Goal: Contribute content: Contribute content

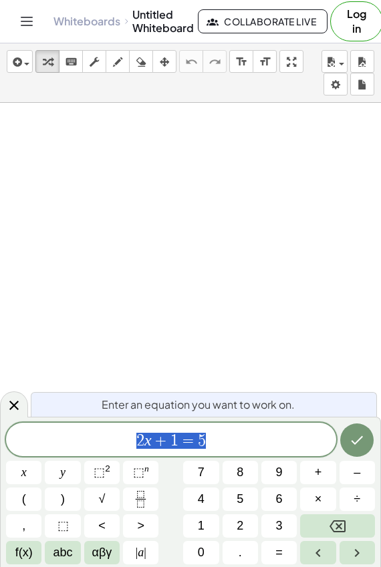
click at [335, 193] on div at bounding box center [190, 546] width 381 height 886
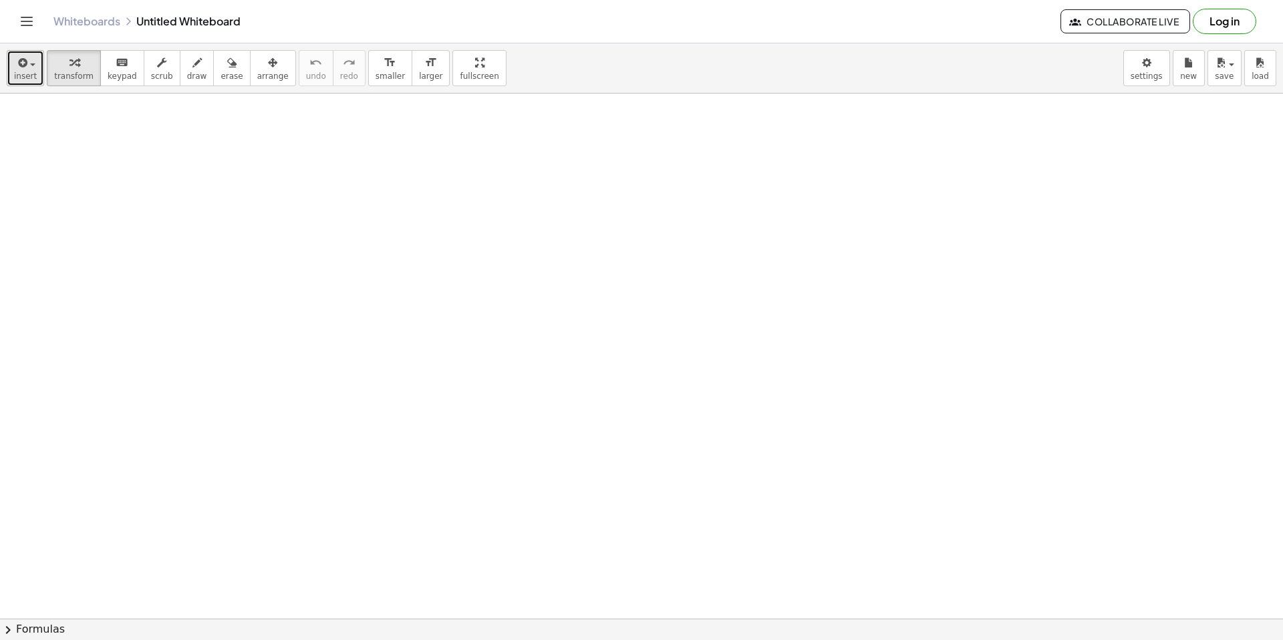
click at [13, 69] on button "insert" at bounding box center [25, 68] width 37 height 36
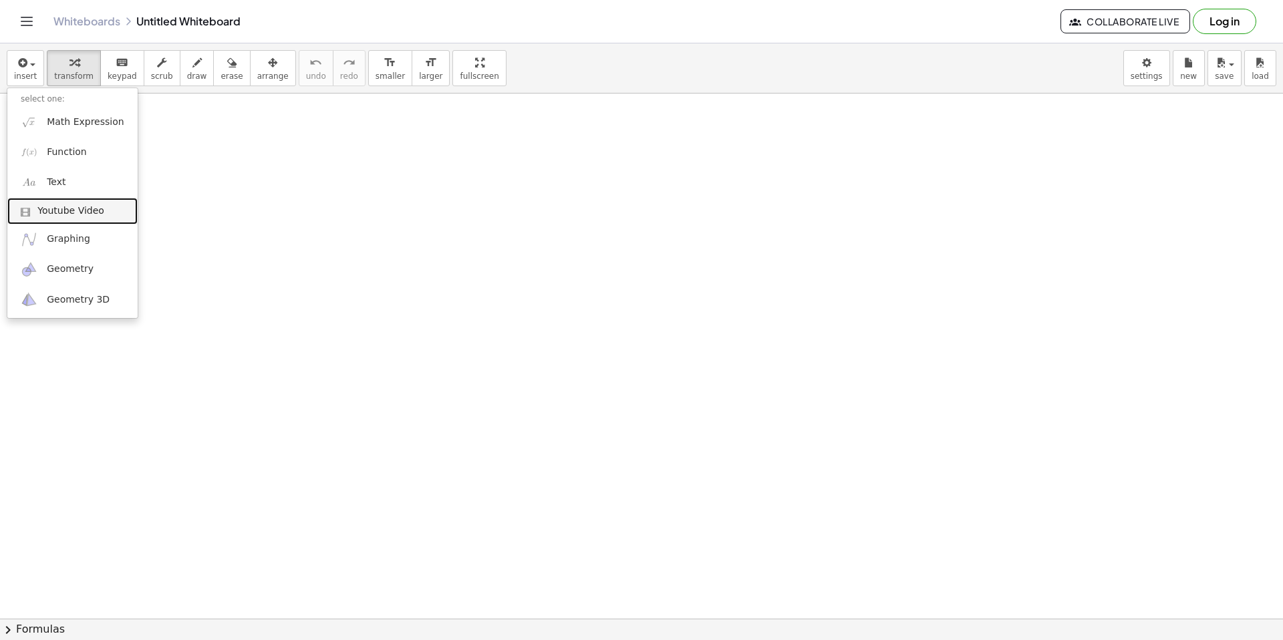
click at [47, 209] on span "Youtube Video" at bounding box center [70, 210] width 67 height 13
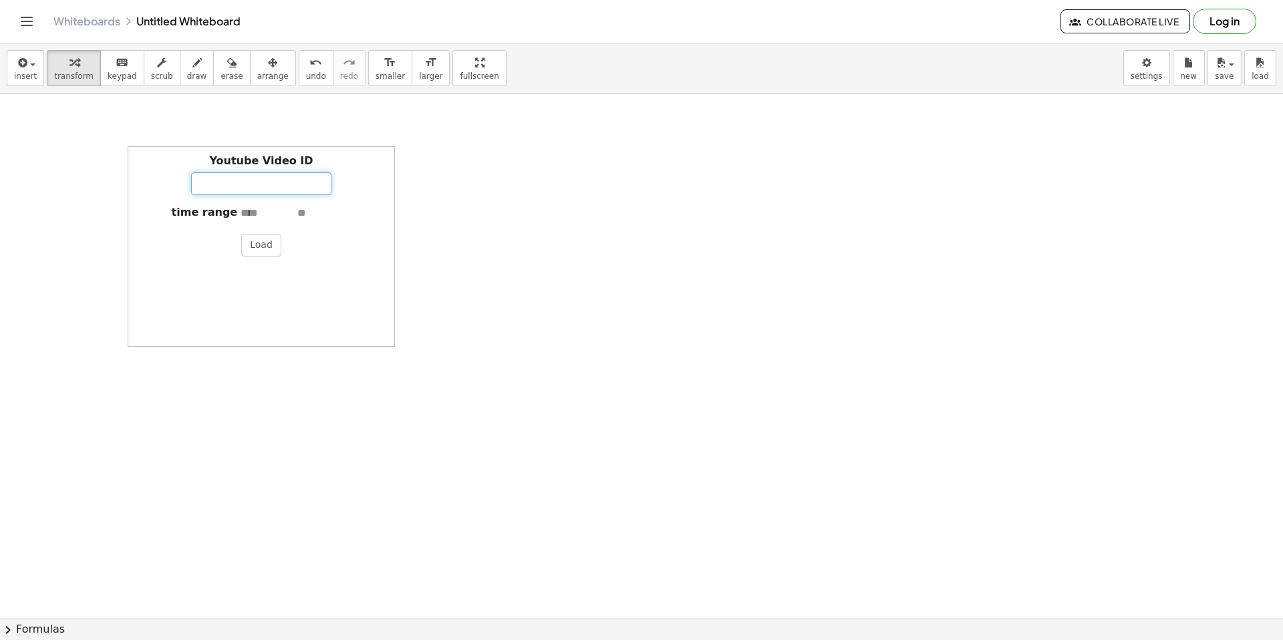
click at [257, 186] on input "Youtube Video ID" at bounding box center [261, 183] width 140 height 23
click at [265, 243] on button "Load" at bounding box center [261, 245] width 40 height 23
click at [41, 68] on button "insert" at bounding box center [25, 68] width 37 height 36
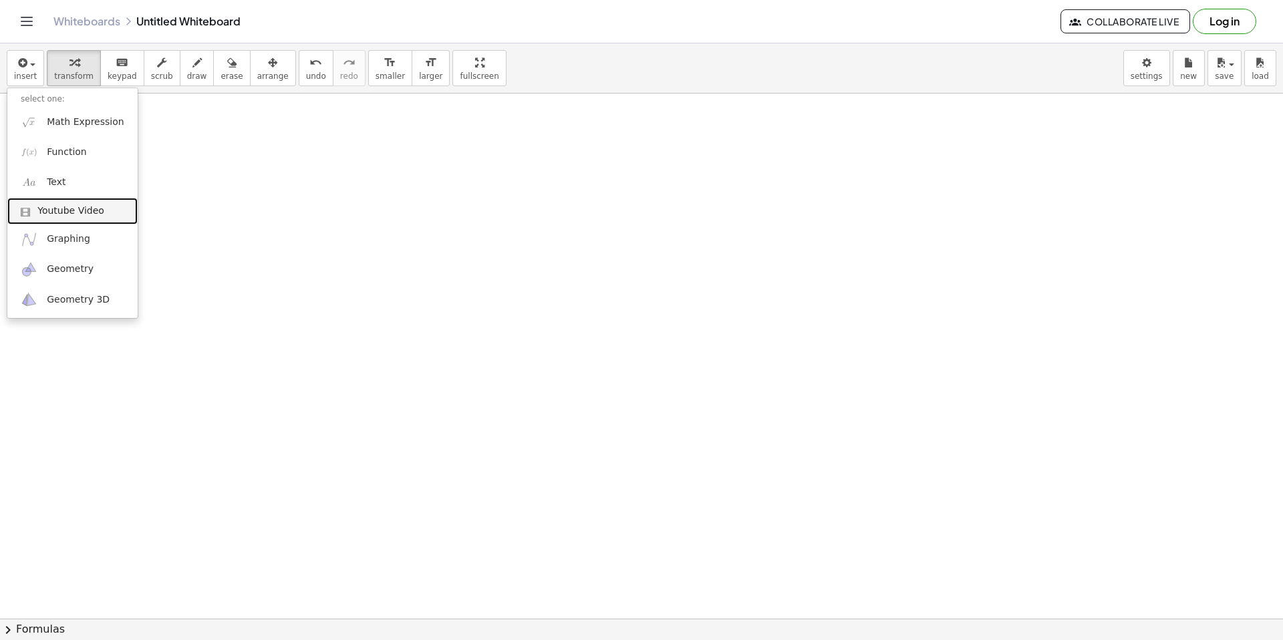
click at [34, 212] on span at bounding box center [29, 211] width 17 height 9
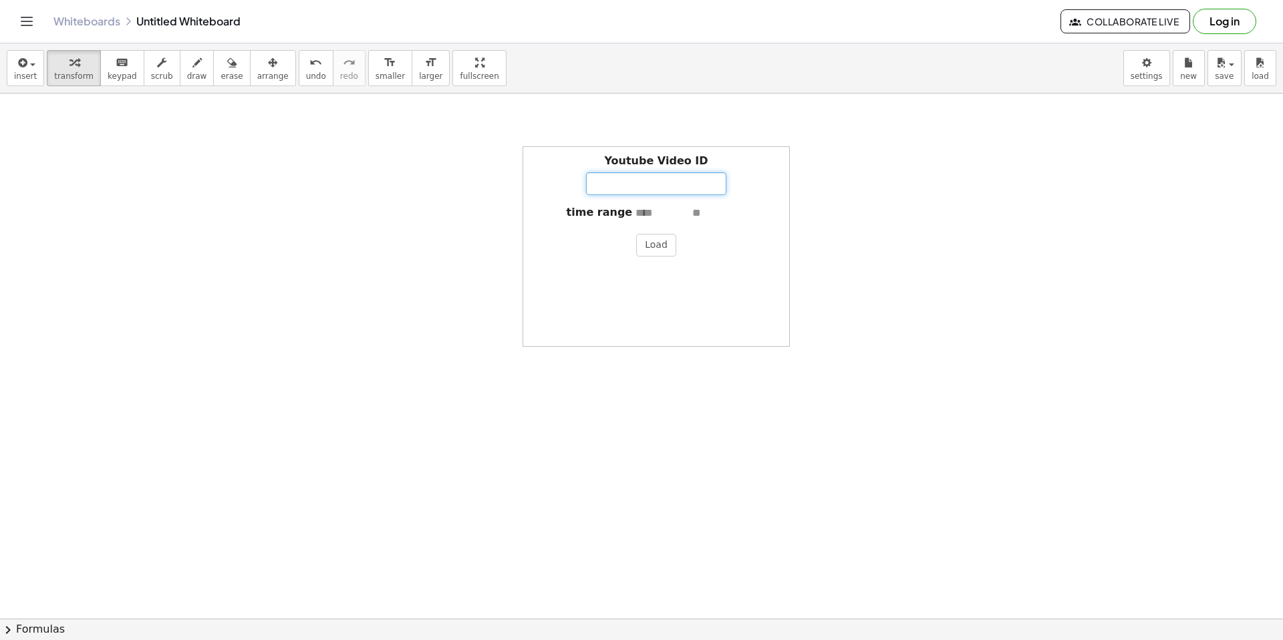
click at [380, 190] on input "Youtube Video ID" at bounding box center [656, 183] width 140 height 23
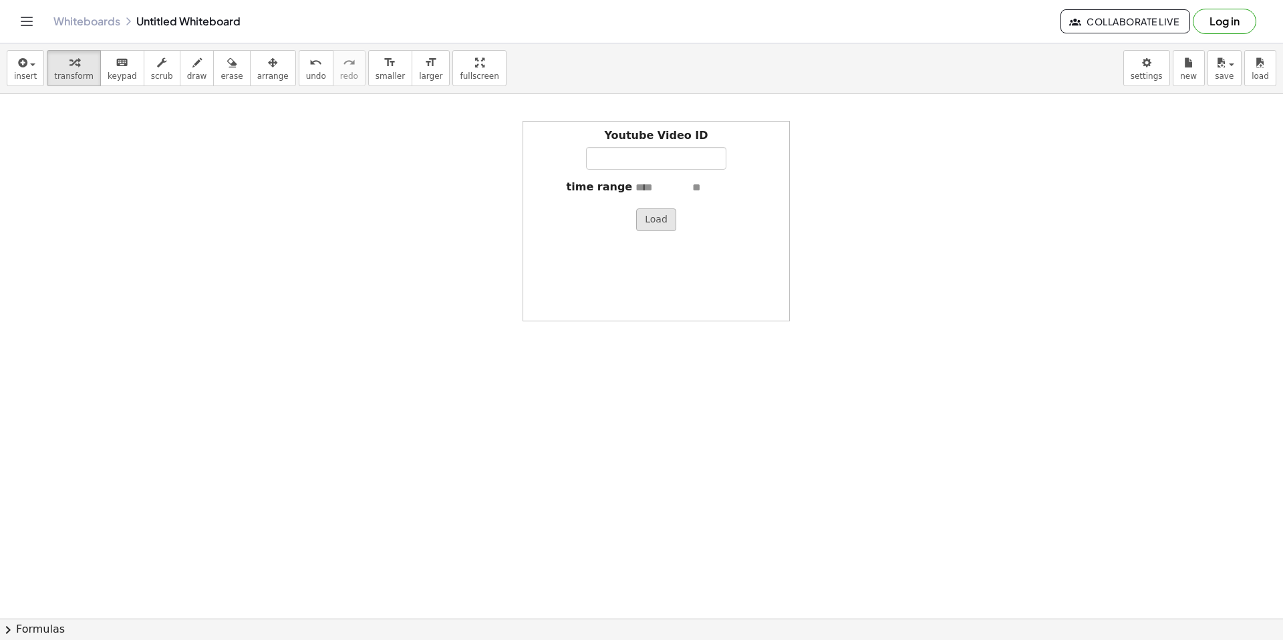
click at [380, 243] on div "Youtube Video ID time range Load" at bounding box center [655, 221] width 267 height 200
click at [380, 226] on button "Load" at bounding box center [656, 219] width 40 height 23
click at [19, 53] on button "insert" at bounding box center [25, 68] width 37 height 36
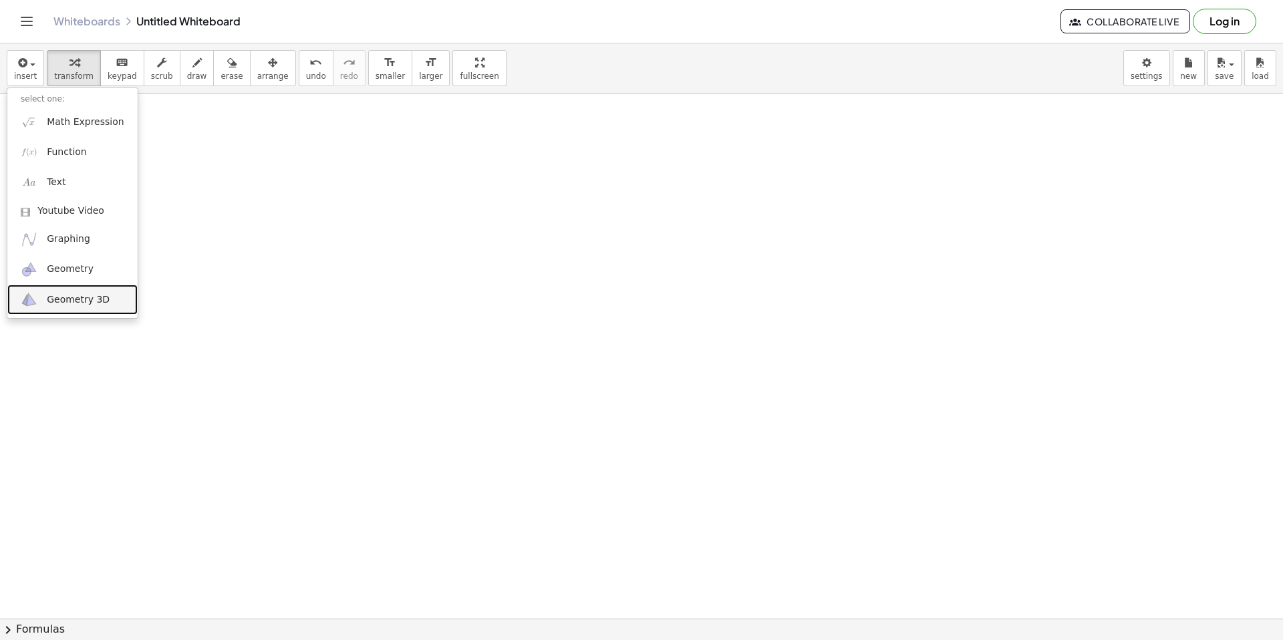
click at [88, 287] on link "Geometry 3D" at bounding box center [72, 300] width 130 height 30
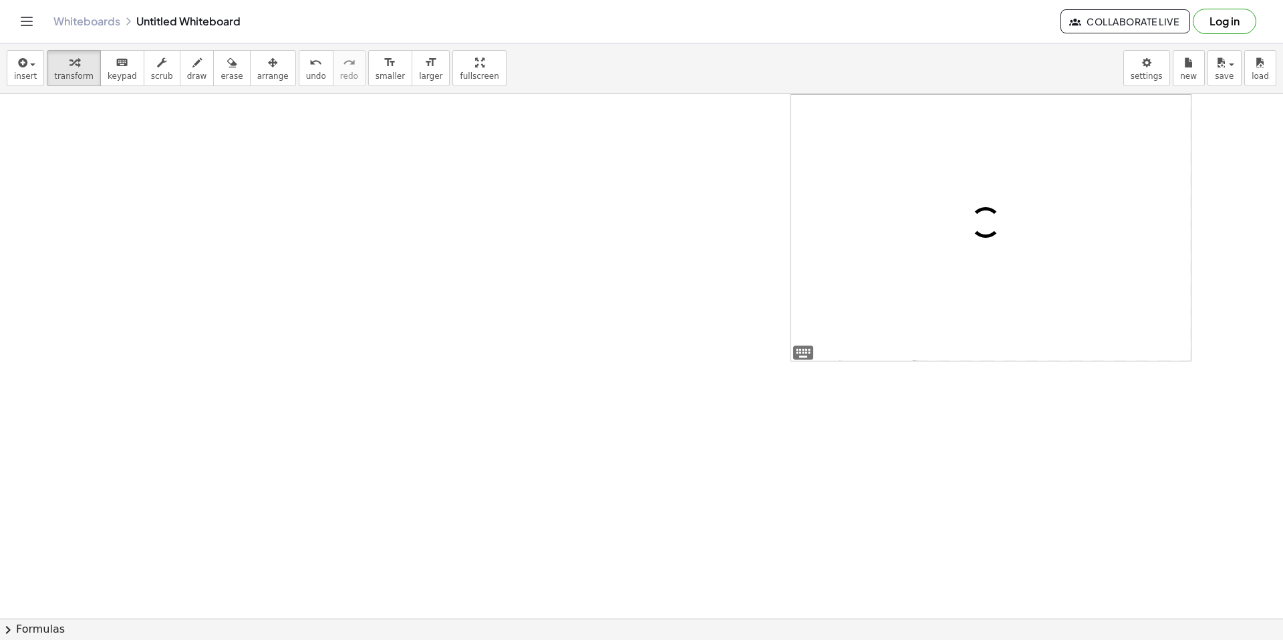
click at [380, 18] on button "Log in" at bounding box center [1224, 21] width 63 height 25
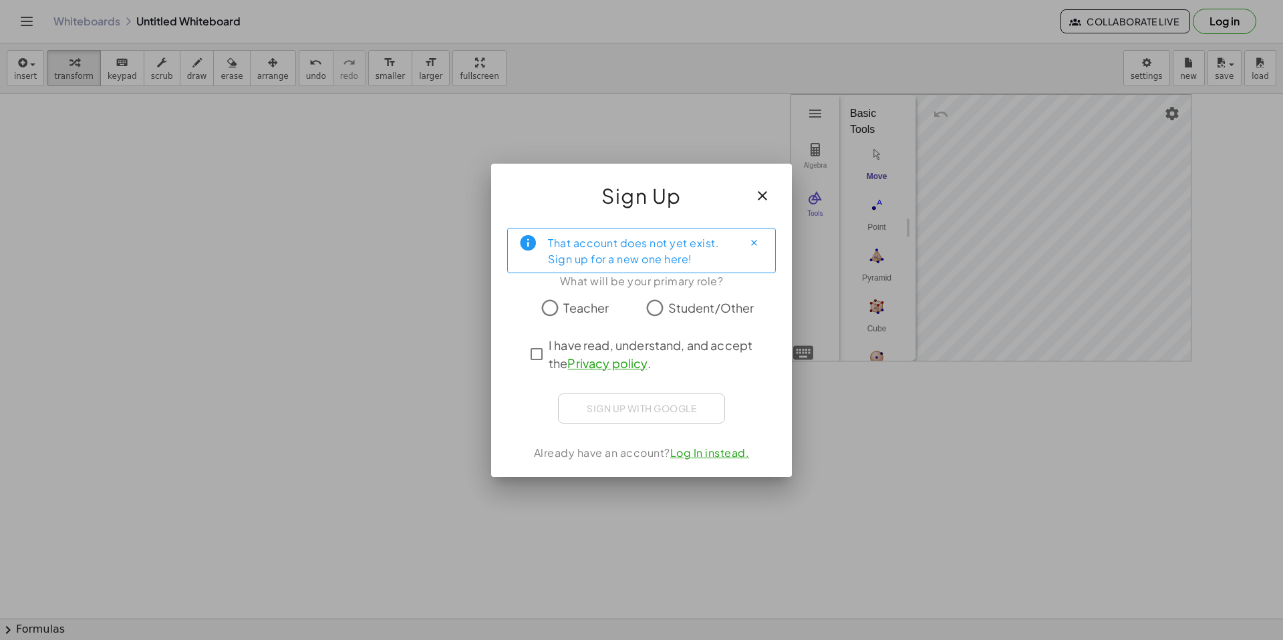
click at [380, 305] on span "Teacher" at bounding box center [585, 308] width 45 height 18
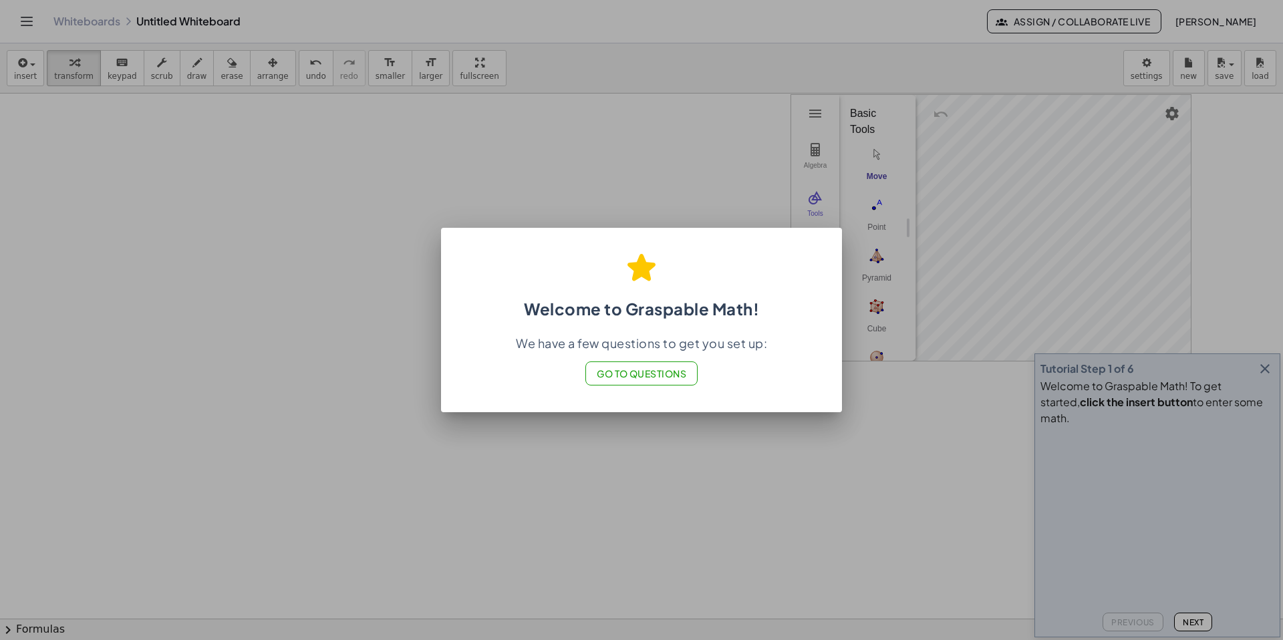
click at [380, 371] on span "Go to Questions" at bounding box center [642, 373] width 90 height 12
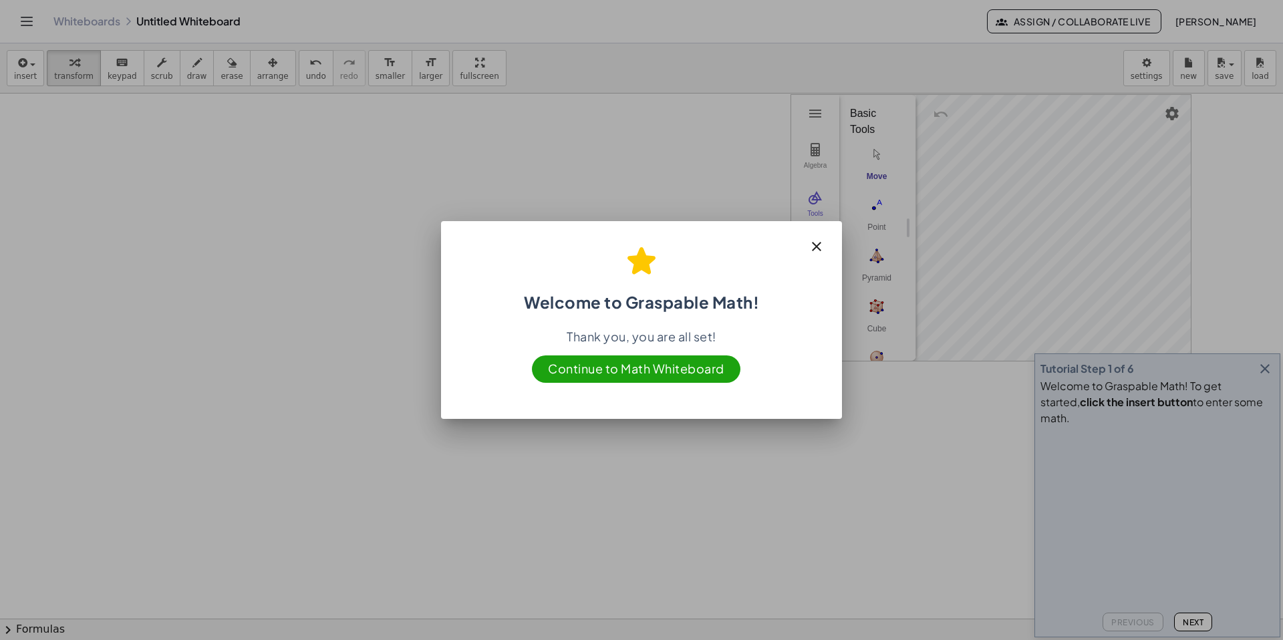
click at [380, 366] on span "Continue to Math Whiteboard" at bounding box center [636, 368] width 208 height 27
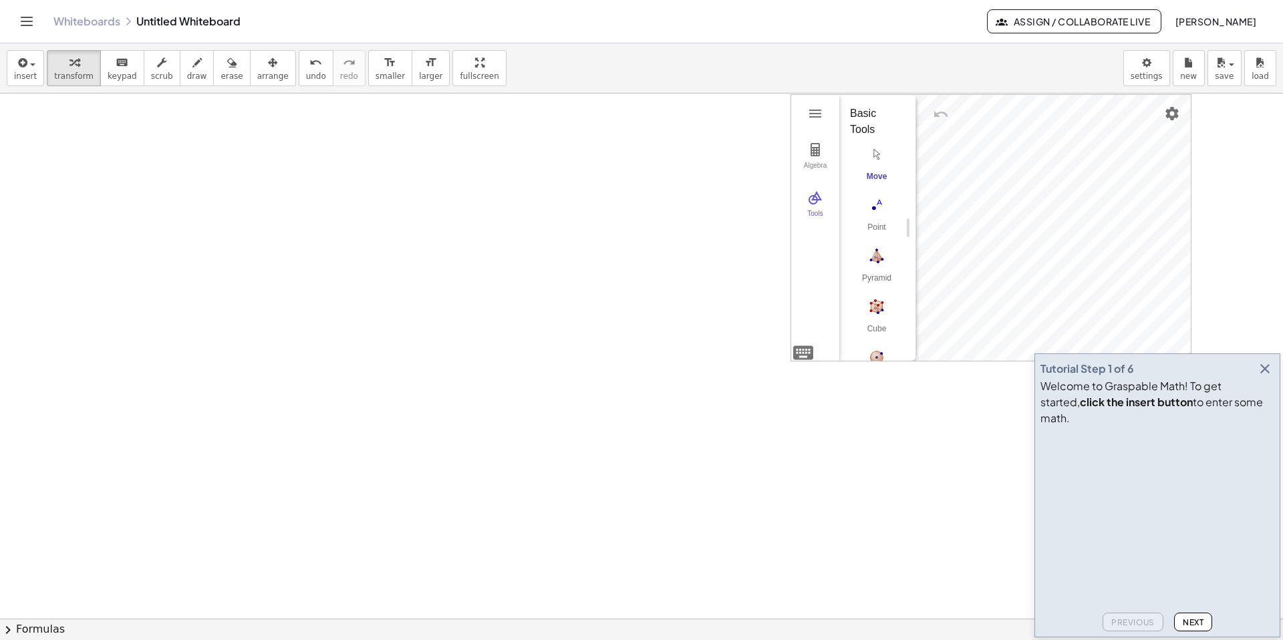
click at [380, 377] on icon "button" at bounding box center [1265, 369] width 16 height 16
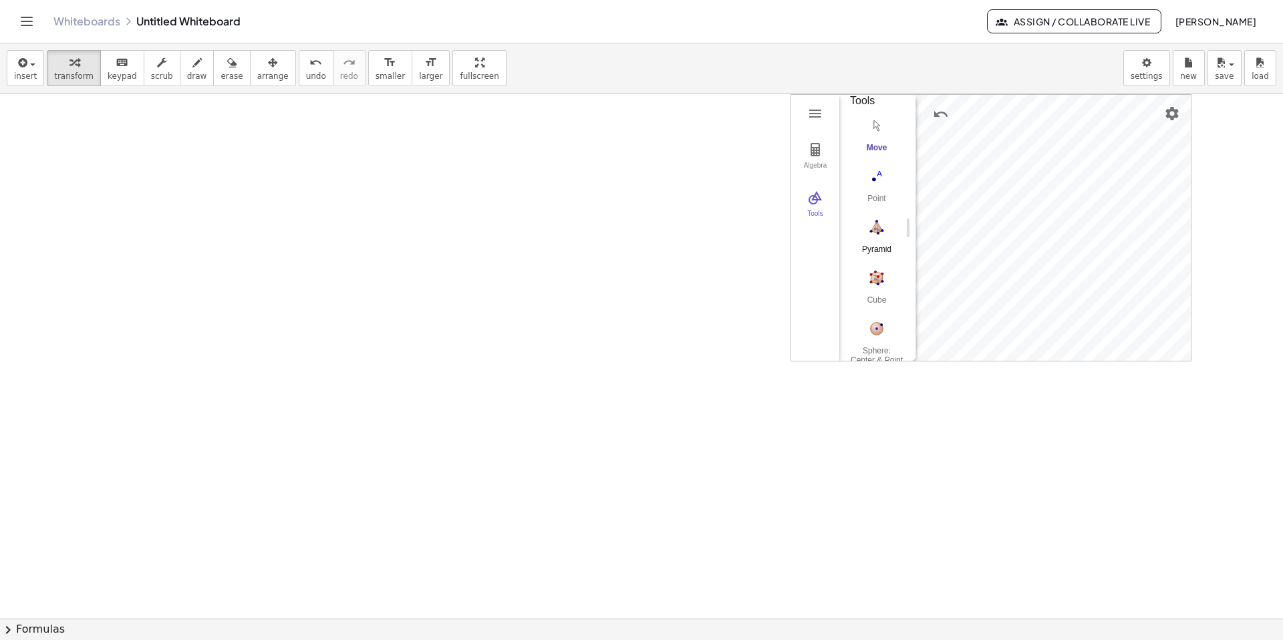
scroll to position [47, 0]
click at [380, 202] on img "Pyramid. Select a polygon for bottom, then select top point" at bounding box center [876, 208] width 53 height 21
click at [380, 130] on div "Move" at bounding box center [876, 134] width 53 height 19
click at [380, 110] on img "3D Calculator" at bounding box center [815, 114] width 16 height 16
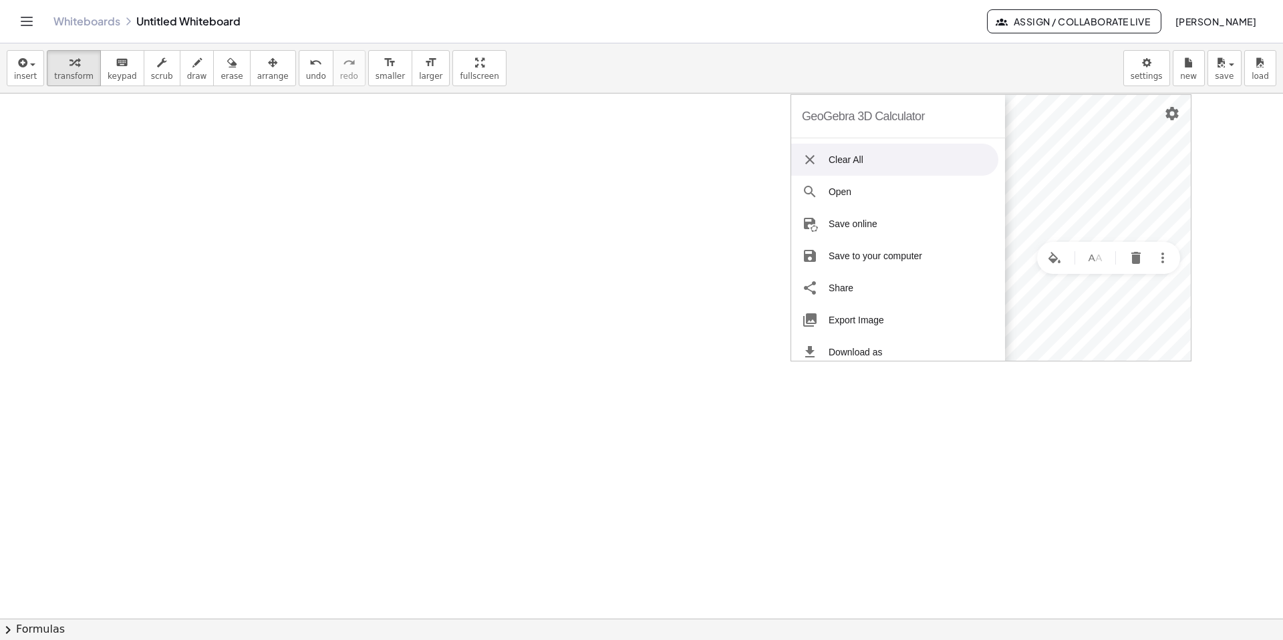
click at [380, 166] on li "Clear All" at bounding box center [894, 160] width 207 height 32
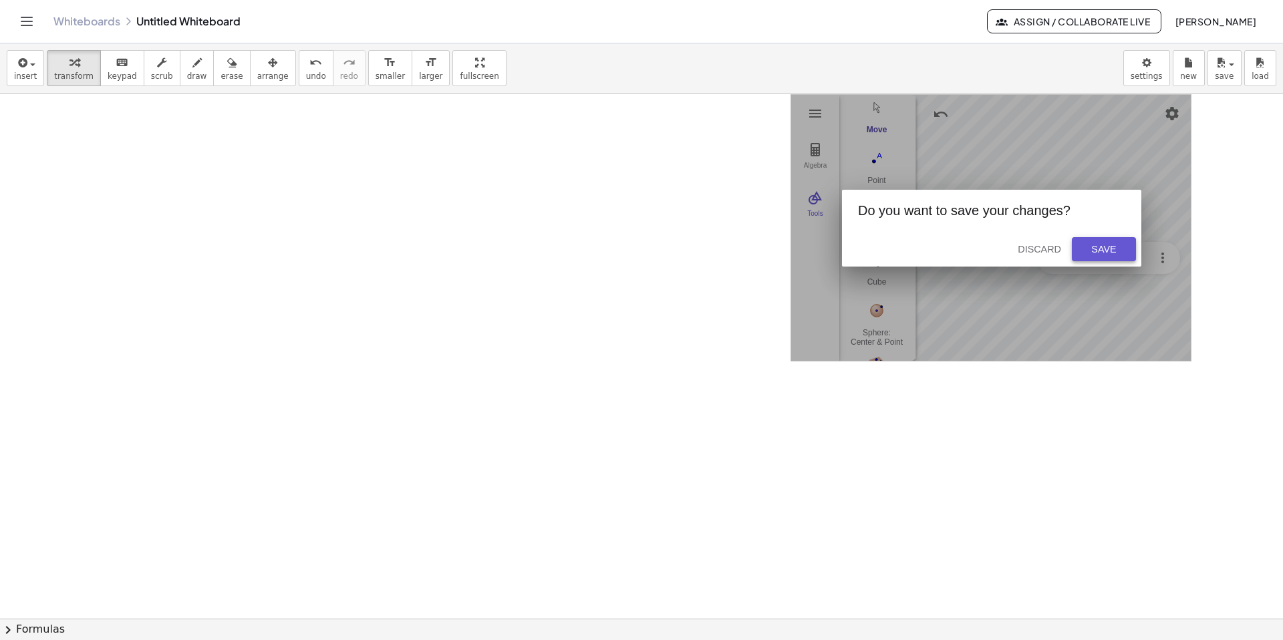
click at [380, 244] on div "Save" at bounding box center [1103, 249] width 43 height 11
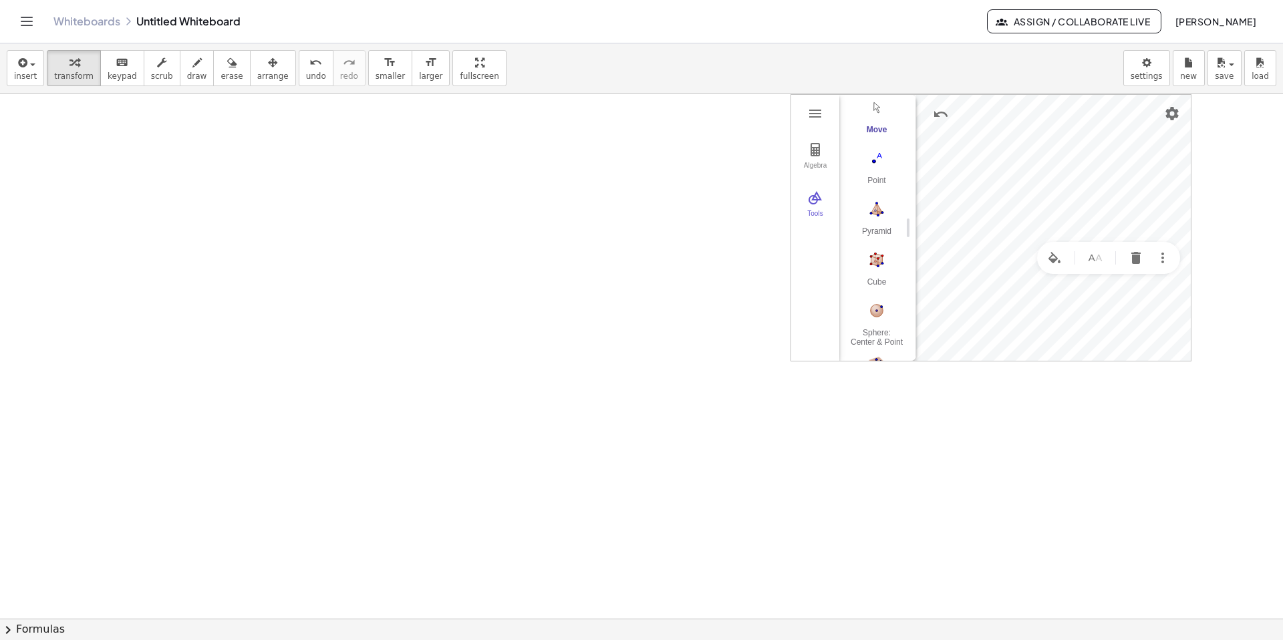
click at [380, 36] on div "Whiteboards Untitled Whiteboard Assign / Collaborate Live [PERSON_NAME]" at bounding box center [641, 21] width 1251 height 43
click at [380, 31] on button "Assign / Collaborate Live" at bounding box center [1074, 21] width 174 height 24
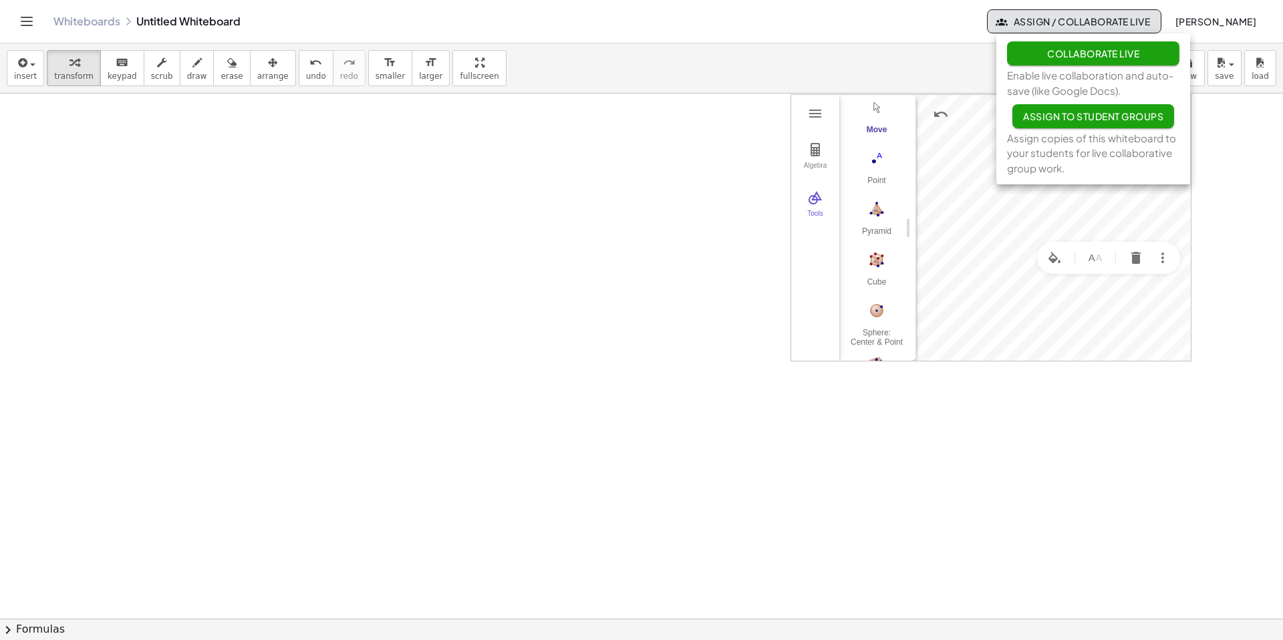
click at [380, 117] on span "Assign to Student Groups" at bounding box center [1093, 116] width 140 height 12
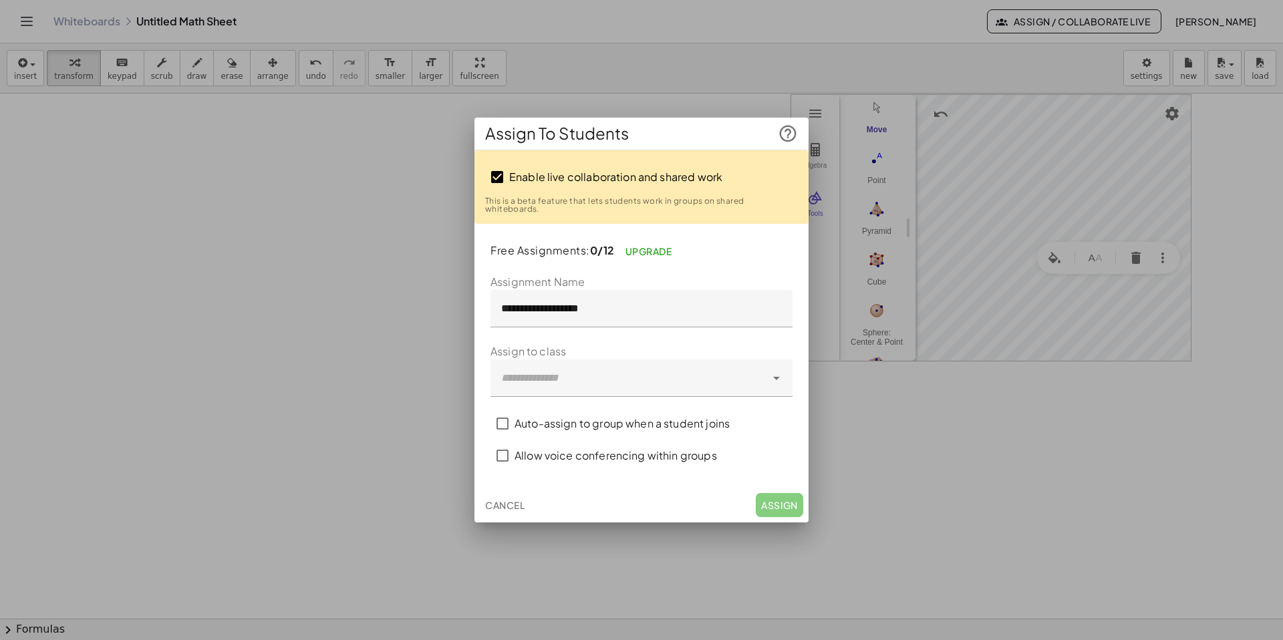
click at [380, 502] on span "Cancel" at bounding box center [504, 505] width 39 height 12
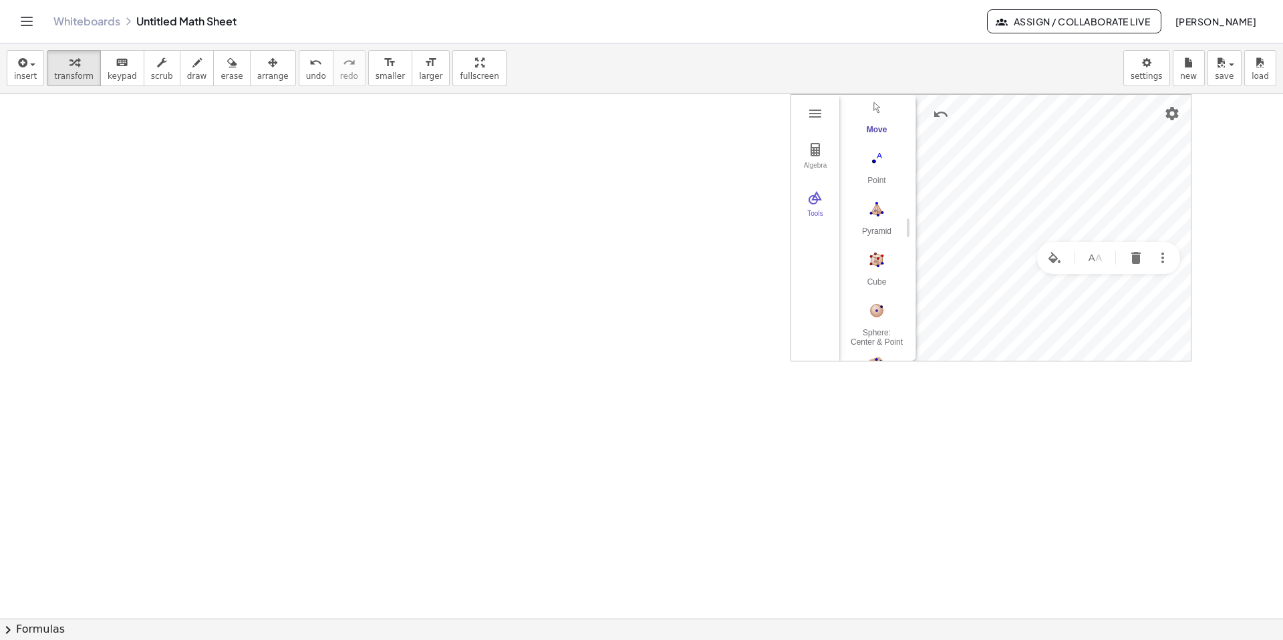
click at [19, 19] on icon "Toggle navigation" at bounding box center [27, 21] width 16 height 16
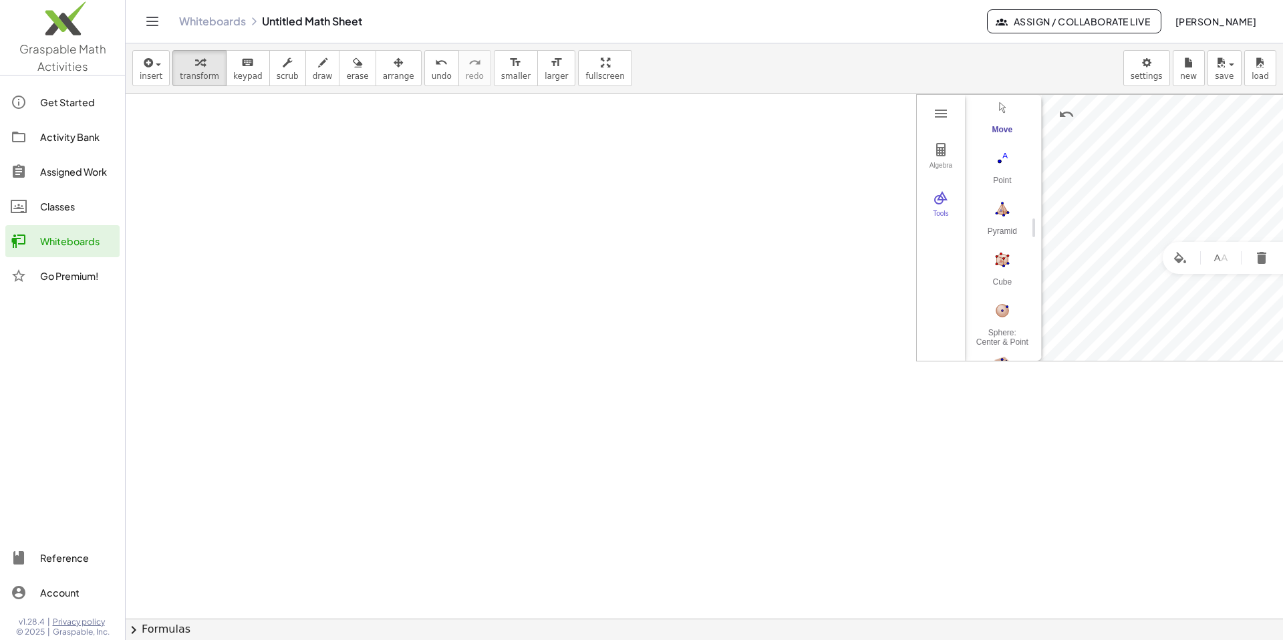
click at [186, 176] on div at bounding box center [704, 593] width 1157 height 1050
click at [143, 170] on div at bounding box center [704, 593] width 1157 height 1050
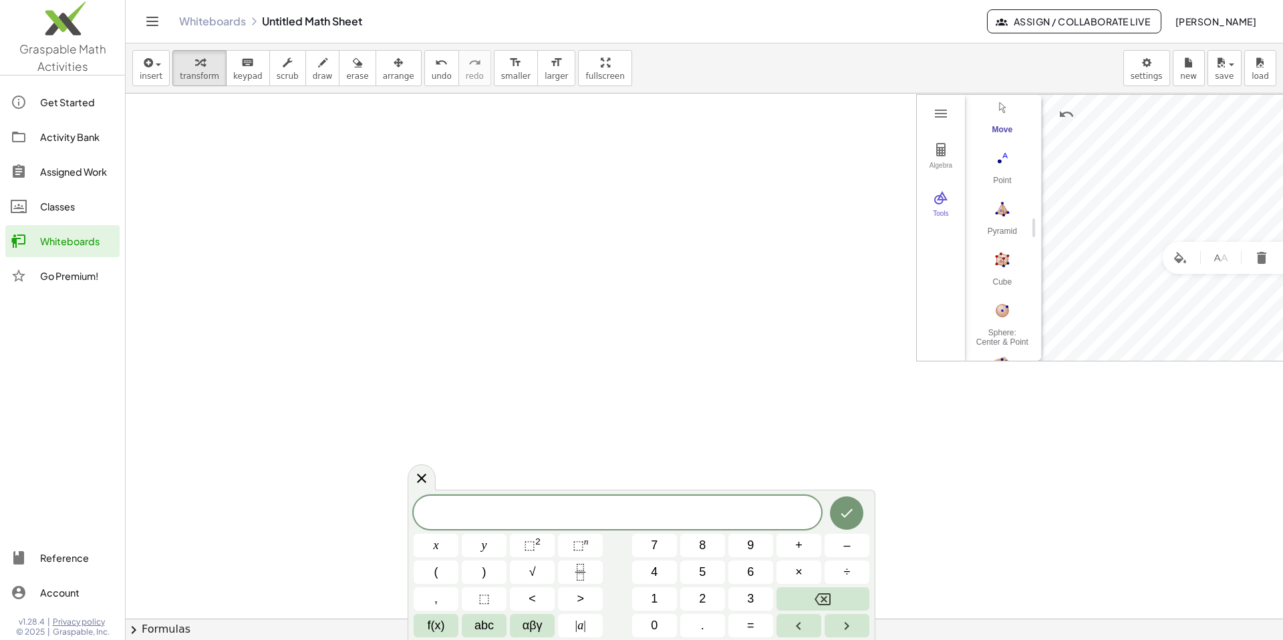
click at [68, 357] on div at bounding box center [62, 418] width 125 height 237
click at [380, 486] on div at bounding box center [422, 477] width 28 height 26
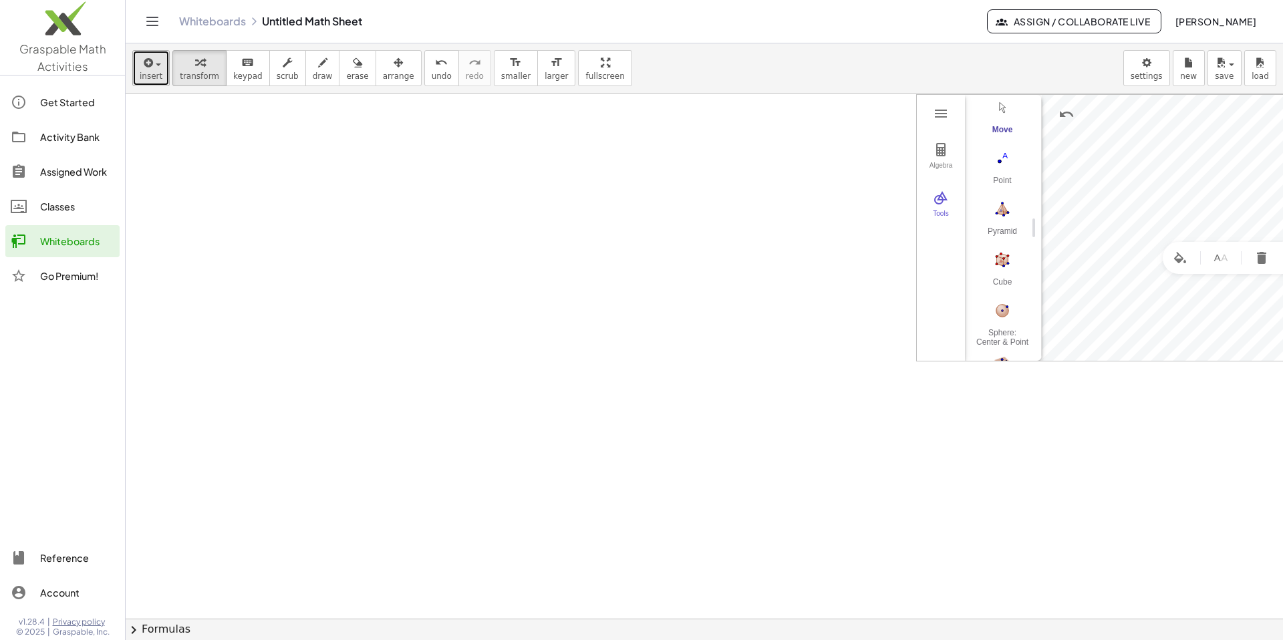
click at [154, 74] on span "insert" at bounding box center [151, 75] width 23 height 9
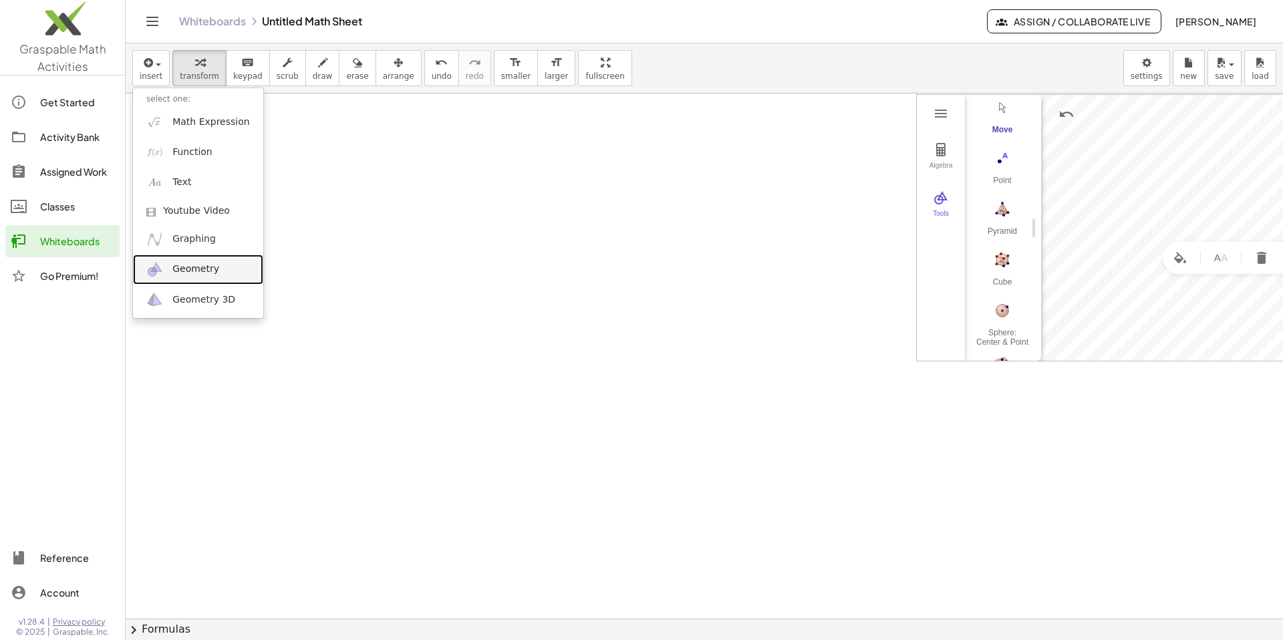
click at [196, 273] on span "Geometry" at bounding box center [195, 269] width 47 height 13
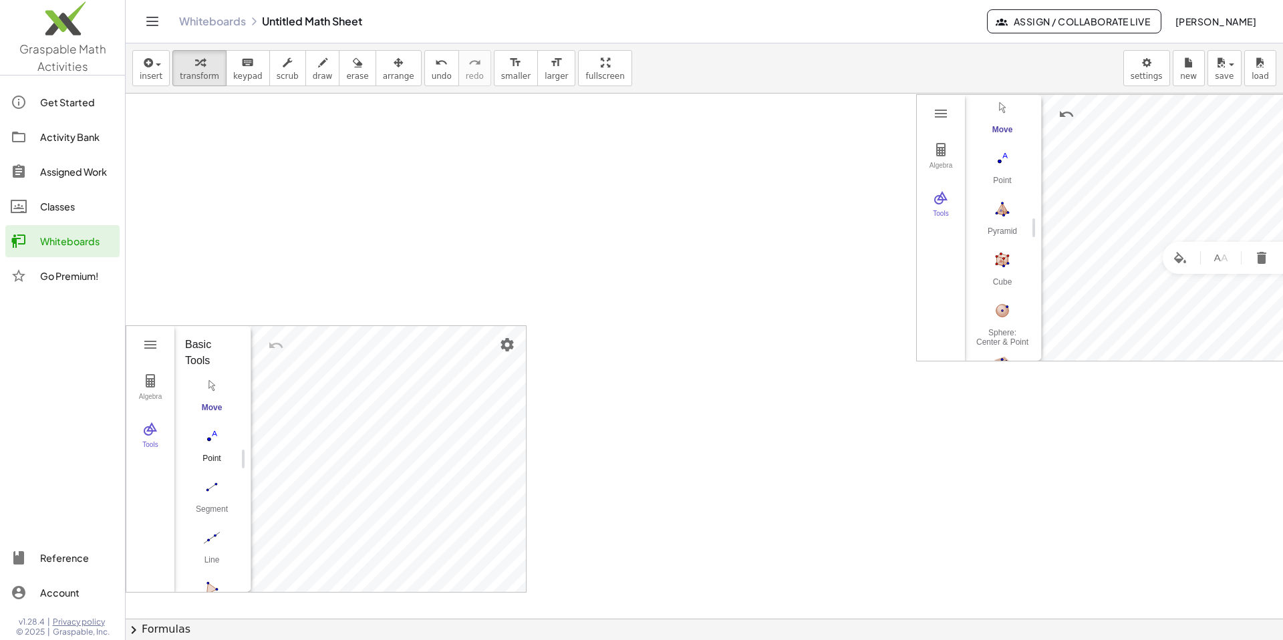
click at [218, 440] on img "Point. Select position or line, function, or curve" at bounding box center [211, 436] width 53 height 21
click at [210, 507] on img "Circle with Center through Point. Select center point, then point on circle" at bounding box center [211, 508] width 53 height 21
click at [217, 484] on img "Segment. Select two points or positions" at bounding box center [211, 484] width 53 height 21
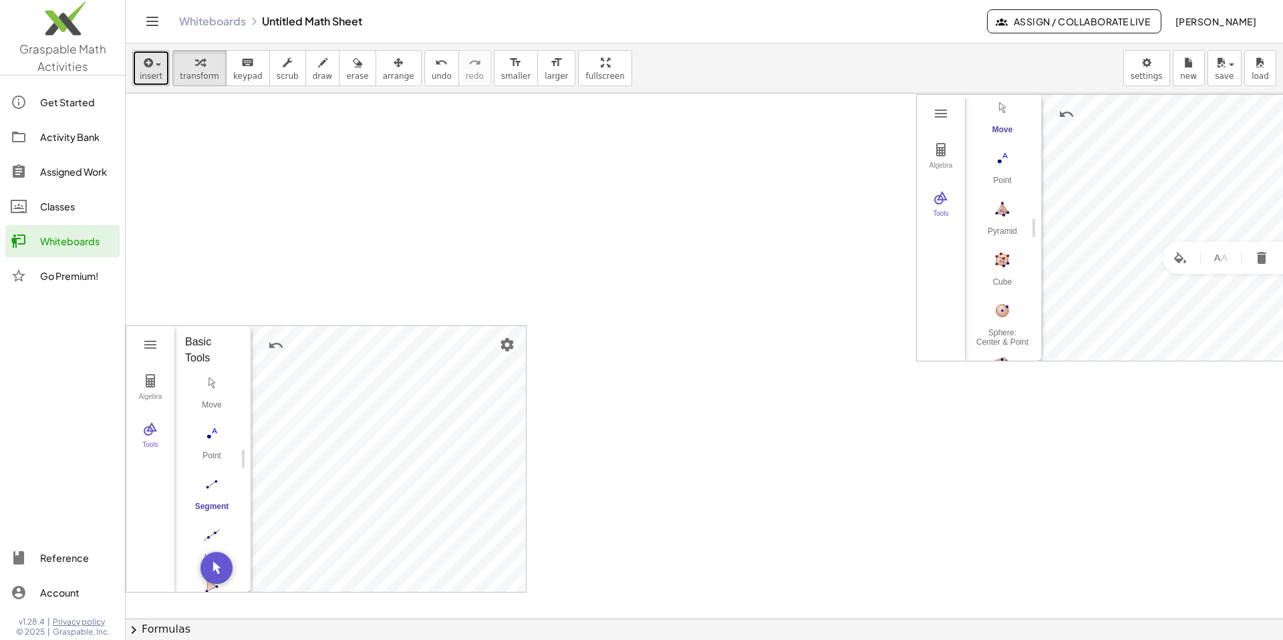
click at [147, 75] on span "insert" at bounding box center [151, 75] width 23 height 9
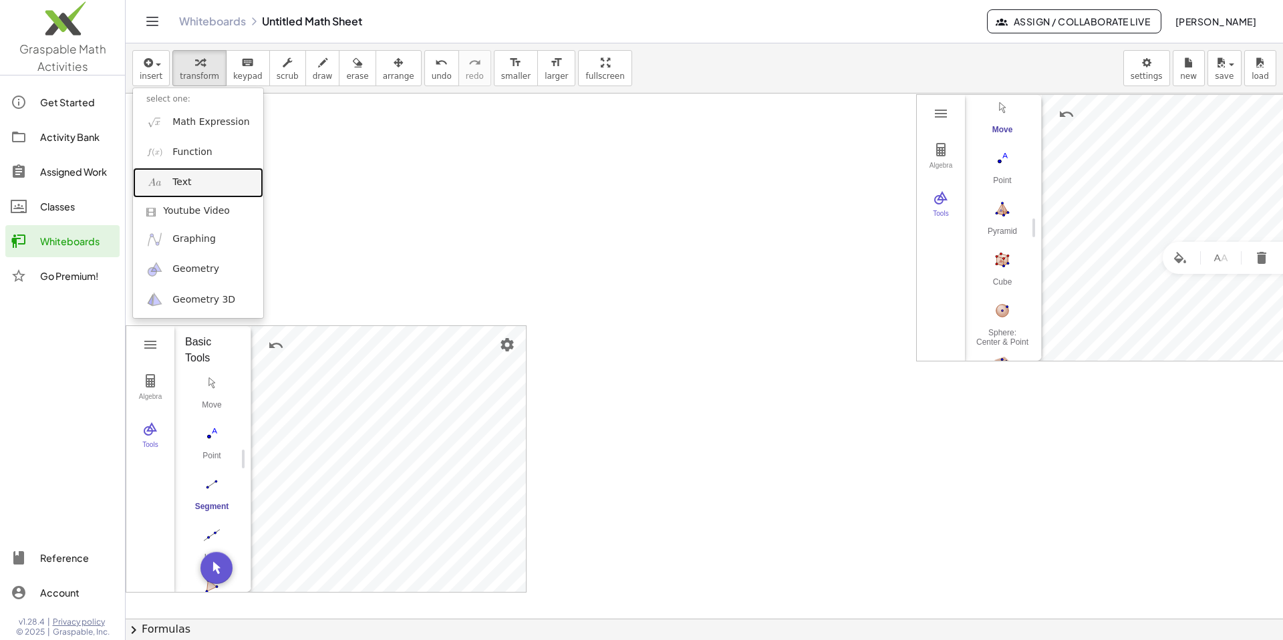
click at [184, 190] on link "Text" at bounding box center [198, 183] width 130 height 30
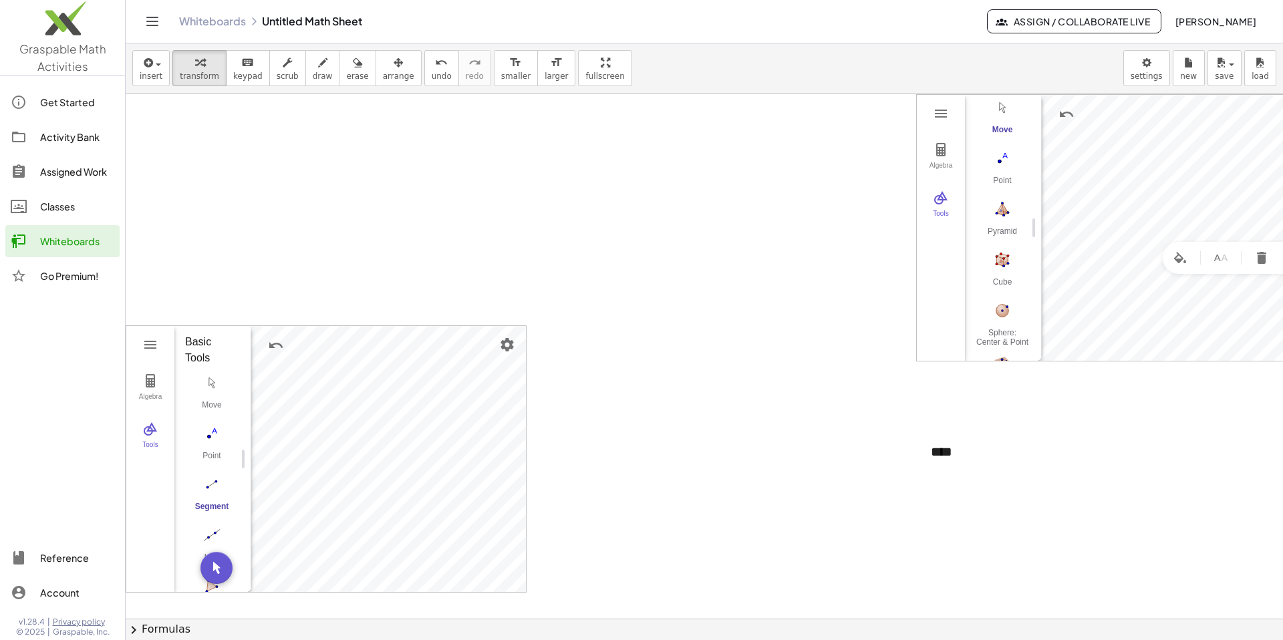
click at [380, 392] on div at bounding box center [704, 593] width 1157 height 1050
click at [380, 456] on div "****" at bounding box center [1017, 452] width 200 height 46
drag, startPoint x: 1030, startPoint y: 455, endPoint x: 902, endPoint y: 475, distance: 129.8
click at [380, 475] on div "GeoGebra 3D Calculator Clear All Open Save online Save to your computer Share E…" at bounding box center [704, 593] width 1157 height 1050
click at [380, 504] on div at bounding box center [704, 593] width 1157 height 1050
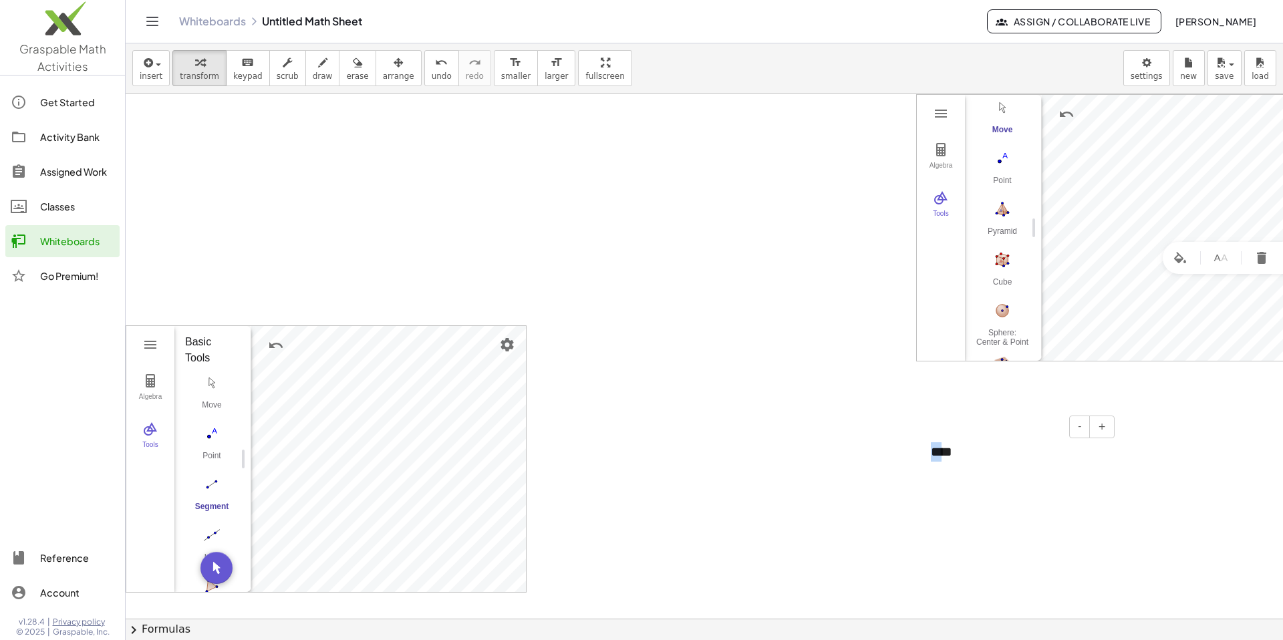
drag, startPoint x: 941, startPoint y: 457, endPoint x: 933, endPoint y: 460, distance: 9.3
click at [380, 460] on div "****" at bounding box center [1017, 452] width 200 height 46
click at [251, 116] on div at bounding box center [704, 593] width 1157 height 1050
click at [202, 85] on button "transform" at bounding box center [199, 68] width 54 height 36
click at [195, 260] on div at bounding box center [704, 593] width 1157 height 1050
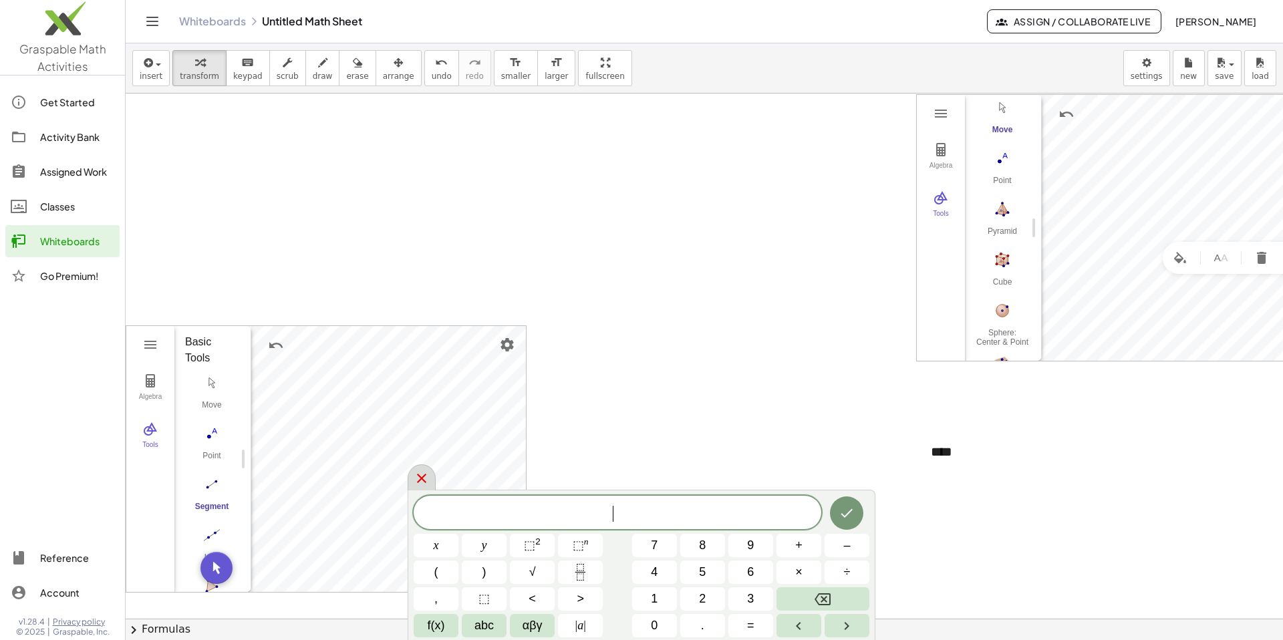
click at [380, 478] on icon at bounding box center [422, 478] width 16 height 16
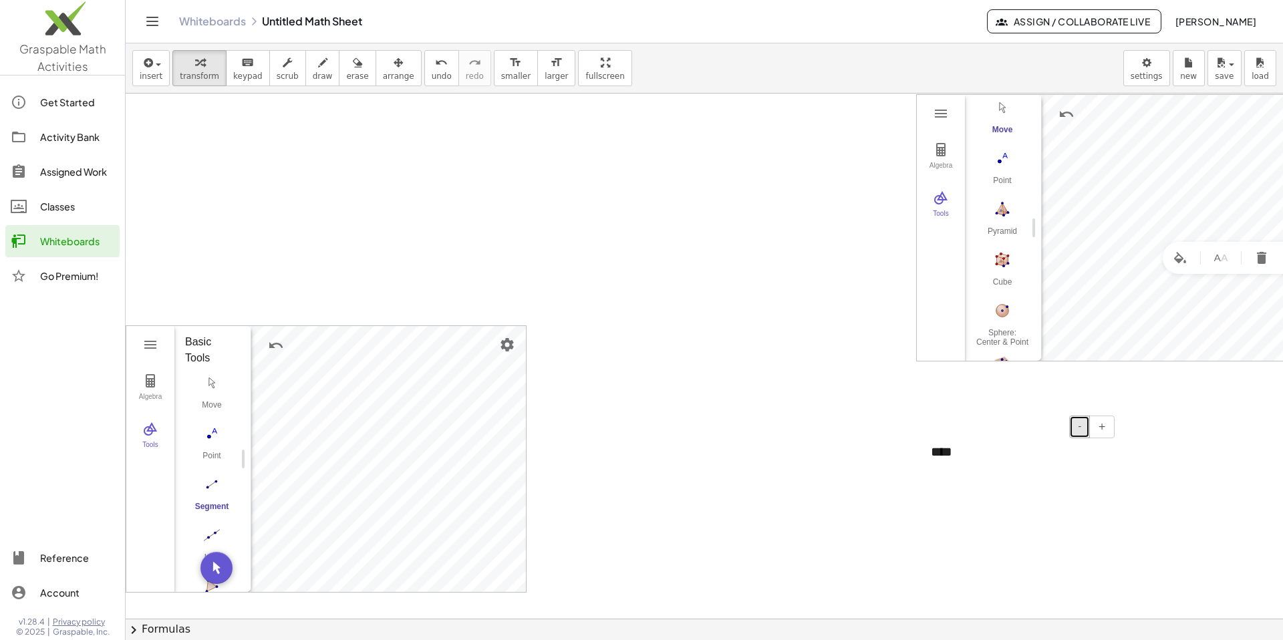
click at [380, 429] on button "-" at bounding box center [1079, 427] width 21 height 23
click at [380, 428] on button "+" at bounding box center [1101, 427] width 25 height 23
click at [380, 428] on button "-" at bounding box center [1079, 427] width 21 height 23
click at [380, 504] on div at bounding box center [704, 593] width 1157 height 1050
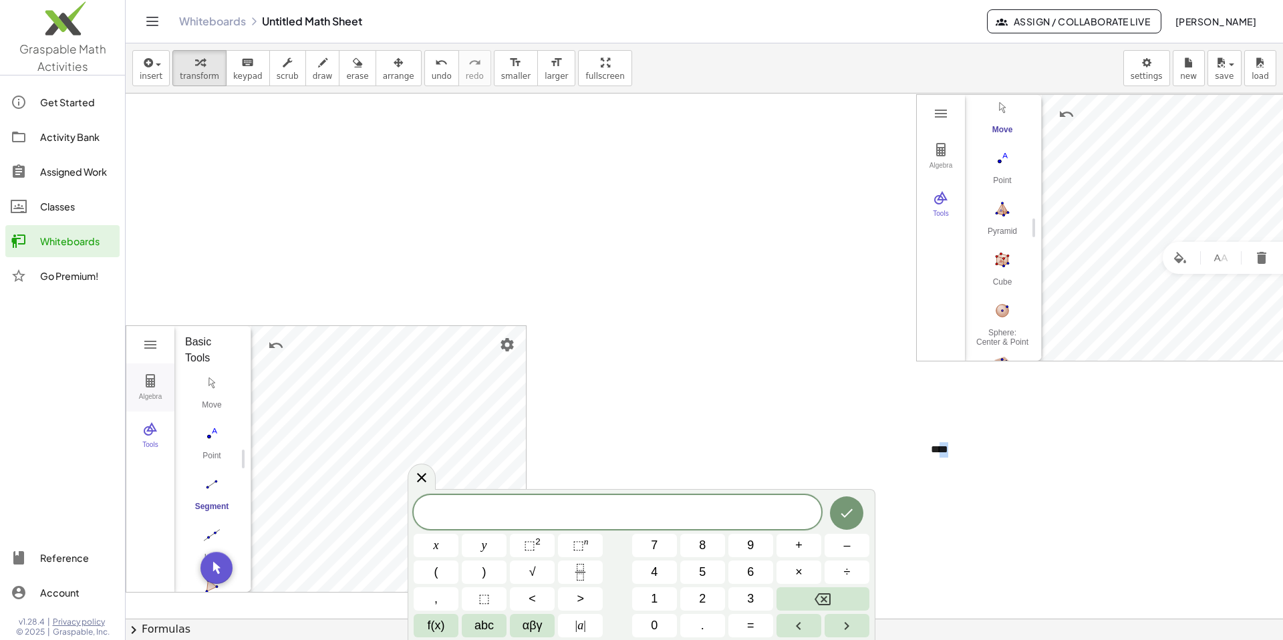
click at [160, 388] on button "Algebra" at bounding box center [150, 387] width 48 height 48
click at [155, 354] on button "Geometry" at bounding box center [150, 345] width 24 height 24
click at [226, 343] on img "Options" at bounding box center [224, 341] width 16 height 16
drag, startPoint x: 160, startPoint y: 388, endPoint x: 230, endPoint y: 515, distance: 145.0
click at [230, 515] on li "Text" at bounding box center [251, 519] width 127 height 21
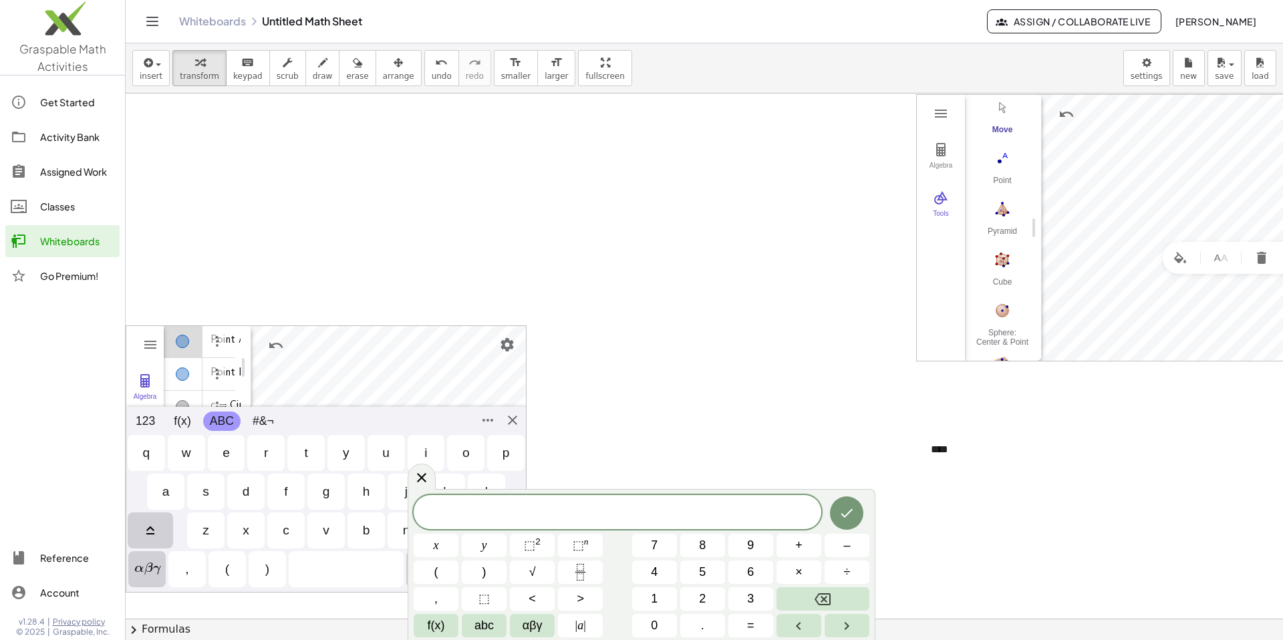
scroll to position [111, 0]
click at [380, 475] on icon at bounding box center [422, 478] width 16 height 16
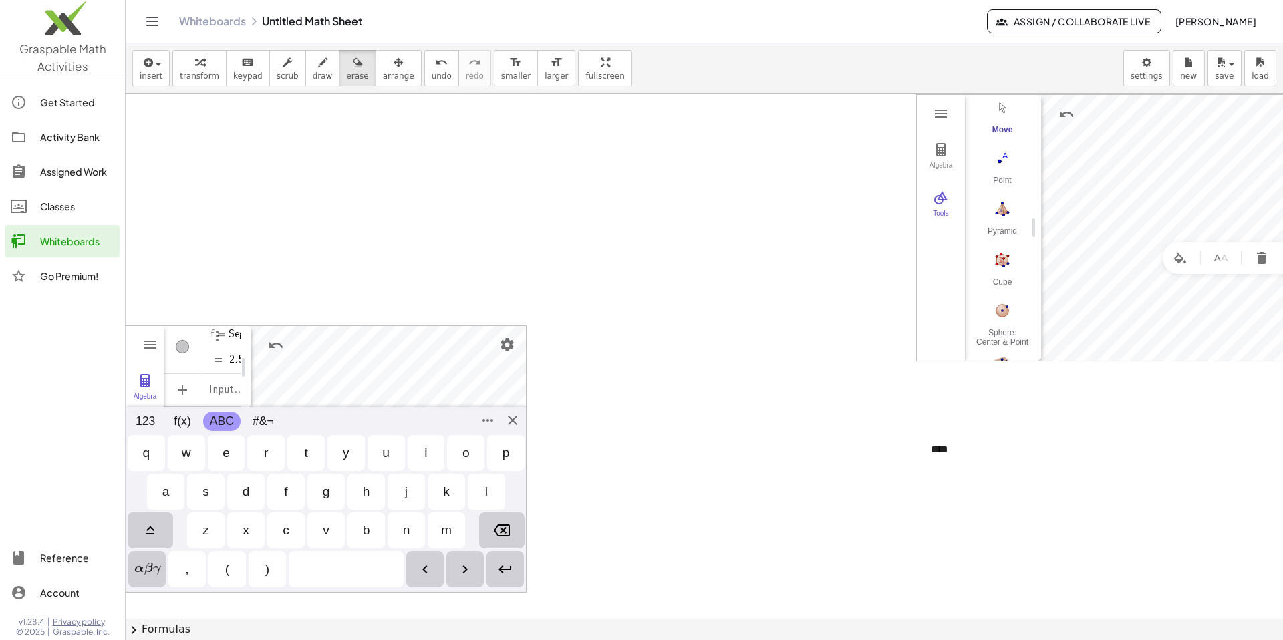
click at [146, 558] on div at bounding box center [704, 593] width 1157 height 1050
click at [146, 564] on div at bounding box center [704, 593] width 1157 height 1050
drag, startPoint x: 230, startPoint y: 515, endPoint x: 148, endPoint y: 569, distance: 98.0
click at [148, 567] on div at bounding box center [704, 593] width 1157 height 1050
click at [138, 567] on div at bounding box center [704, 593] width 1157 height 1050
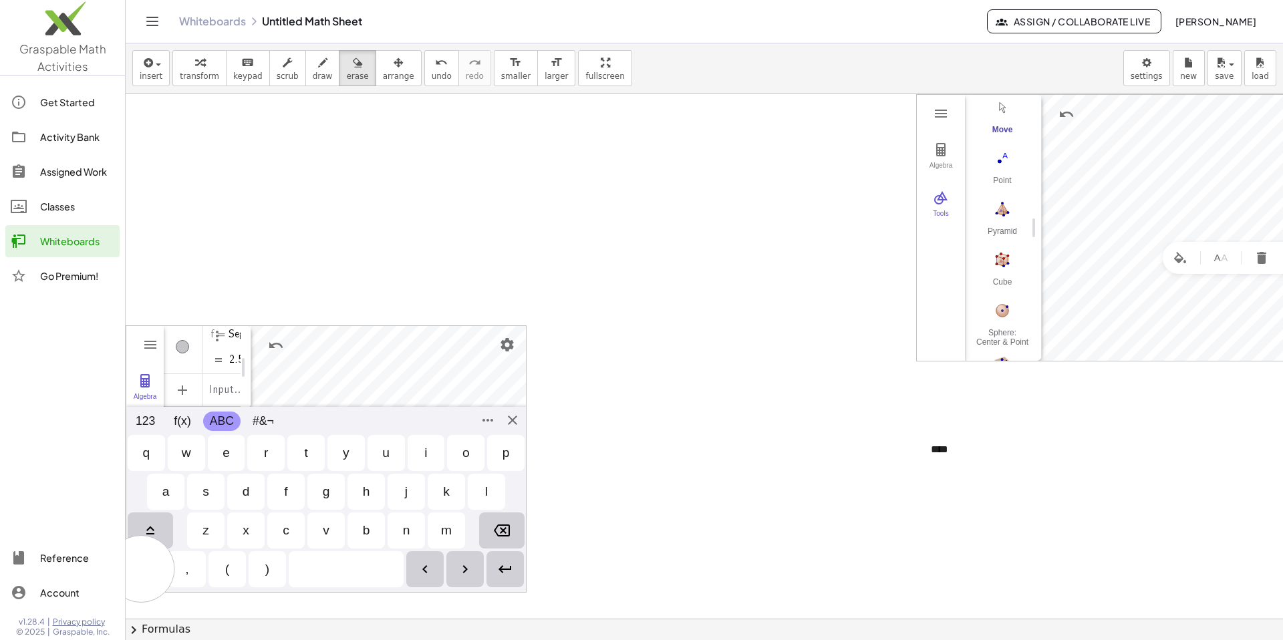
click at [141, 567] on div at bounding box center [704, 593] width 1157 height 1050
drag, startPoint x: 148, startPoint y: 569, endPoint x: 276, endPoint y: 538, distance: 131.9
click at [276, 538] on div at bounding box center [704, 593] width 1157 height 1050
click at [148, 422] on div at bounding box center [704, 593] width 1157 height 1050
click at [214, 67] on div "button" at bounding box center [199, 62] width 39 height 16
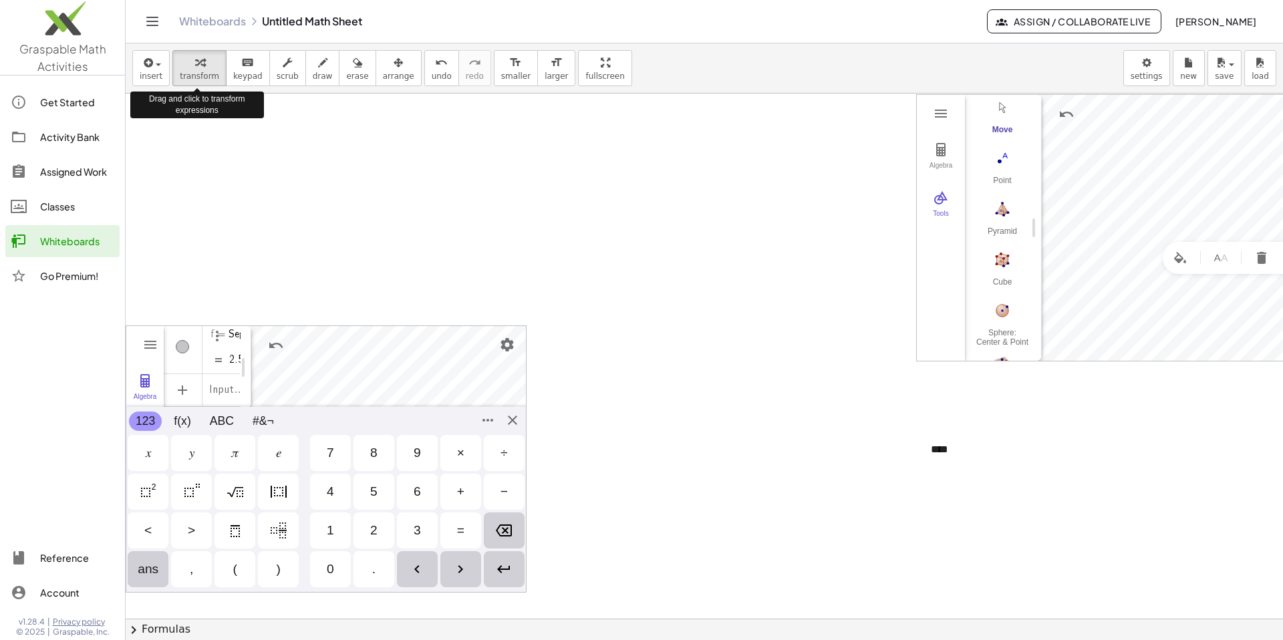
click at [152, 426] on button "123" at bounding box center [145, 421] width 33 height 19
drag, startPoint x: 276, startPoint y: 538, endPoint x: 376, endPoint y: 491, distance: 110.6
click at [376, 491] on div "5" at bounding box center [373, 492] width 7 height 16
click at [380, 567] on div "ans , ( ) 0 ." at bounding box center [326, 569] width 400 height 39
click at [380, 561] on div "Enter" at bounding box center [504, 569] width 41 height 36
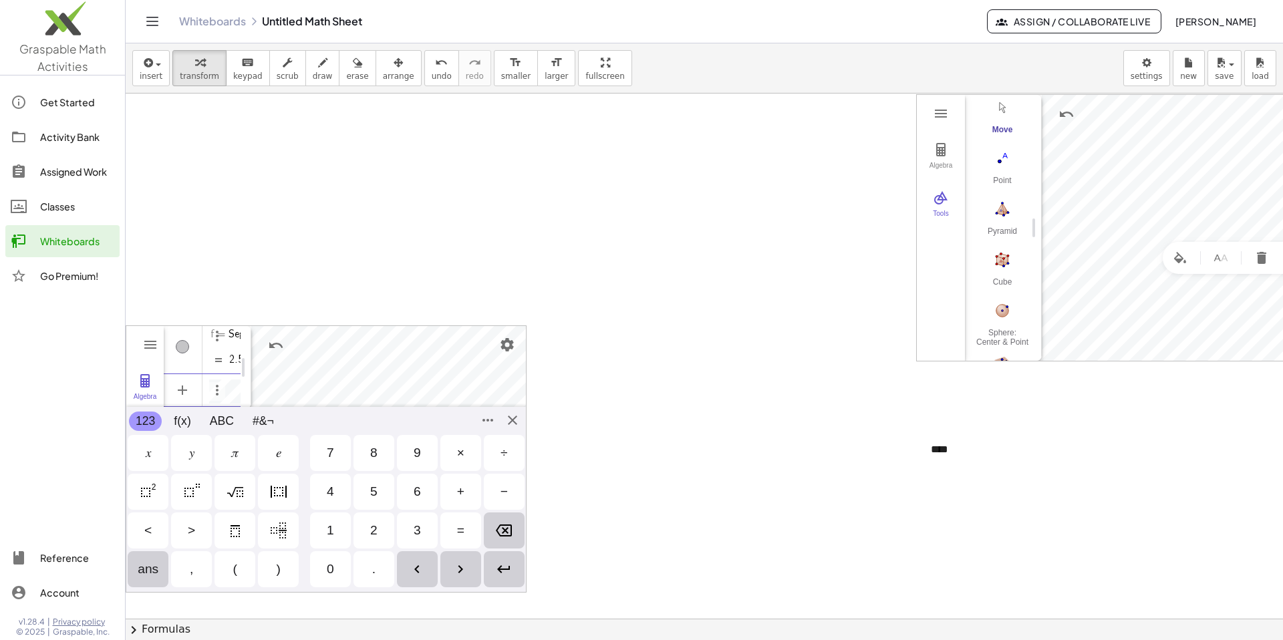
scroll to position [144, 0]
click at [380, 414] on div "GeoGebra Geometry Clear All Open Save online Save to your computer Share Export…" at bounding box center [326, 458] width 401 height 267
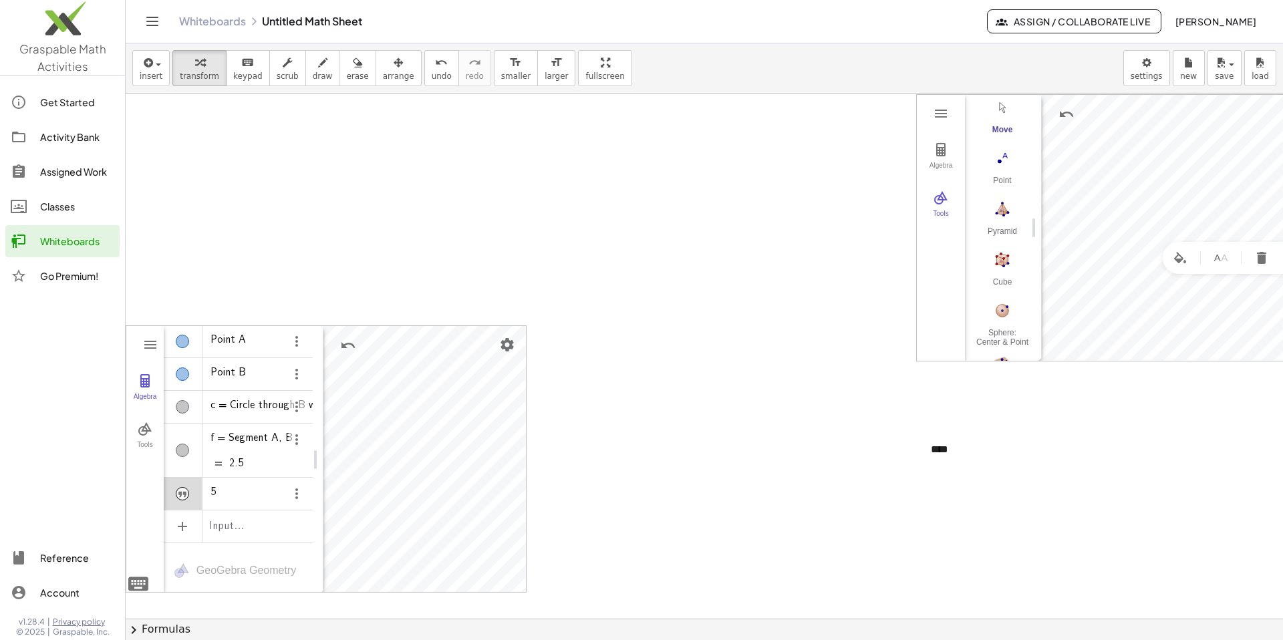
scroll to position [0, 0]
drag, startPoint x: 376, startPoint y: 491, endPoint x: 392, endPoint y: 453, distance: 41.3
click at [368, 494] on img "Options" at bounding box center [373, 494] width 16 height 16
click at [275, 510] on div "Algebra" at bounding box center [276, 524] width 225 height 29
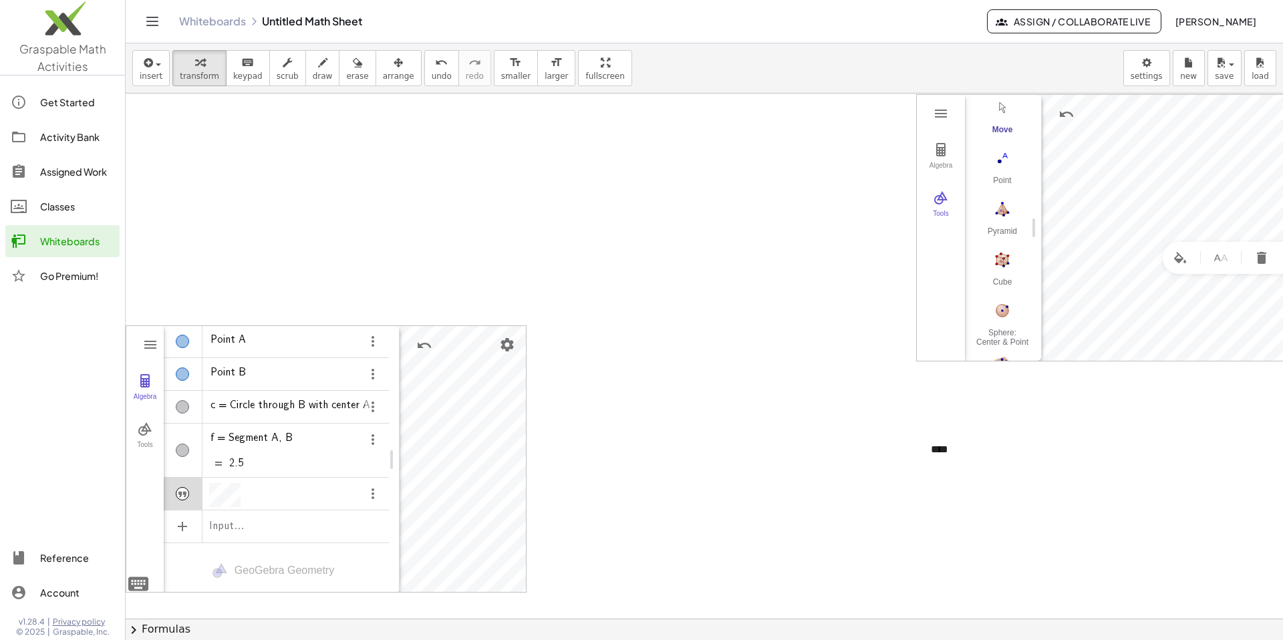
click at [260, 492] on div "5" at bounding box center [299, 495] width 180 height 24
click at [378, 442] on img "Options" at bounding box center [373, 440] width 16 height 16
click at [380, 508] on li "Settings" at bounding box center [434, 506] width 139 height 21
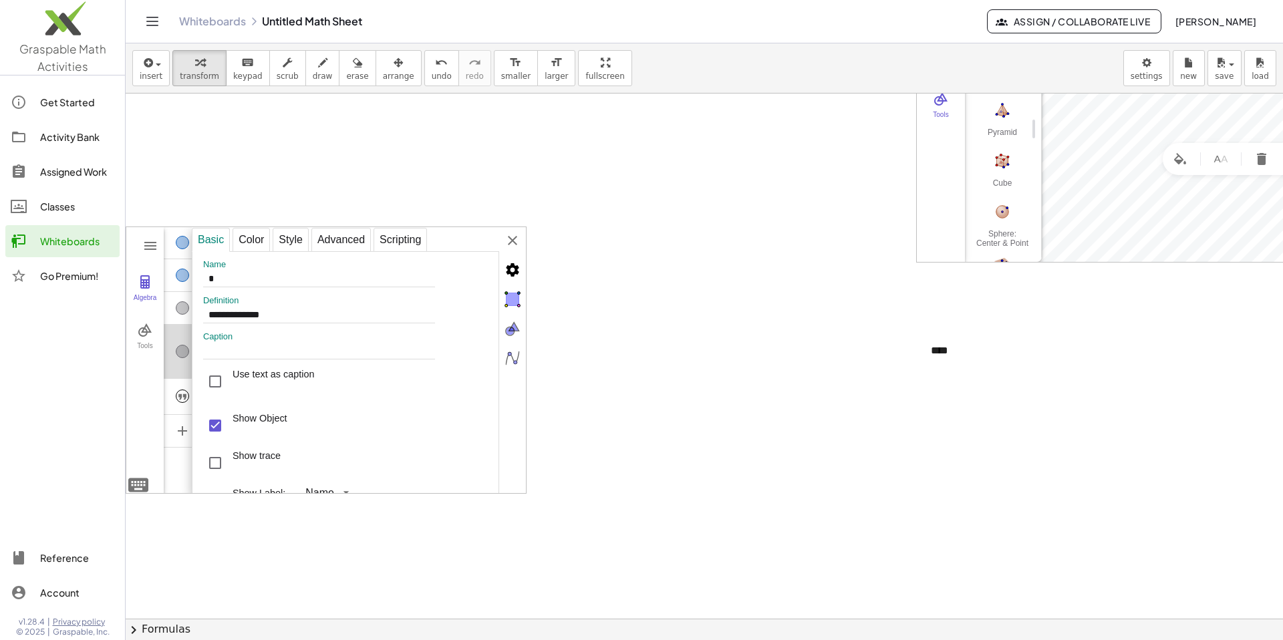
scroll to position [104, 0]
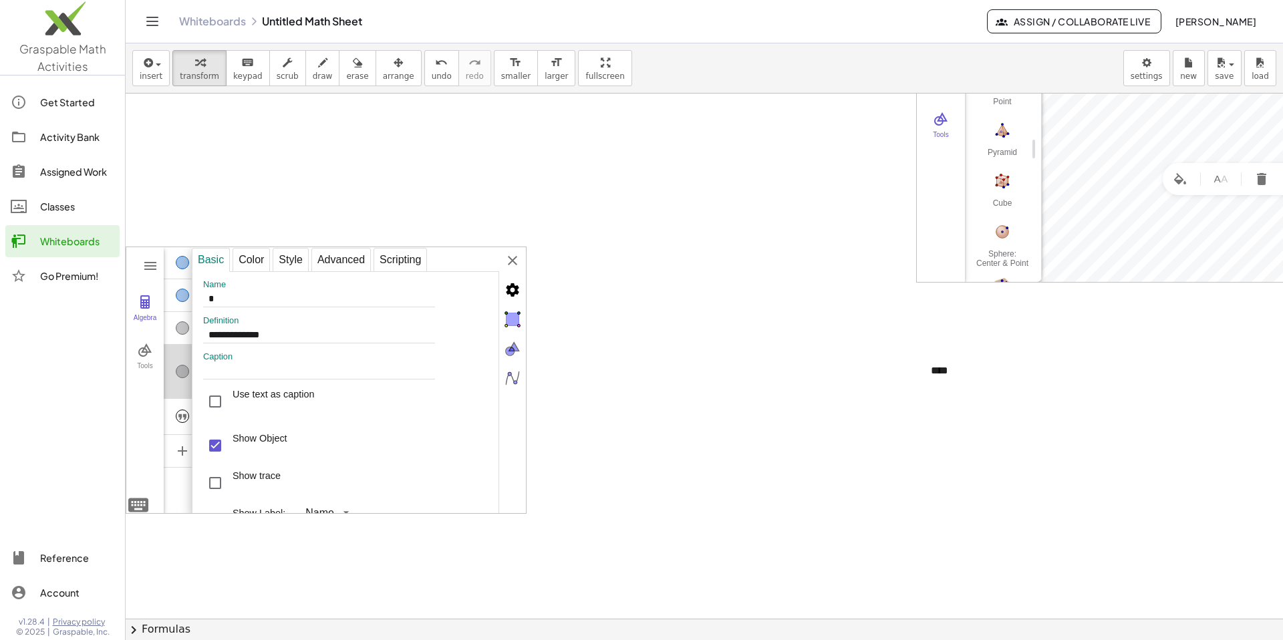
click at [380, 257] on div "**********" at bounding box center [359, 380] width 334 height 267
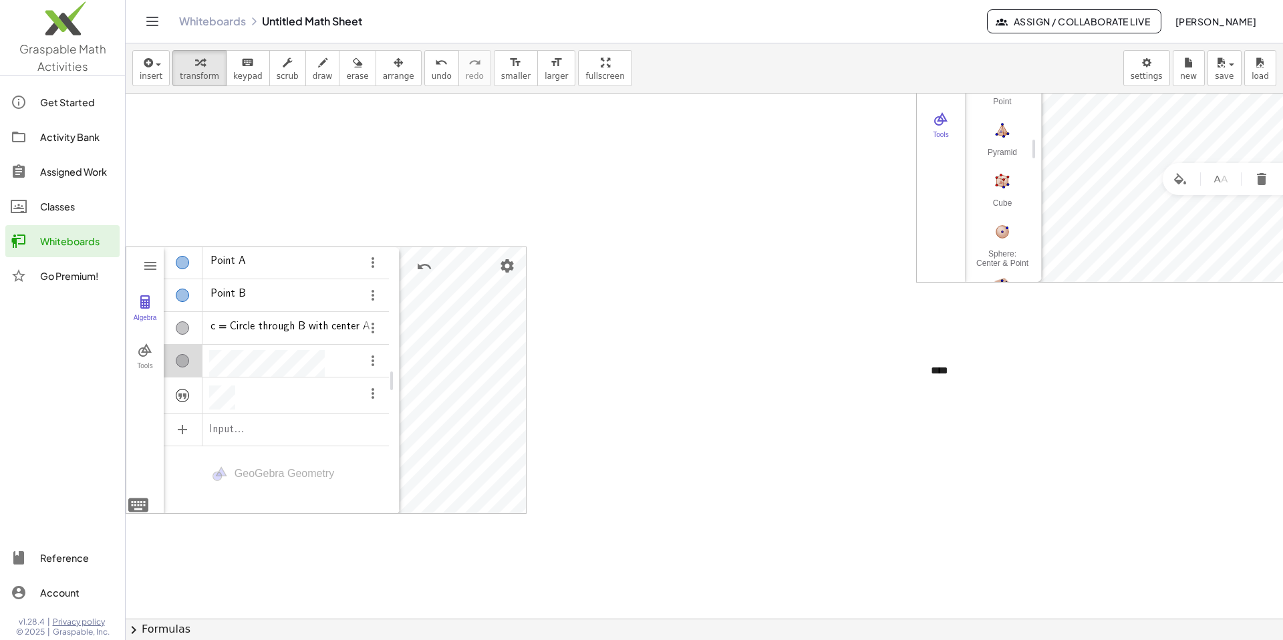
scroll to position [7, 0]
click at [259, 390] on div "Point A Point B c = Circle through B with center A f = Segment A, B 2.5 Input…" at bounding box center [276, 357] width 225 height 222
click at [261, 418] on div "Algebra" at bounding box center [276, 416] width 225 height 35
click at [271, 451] on span "Set Label Mode" at bounding box center [249, 447] width 71 height 11
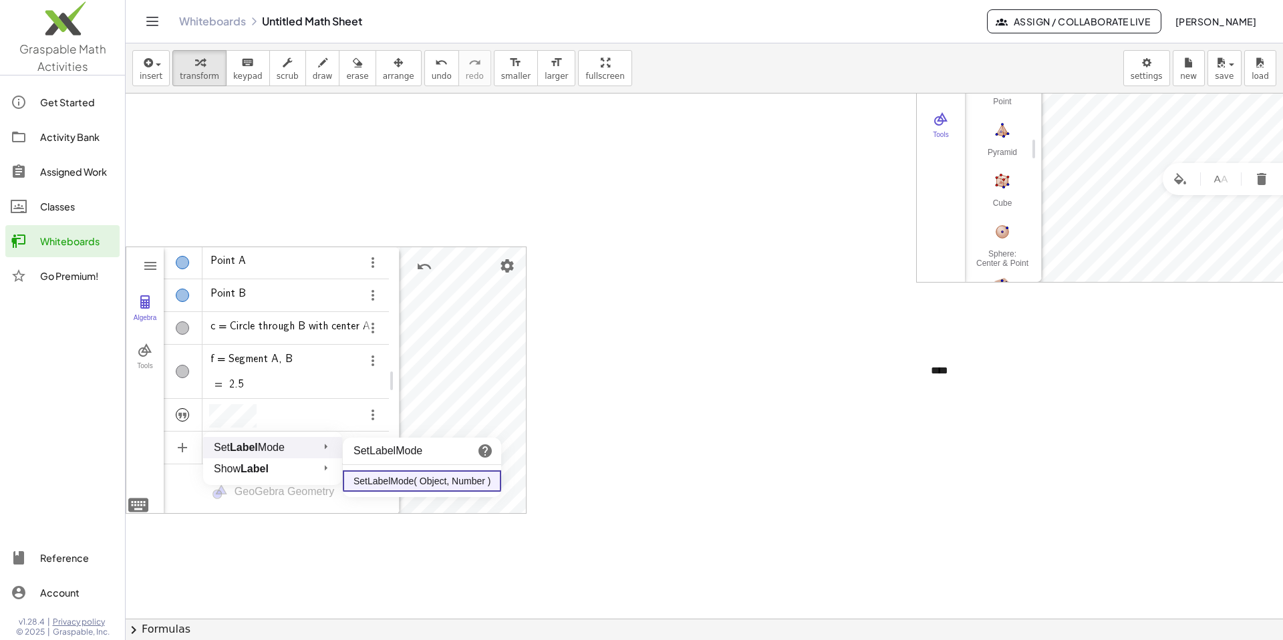
click at [380, 482] on li "SetLabelMode( Object, Number )" at bounding box center [422, 480] width 158 height 21
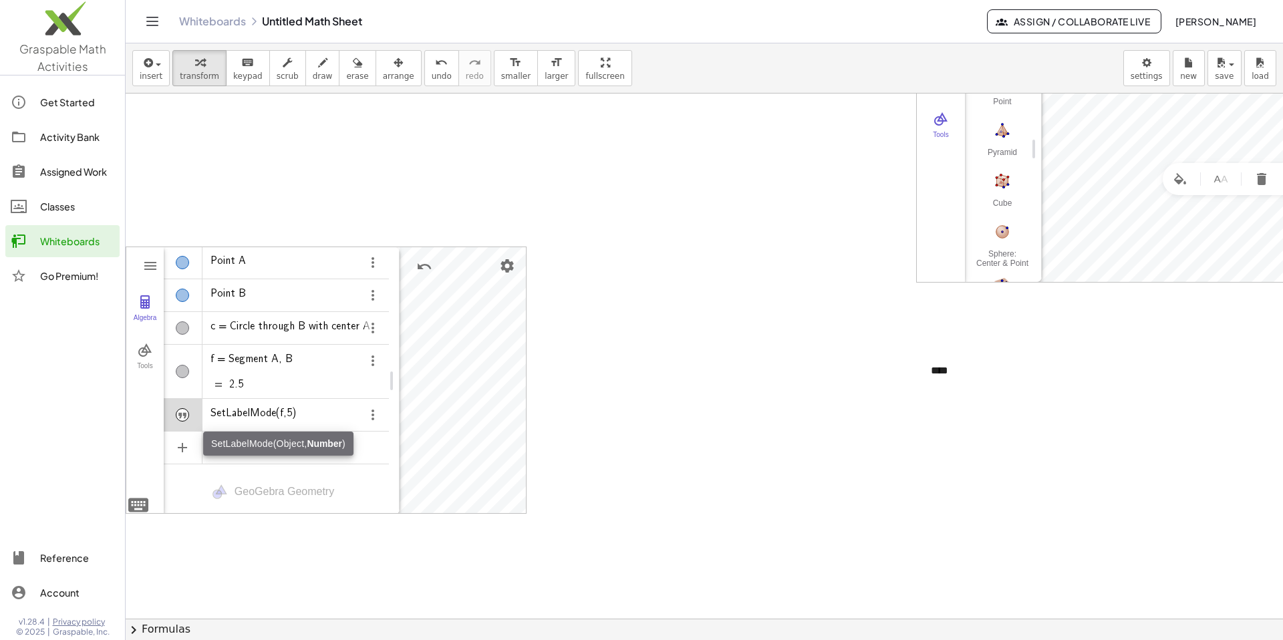
click at [367, 422] on img "Options" at bounding box center [373, 415] width 16 height 16
click at [380, 416] on div at bounding box center [704, 514] width 1157 height 1050
click at [276, 275] on div "Point A" at bounding box center [276, 263] width 225 height 32
click at [187, 371] on div "Show / Hide Object" at bounding box center [182, 371] width 13 height 13
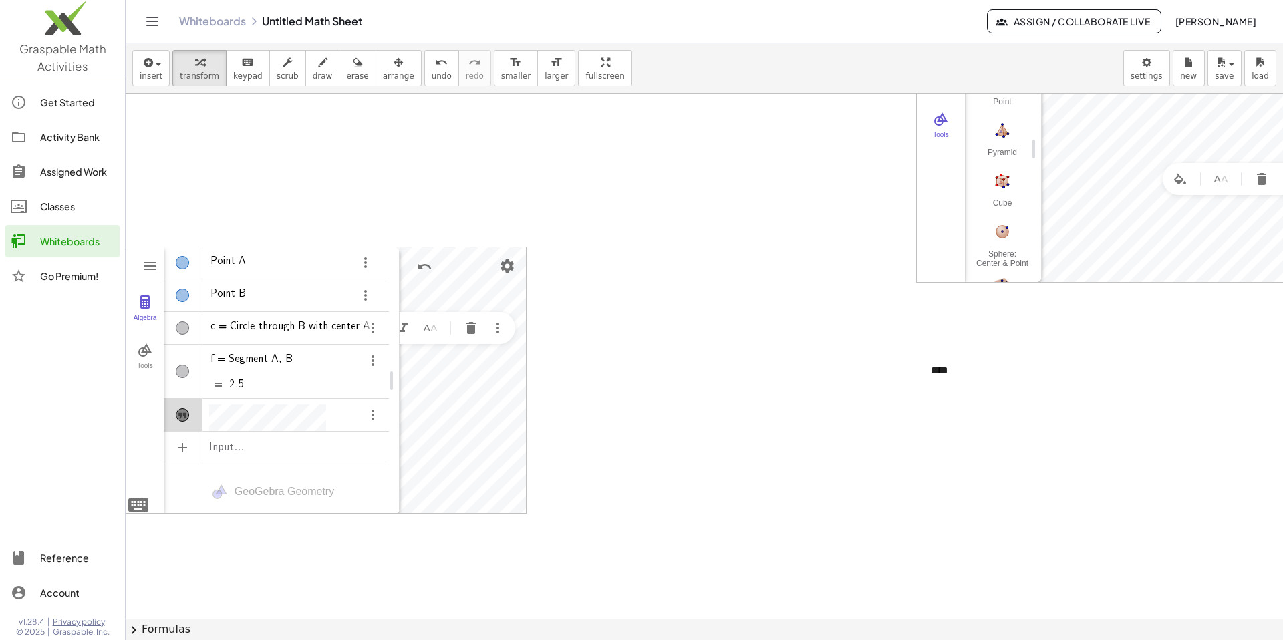
click at [371, 413] on img "Options" at bounding box center [373, 415] width 16 height 16
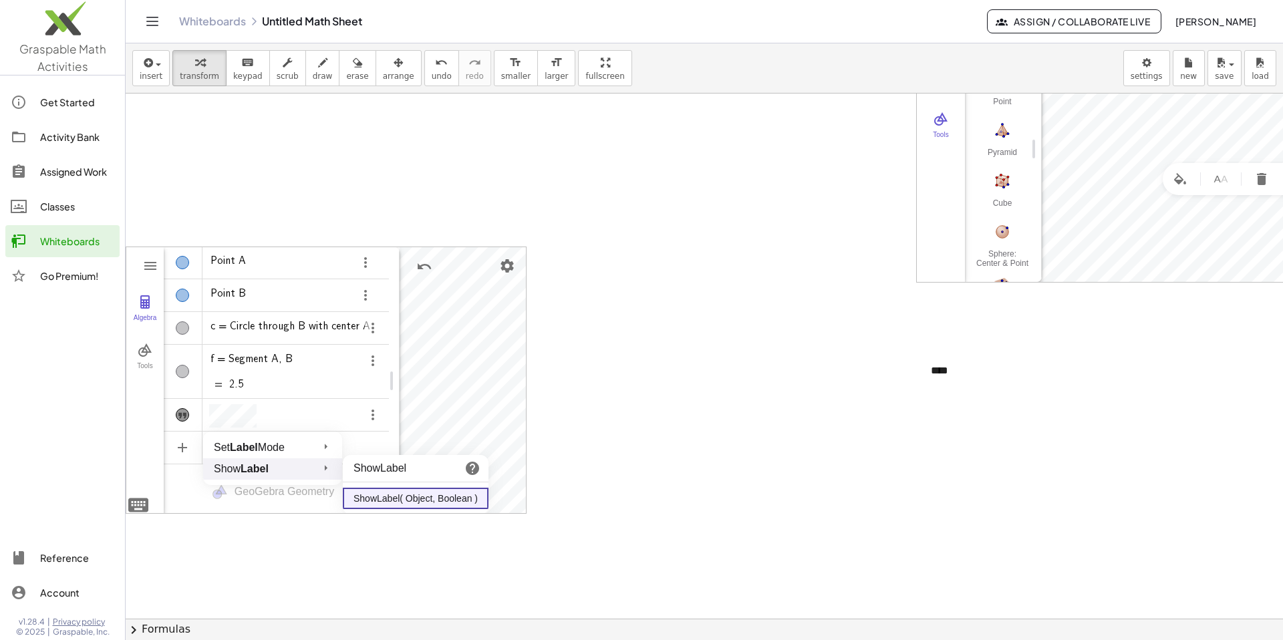
click at [259, 473] on strong "Label" at bounding box center [255, 468] width 28 height 11
click at [380, 494] on li "ShowLabel( Object, Boolean )" at bounding box center [416, 498] width 146 height 21
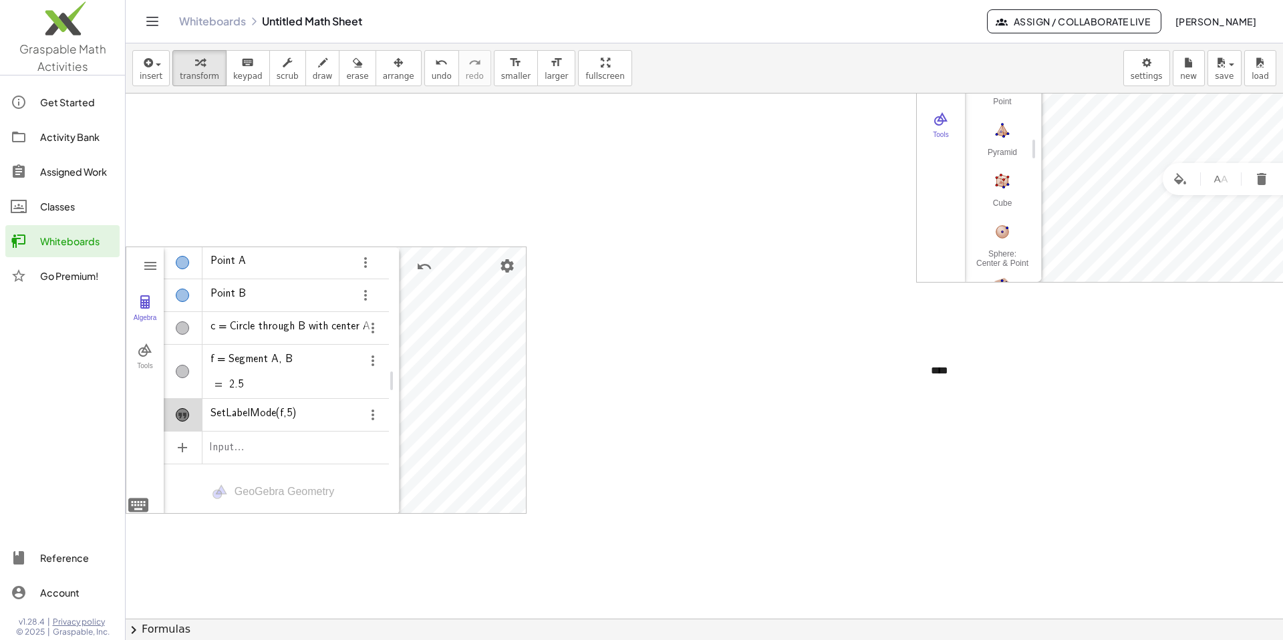
drag, startPoint x: 392, startPoint y: 453, endPoint x: 181, endPoint y: 417, distance: 214.2
click at [137, 303] on img "Geometry" at bounding box center [145, 302] width 16 height 16
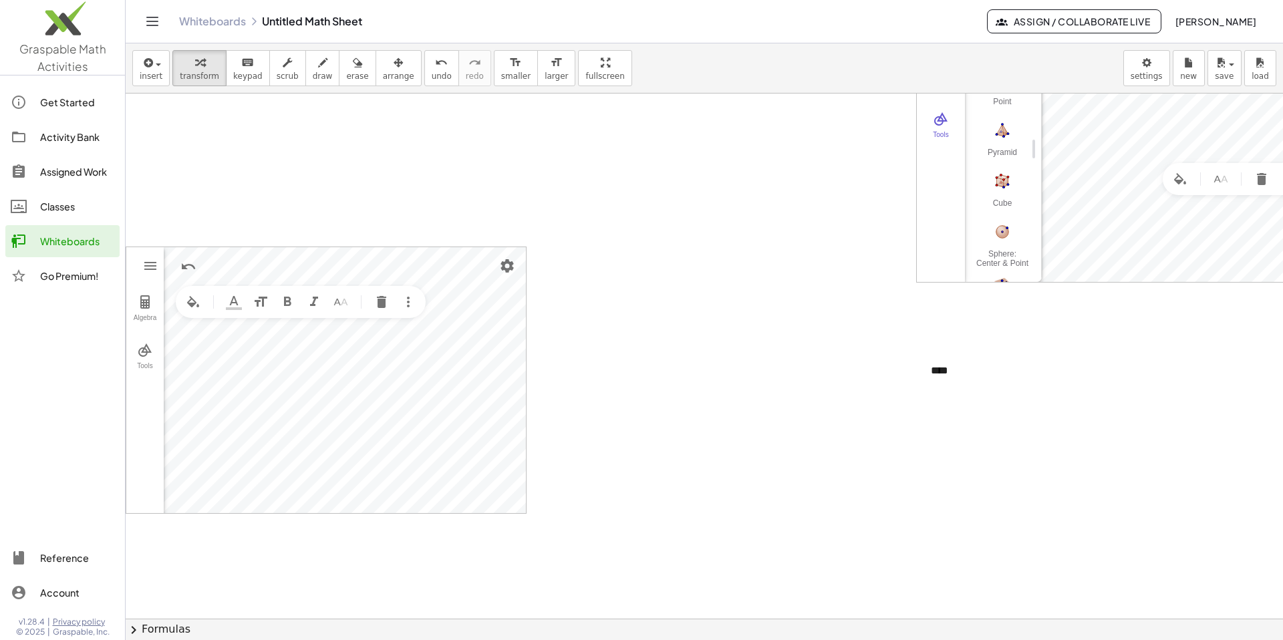
click at [242, 308] on button "Set color" at bounding box center [234, 302] width 24 height 24
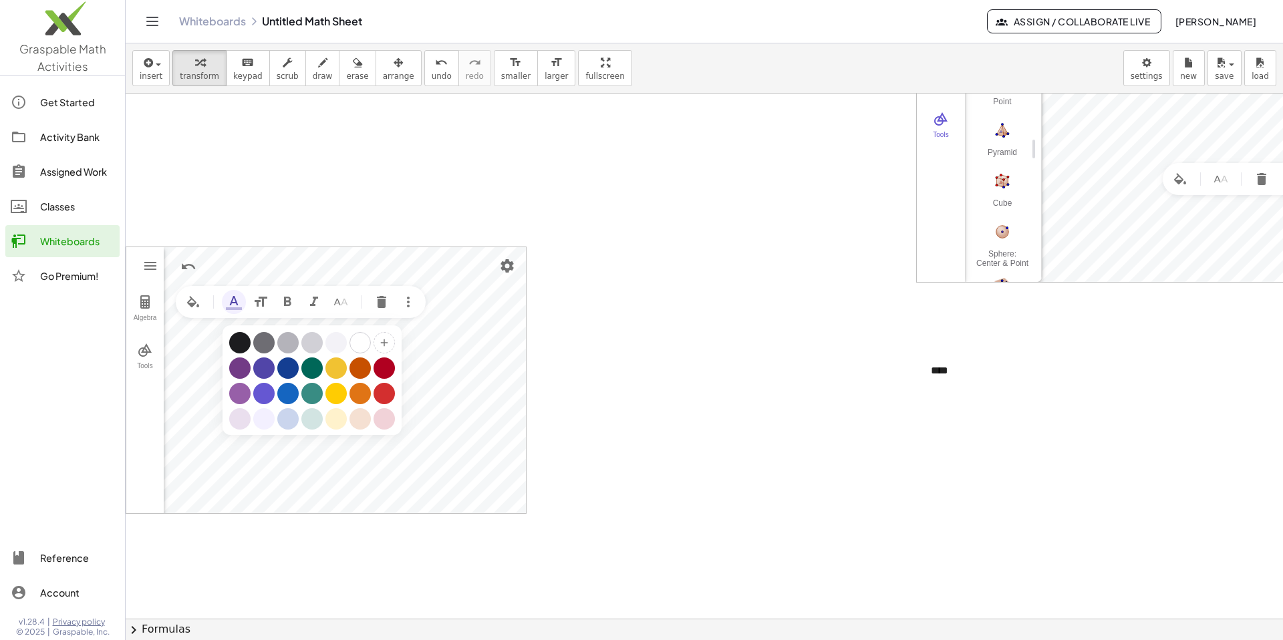
click at [237, 307] on img "Set color" at bounding box center [234, 302] width 16 height 16
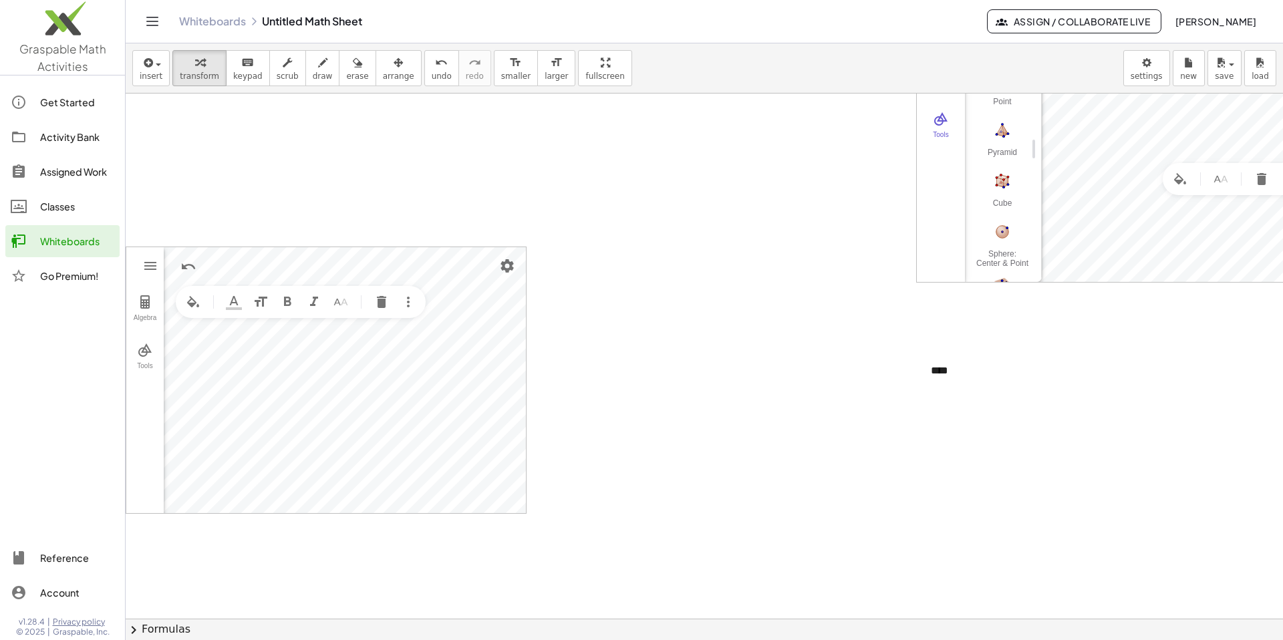
click at [237, 307] on img "Set color" at bounding box center [234, 302] width 16 height 16
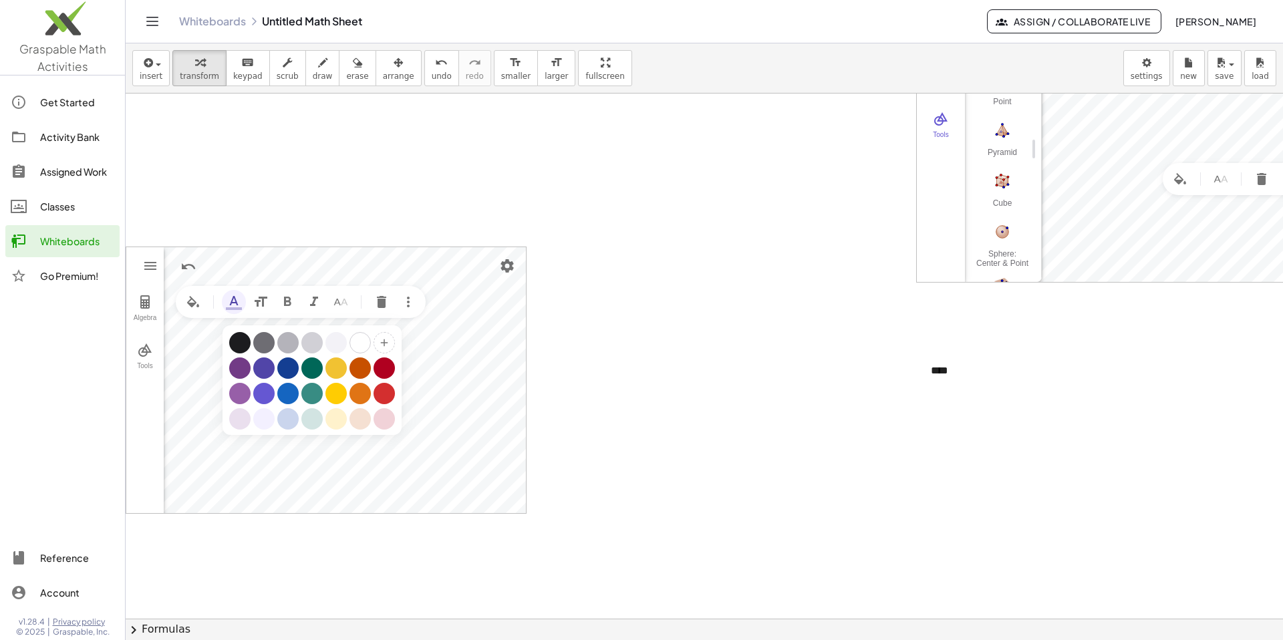
click at [268, 334] on div "Geometry" at bounding box center [263, 342] width 21 height 21
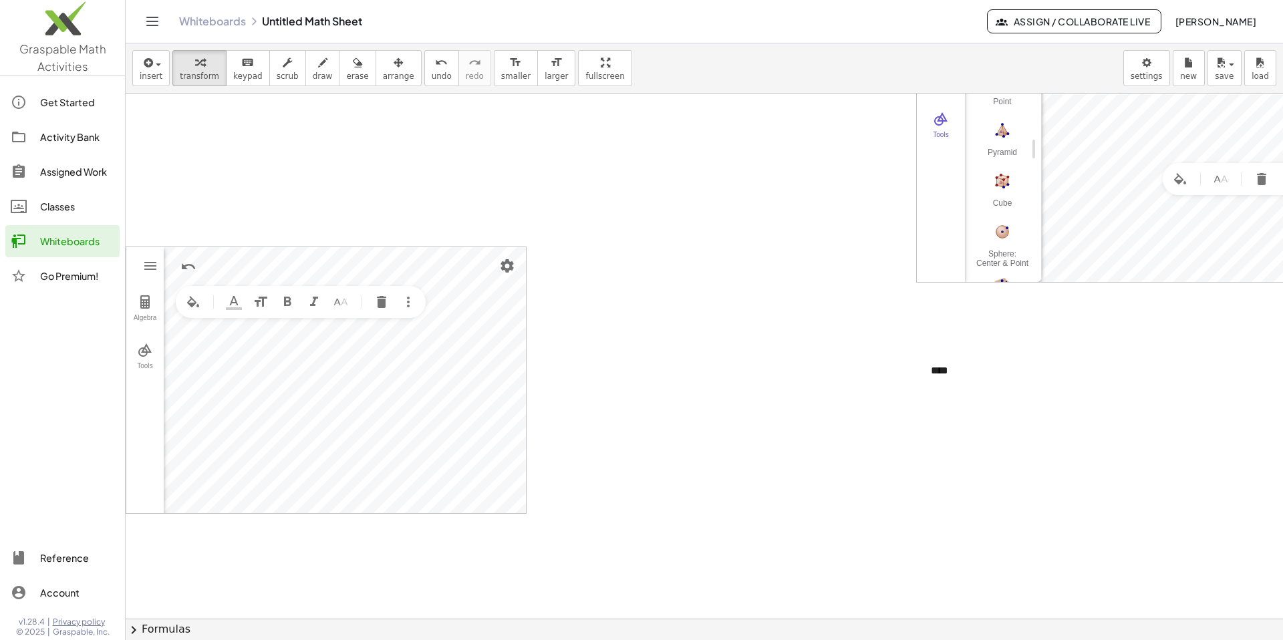
click at [380, 305] on button "More" at bounding box center [408, 302] width 24 height 24
click at [193, 303] on img "Set background color" at bounding box center [193, 302] width 16 height 16
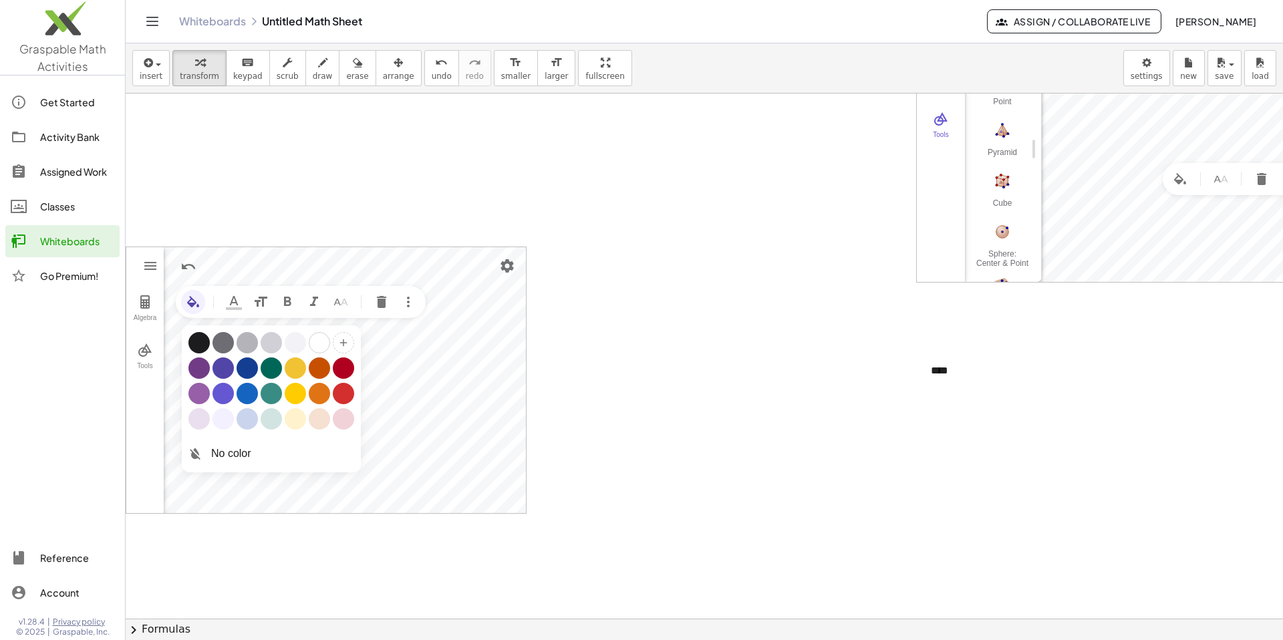
click at [193, 303] on img "Set background color" at bounding box center [193, 302] width 16 height 16
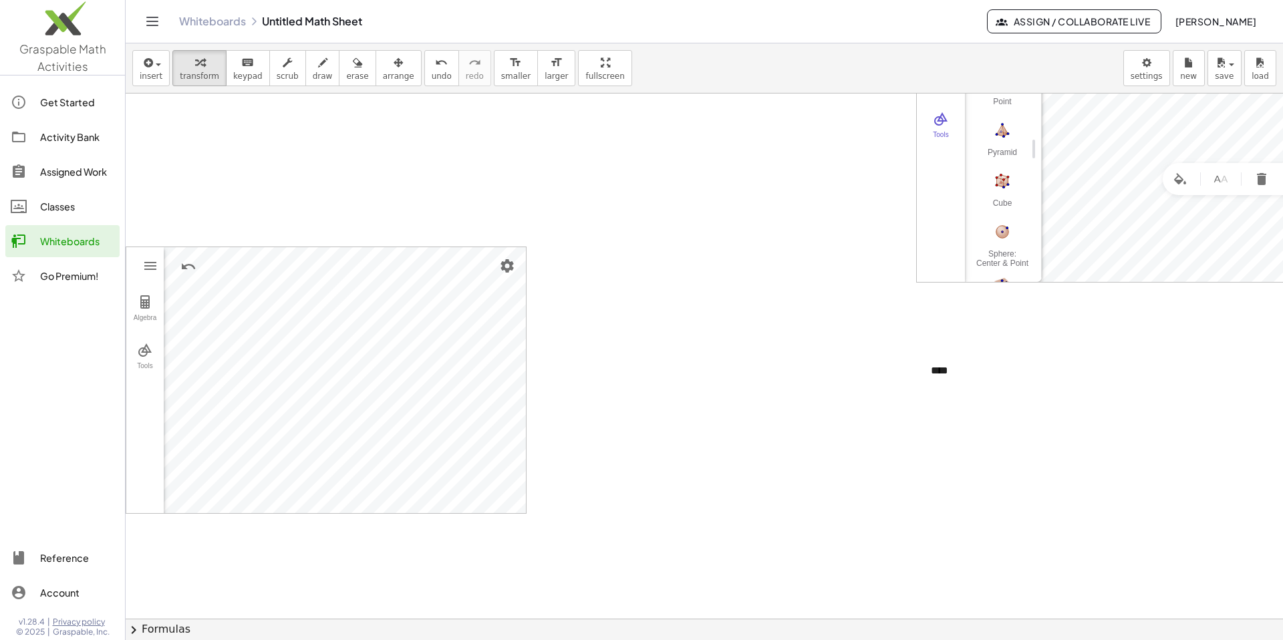
click at [142, 307] on img "Geometry" at bounding box center [145, 302] width 16 height 16
click at [275, 474] on div "Point A Point B c = Circle through B with center A f = Segment A, B 2.5 a = 5 G…" at bounding box center [276, 374] width 225 height 255
click at [380, 351] on div at bounding box center [704, 514] width 1157 height 1050
click at [148, 262] on img "Geometry" at bounding box center [150, 266] width 16 height 16
click at [150, 308] on img "Geometry" at bounding box center [145, 302] width 16 height 16
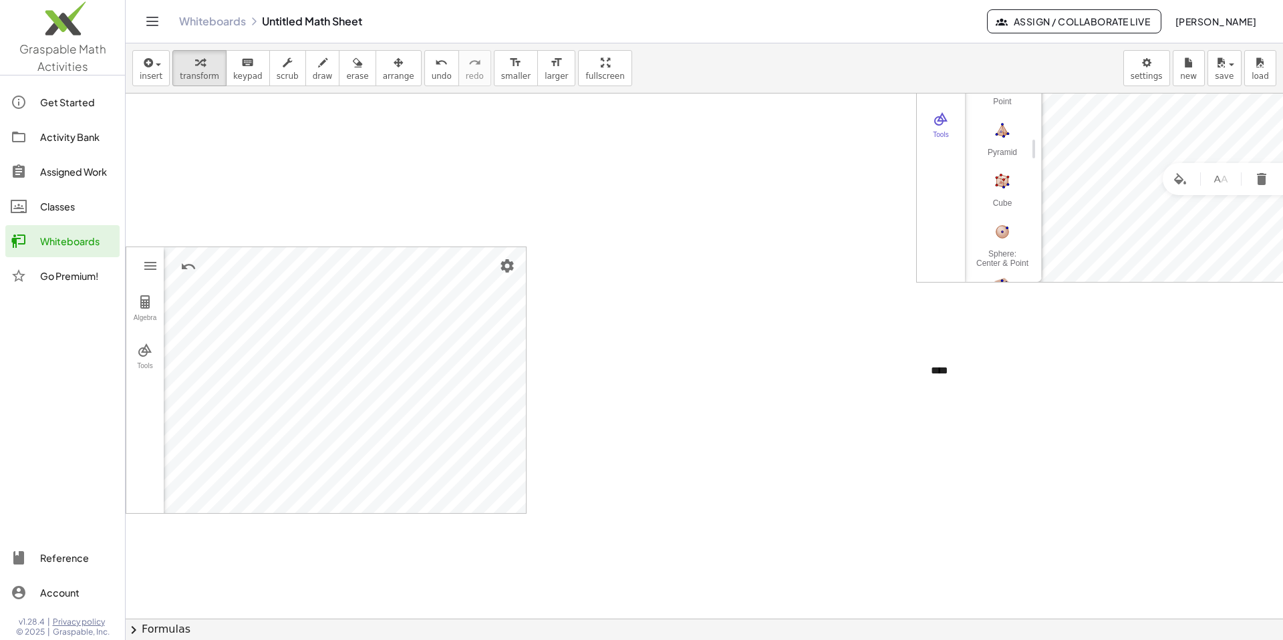
click at [159, 297] on button "Algebra" at bounding box center [144, 309] width 37 height 48
click at [288, 450] on li "Set Label Mode" at bounding box center [272, 447] width 139 height 21
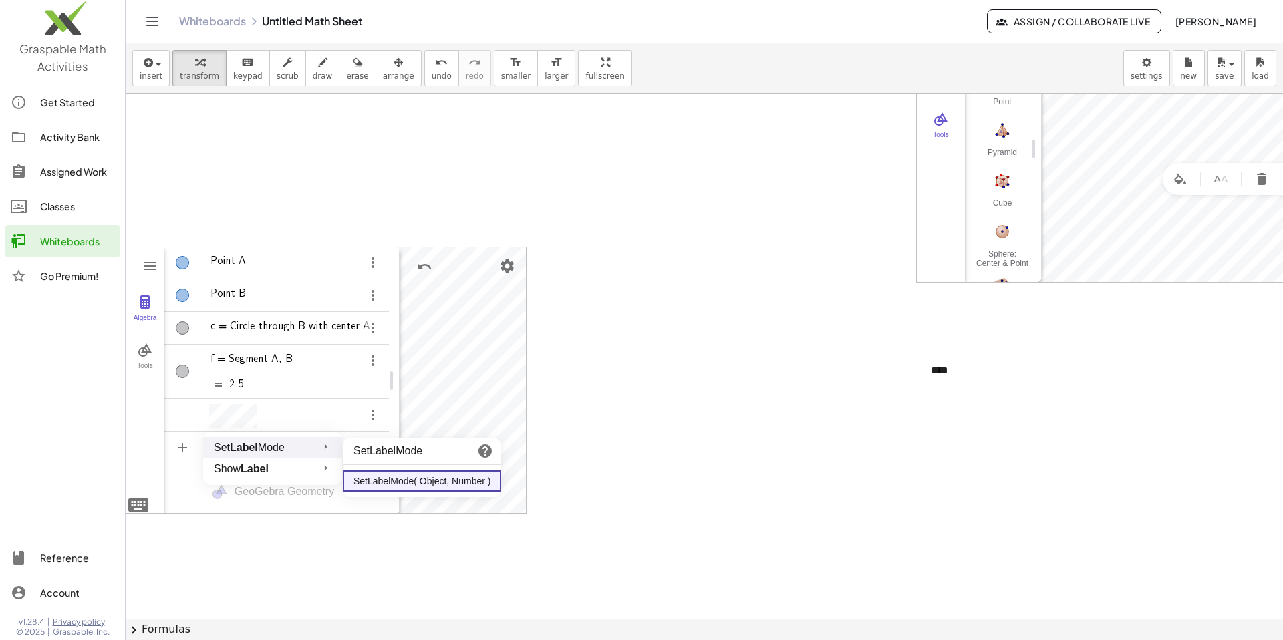
click at [380, 454] on img "Geometry" at bounding box center [485, 451] width 16 height 16
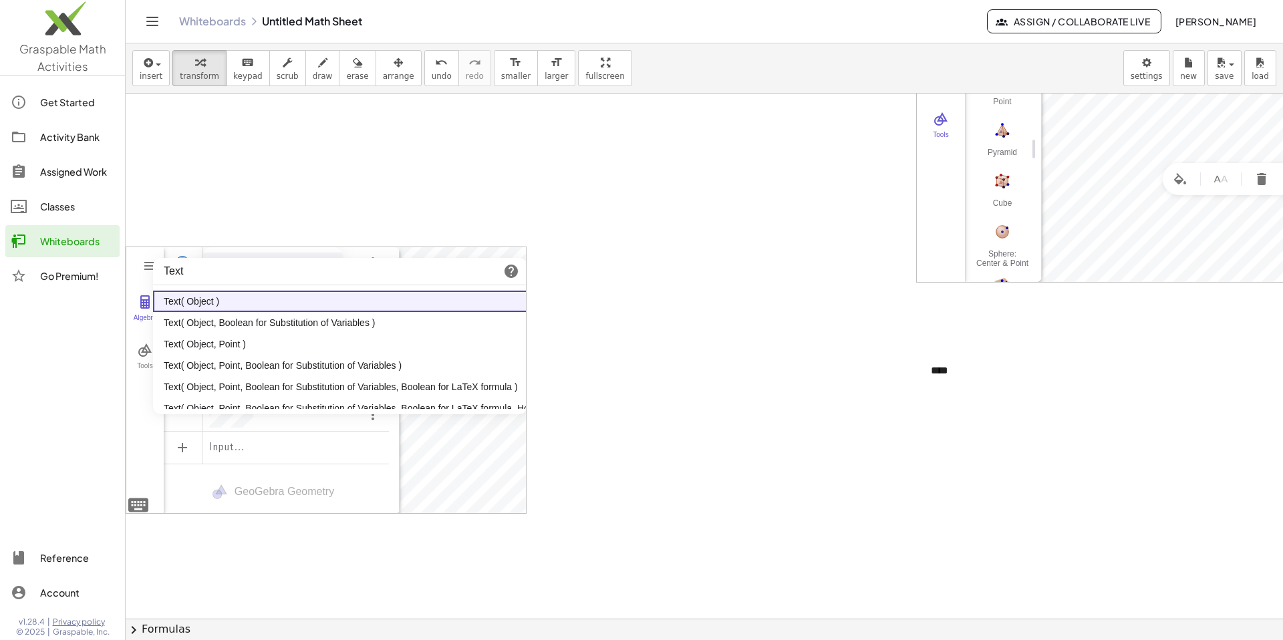
click at [214, 298] on li "Text( Object )" at bounding box center [340, 301] width 374 height 21
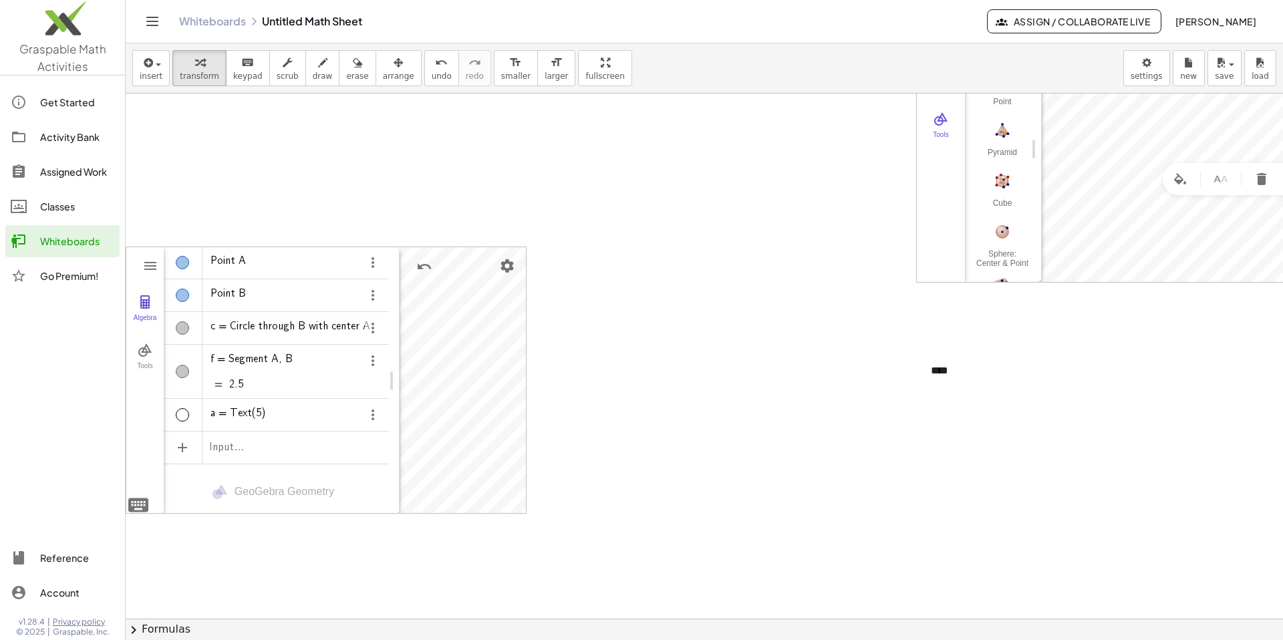
click at [283, 422] on div "a = Text(5)" at bounding box center [276, 415] width 225 height 32
click at [157, 303] on button "Algebra" at bounding box center [144, 309] width 37 height 48
click at [142, 301] on img "Geometry" at bounding box center [145, 302] width 16 height 16
drag, startPoint x: 389, startPoint y: 381, endPoint x: 160, endPoint y: 414, distance: 230.8
click at [146, 345] on img "Geometry" at bounding box center [145, 350] width 16 height 16
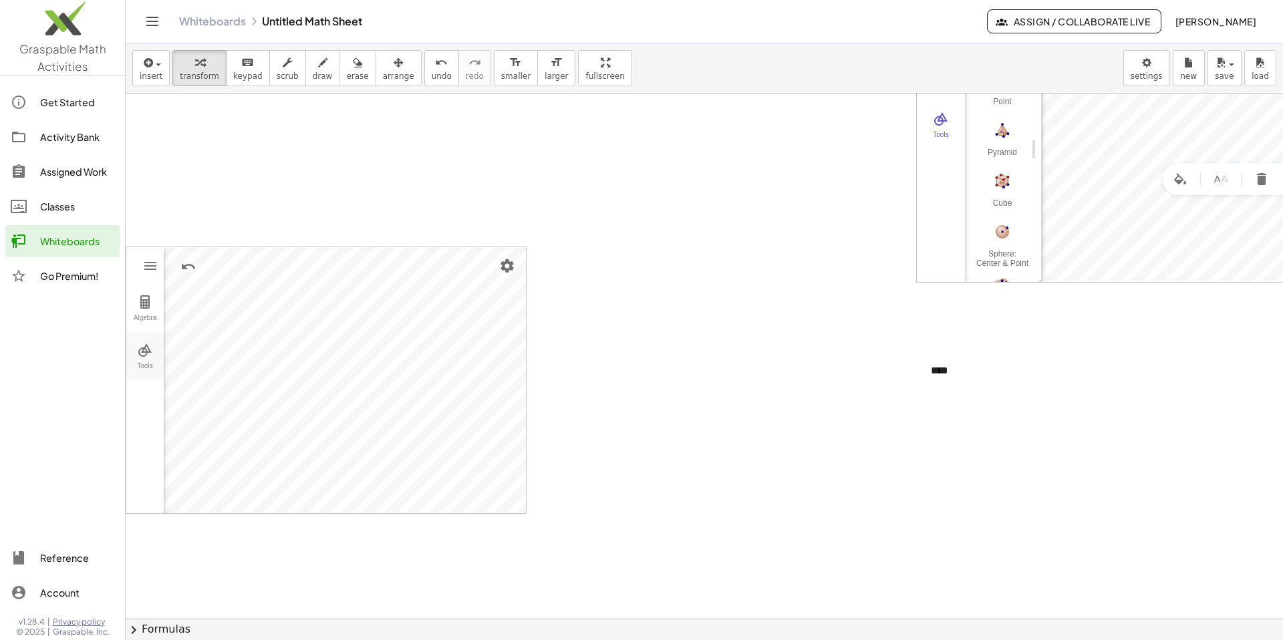
scroll to position [0, 0]
click at [217, 400] on div "More" at bounding box center [206, 403] width 43 height 11
click at [311, 378] on img "Distance or Length. Select two points, a segment, polygon or circle" at bounding box center [307, 377] width 53 height 21
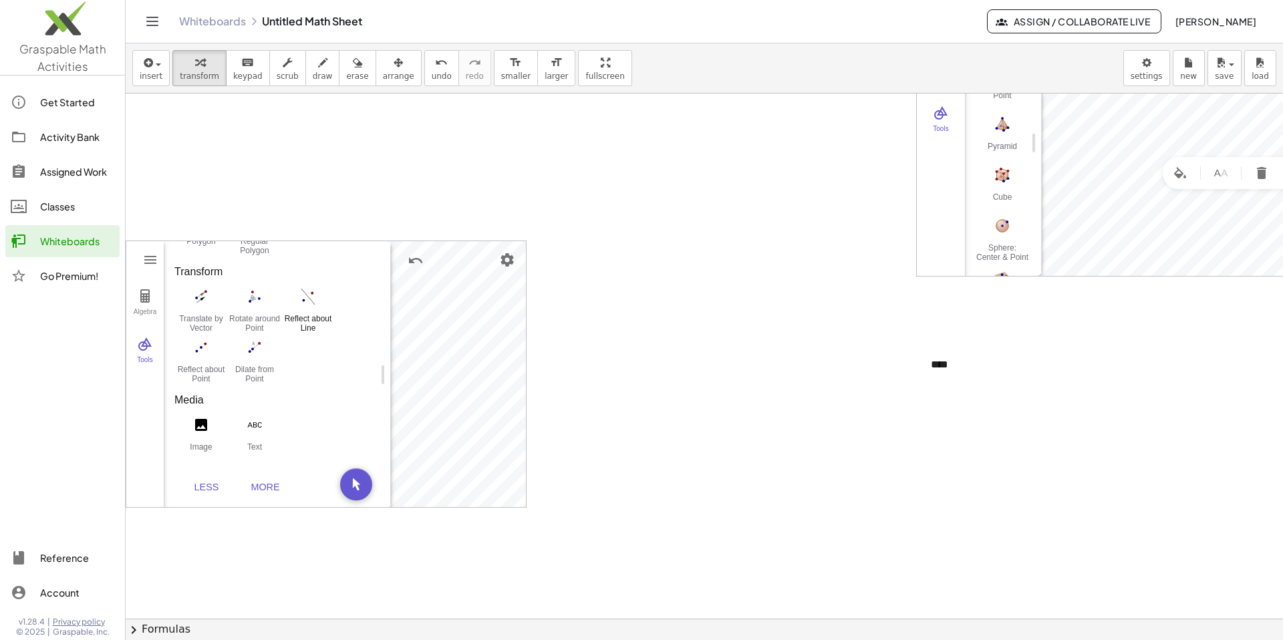
click at [312, 295] on img "Reflect about Line. Select object to reflect, then line of reflection" at bounding box center [307, 296] width 53 height 21
click at [149, 295] on img "Geometry" at bounding box center [145, 296] width 16 height 16
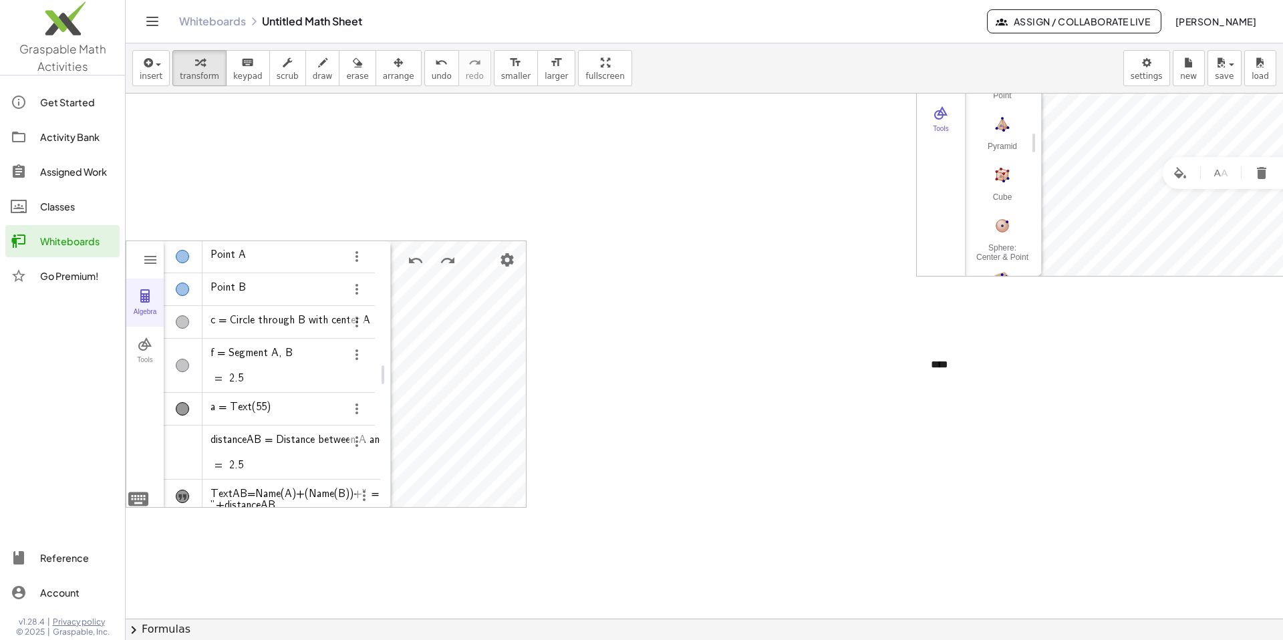
click at [151, 300] on img "Geometry" at bounding box center [145, 296] width 16 height 16
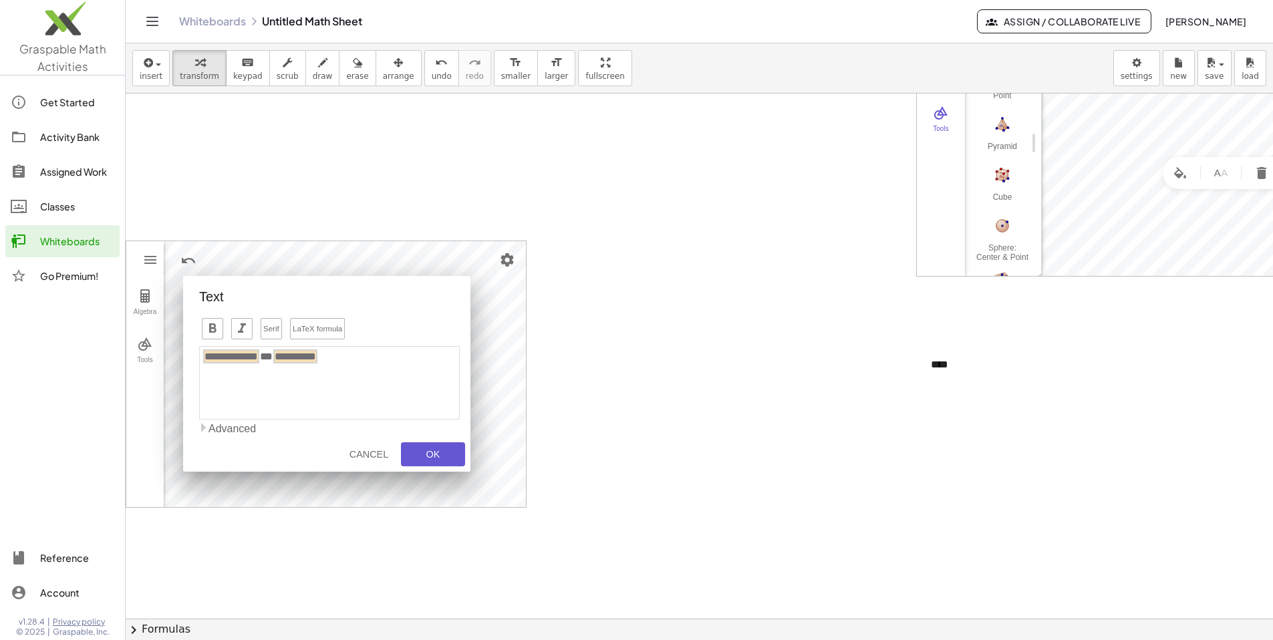
click at [335, 341] on div "**********" at bounding box center [326, 377] width 255 height 119
click at [304, 359] on input "**********" at bounding box center [295, 356] width 44 height 14
click at [300, 319] on button "LaTeX formula" at bounding box center [317, 328] width 55 height 21
click at [317, 354] on input "**********" at bounding box center [295, 356] width 44 height 14
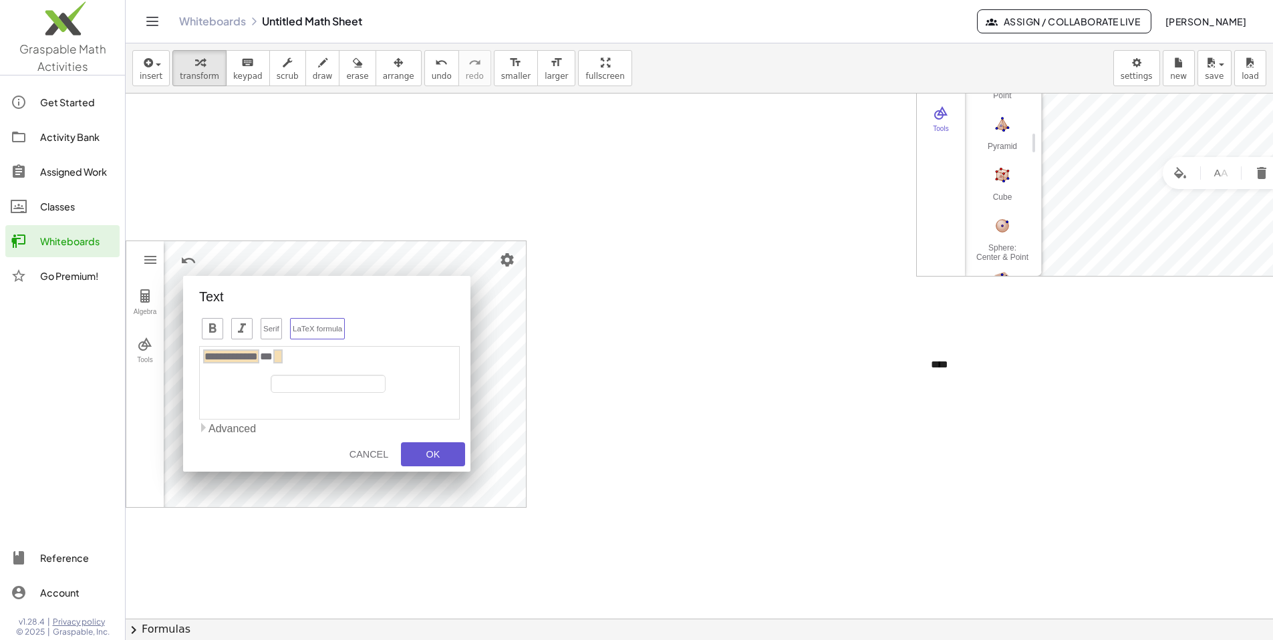
type input "*"
click at [380, 459] on div "OK" at bounding box center [433, 454] width 43 height 11
click at [317, 356] on input "**********" at bounding box center [295, 356] width 44 height 14
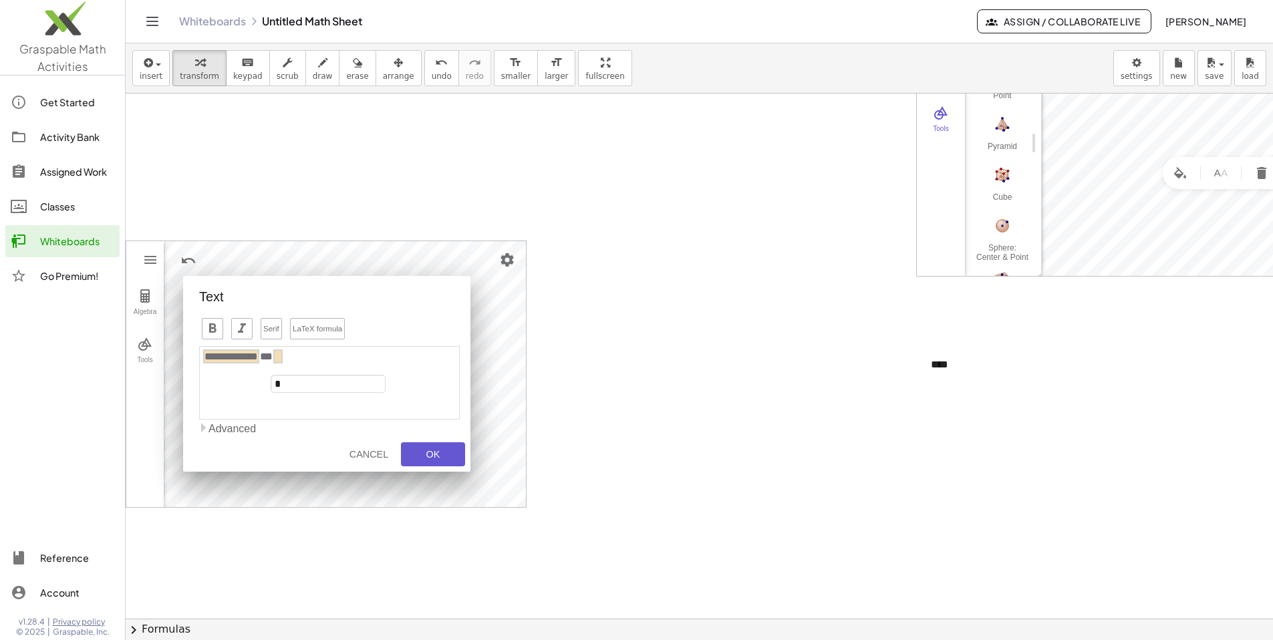
type input "**"
type input "*"
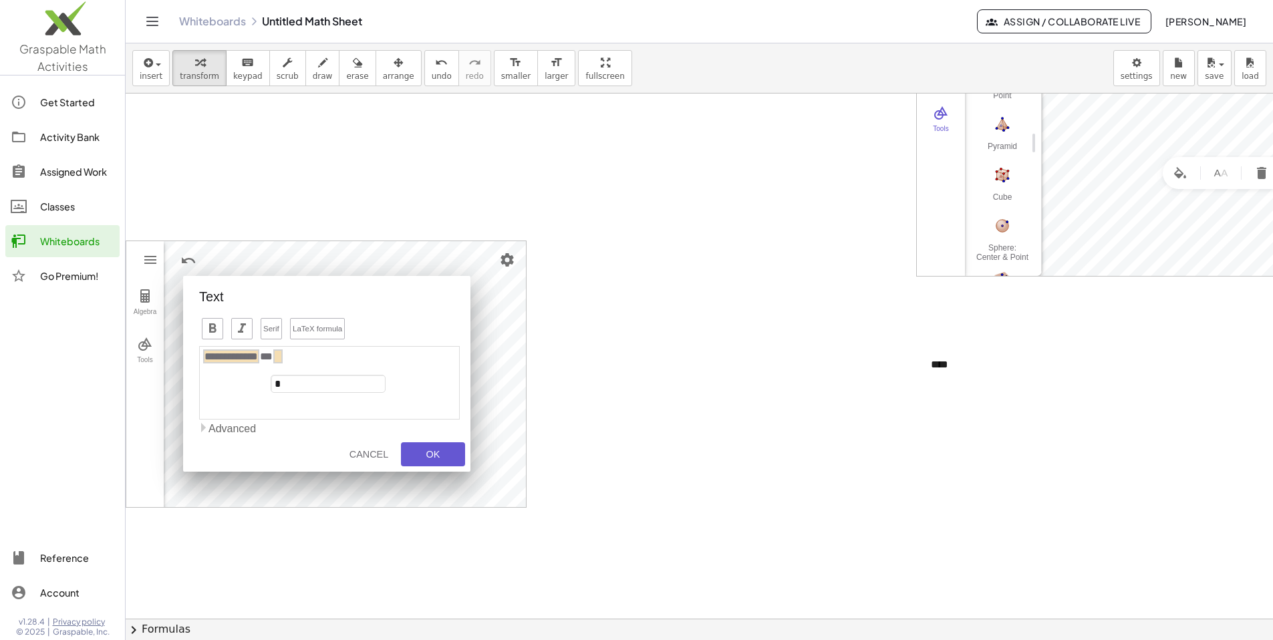
type input "*"
type input "***"
type input "****"
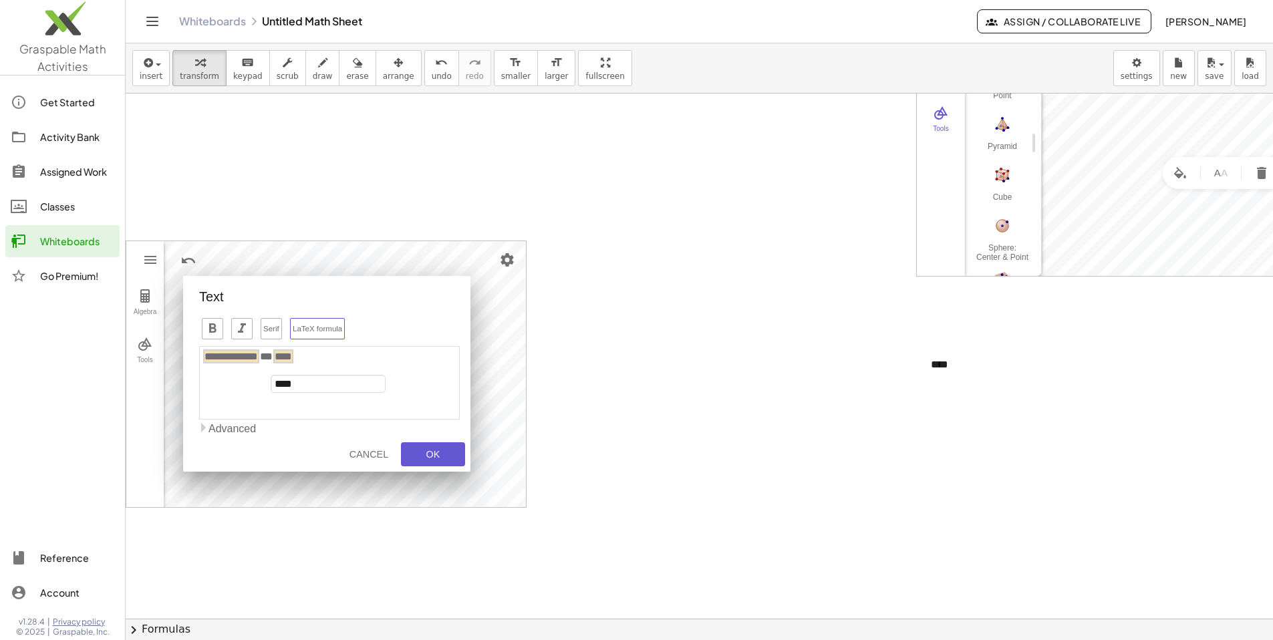
type input "*****"
type input "******"
type input "*******"
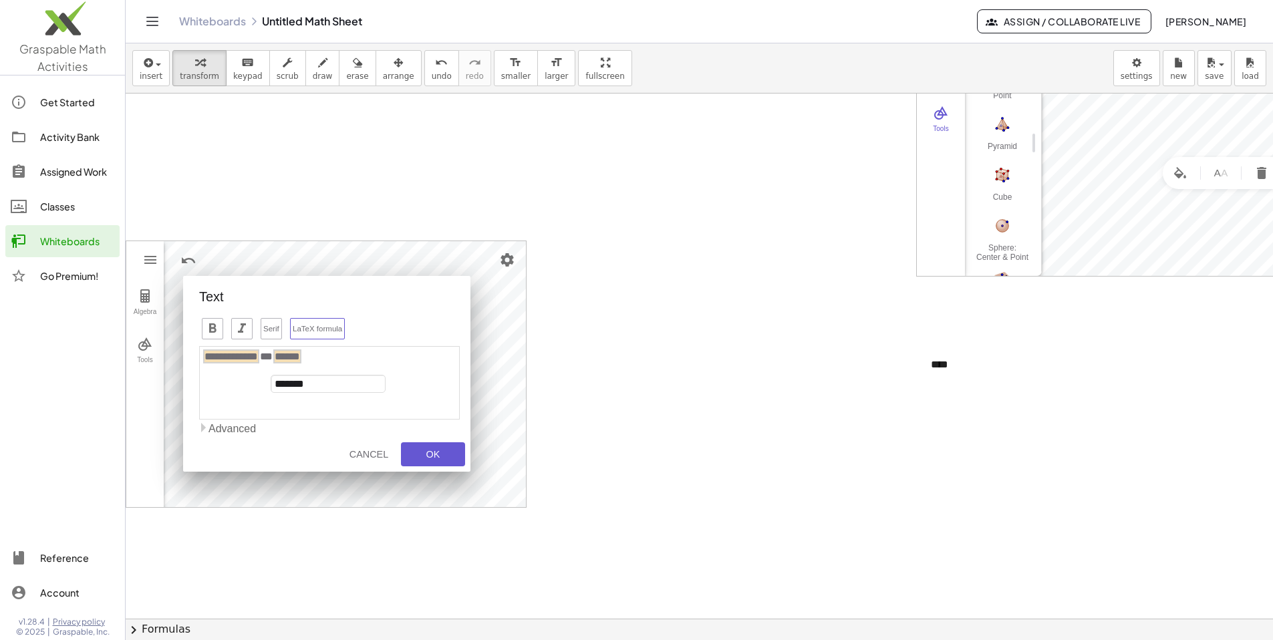
type input "*******"
type input "********"
type input "*******"
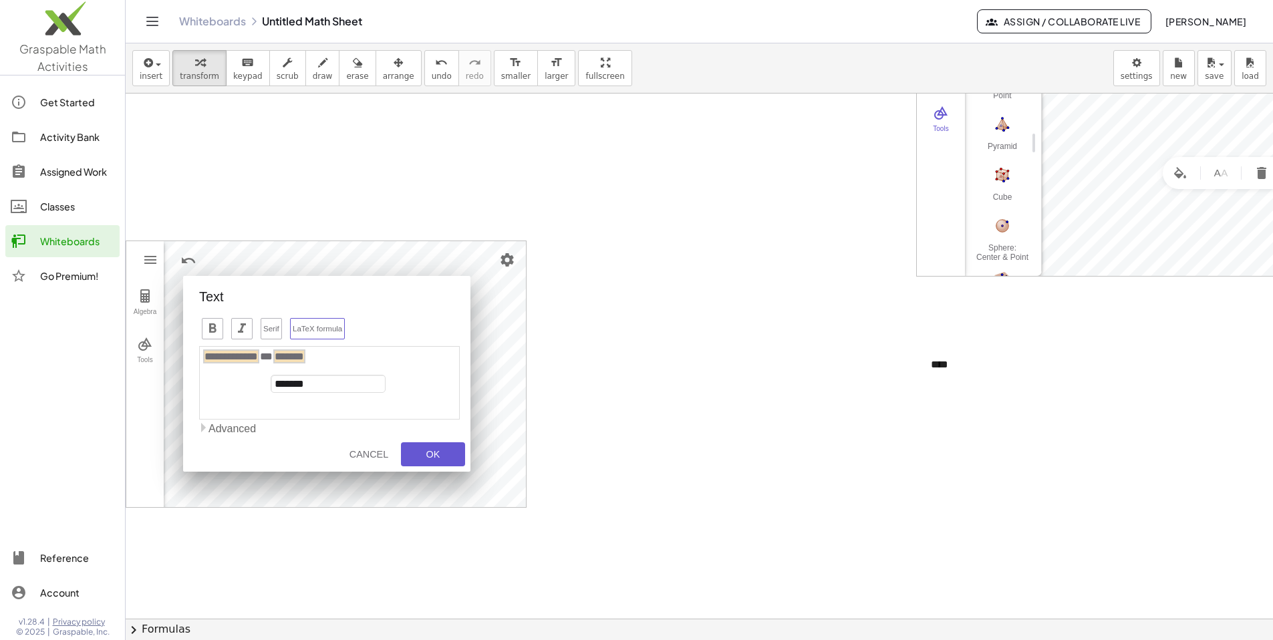
type input "********"
drag, startPoint x: 433, startPoint y: 428, endPoint x: 430, endPoint y: 448, distance: 20.2
click at [380, 429] on td "Advanced" at bounding box center [331, 429] width 246 height 12
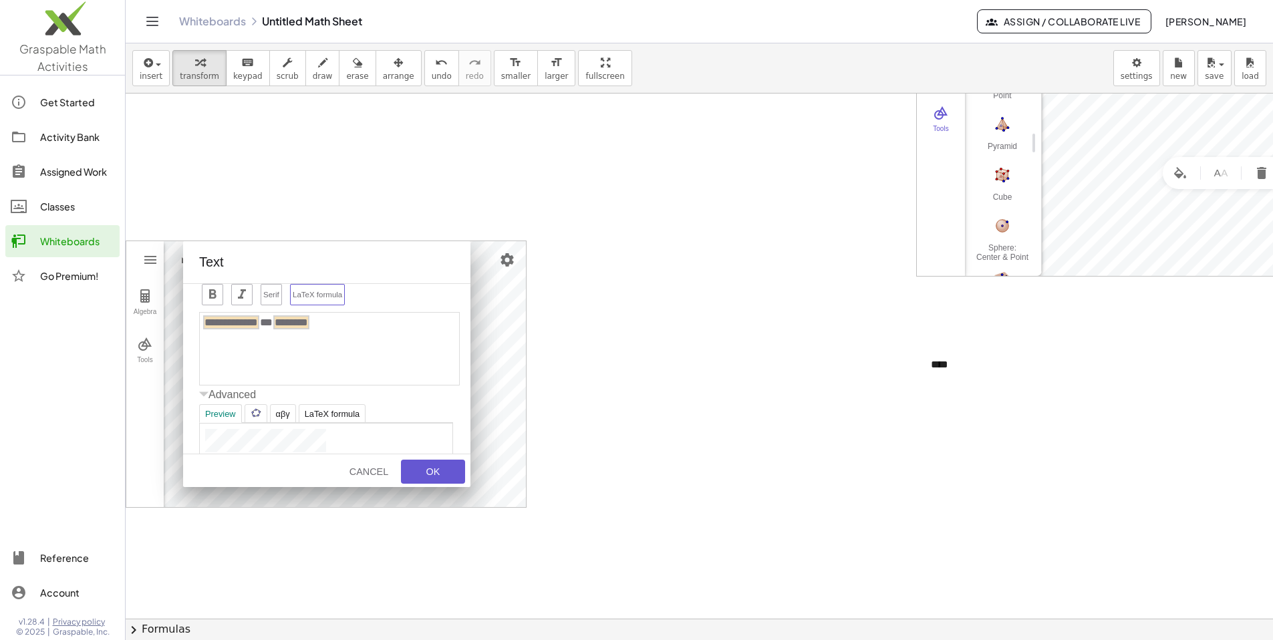
click at [380, 449] on div "Geometry" at bounding box center [326, 440] width 242 height 23
click at [380, 472] on div "OK" at bounding box center [433, 471] width 43 height 11
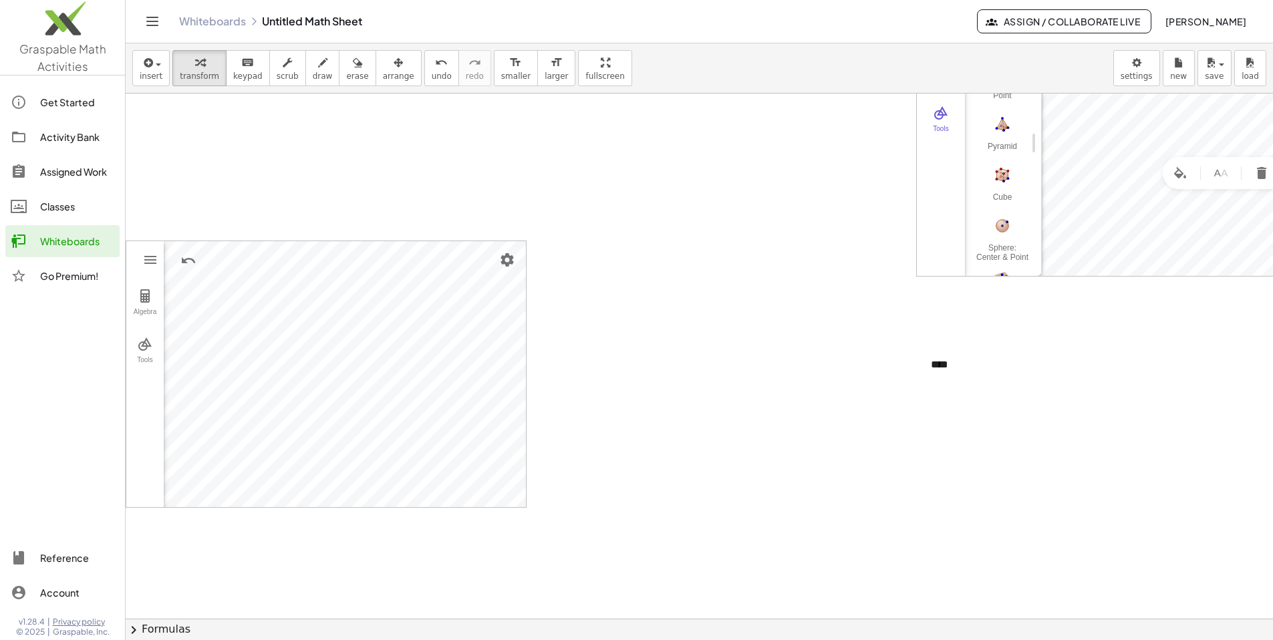
scroll to position [0, 0]
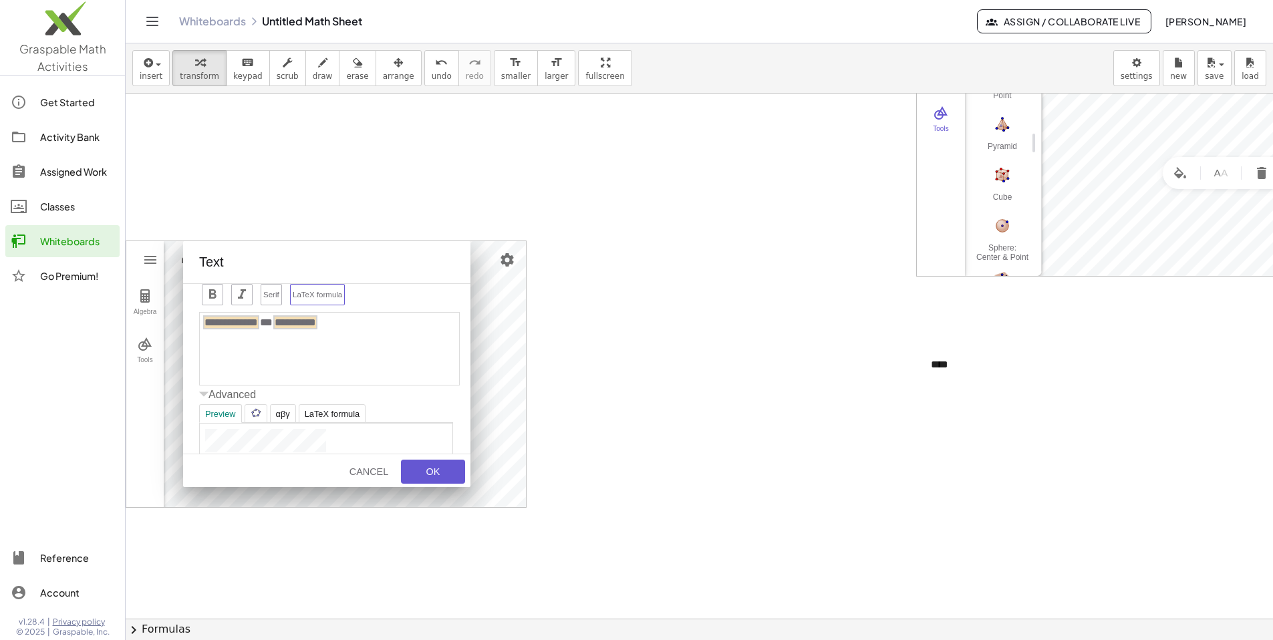
click at [319, 300] on button "LaTeX formula" at bounding box center [317, 294] width 55 height 21
click at [364, 472] on div "Cancel" at bounding box center [368, 471] width 43 height 11
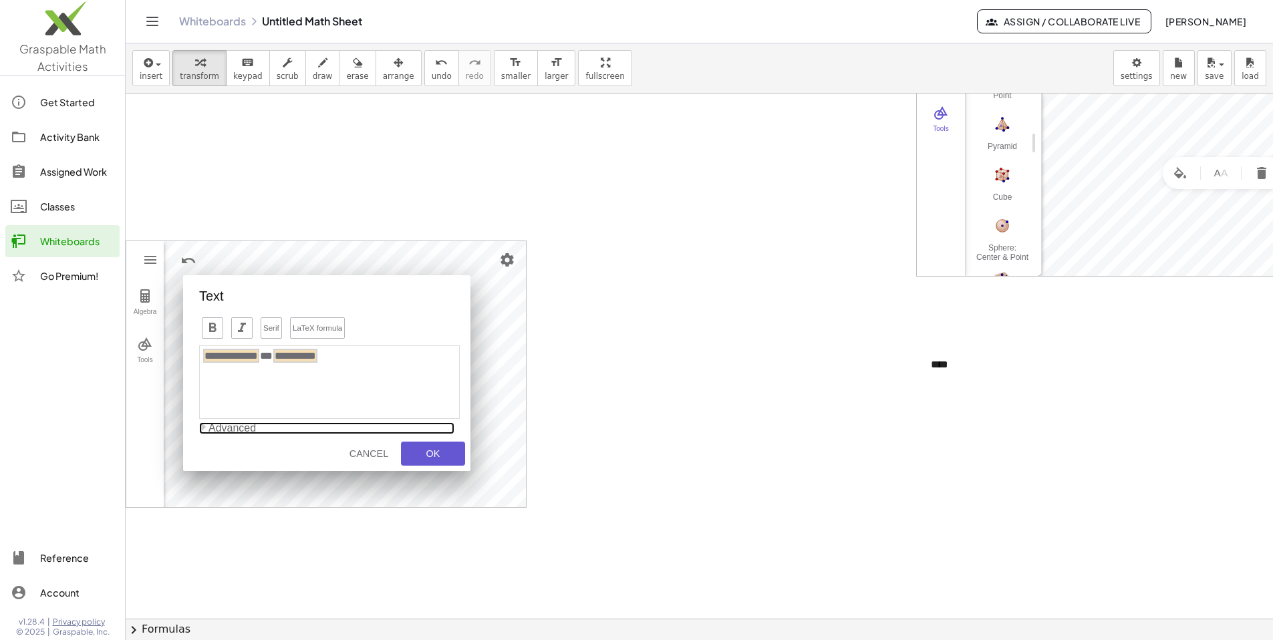
click at [225, 434] on td "Advanced" at bounding box center [331, 428] width 246 height 12
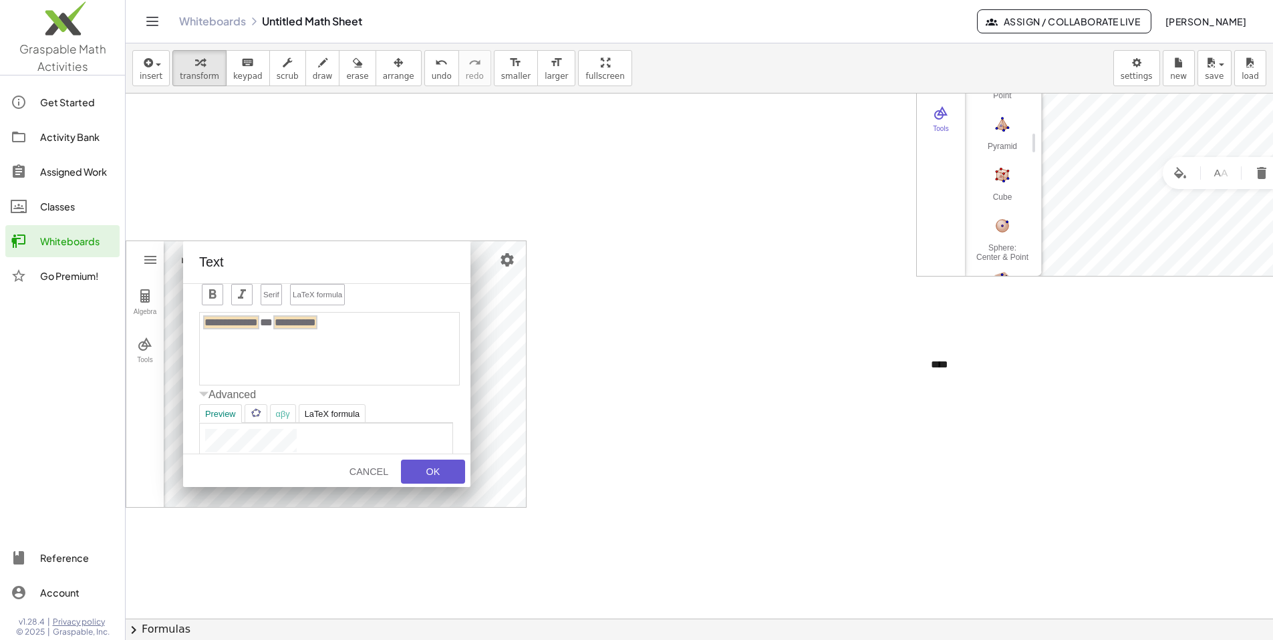
click at [284, 416] on div "αβγ" at bounding box center [283, 414] width 14 height 10
click at [260, 416] on img "Geometry" at bounding box center [256, 413] width 11 height 11
click at [239, 413] on div "Preview" at bounding box center [220, 413] width 43 height 19
click at [291, 322] on input "**********" at bounding box center [295, 322] width 44 height 14
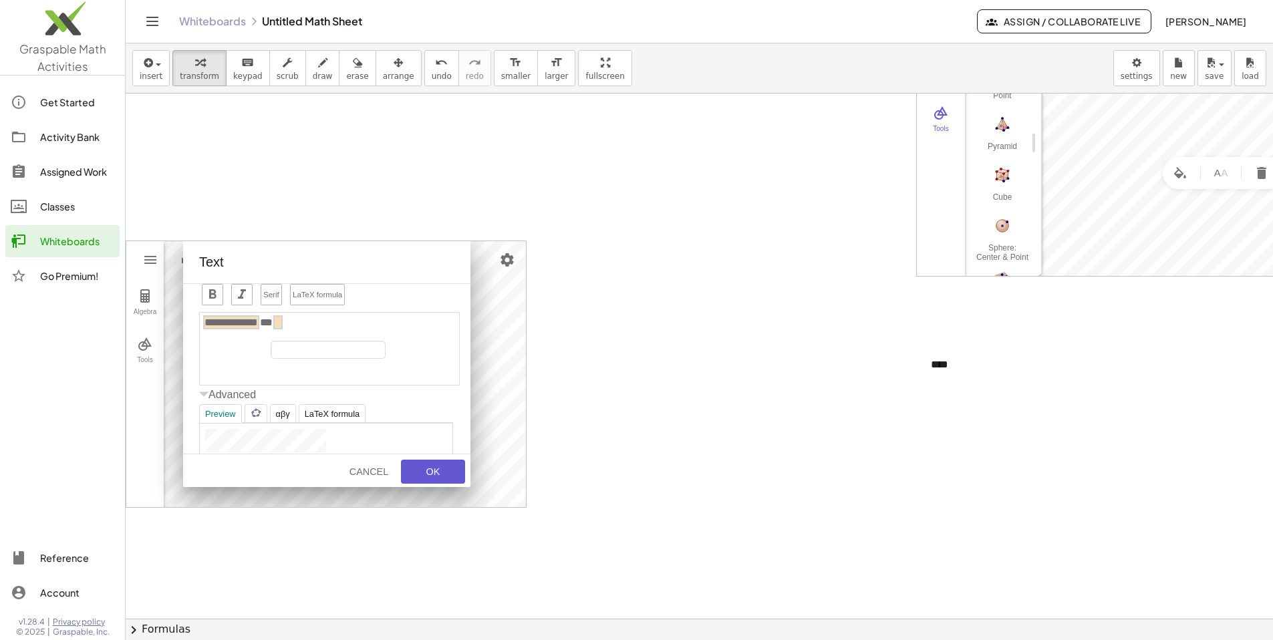
type input "*"
click at [380, 464] on button "OK" at bounding box center [433, 472] width 64 height 24
click at [237, 420] on div "Preview" at bounding box center [220, 413] width 43 height 19
click at [253, 329] on div "* * * *" at bounding box center [329, 348] width 261 height 73
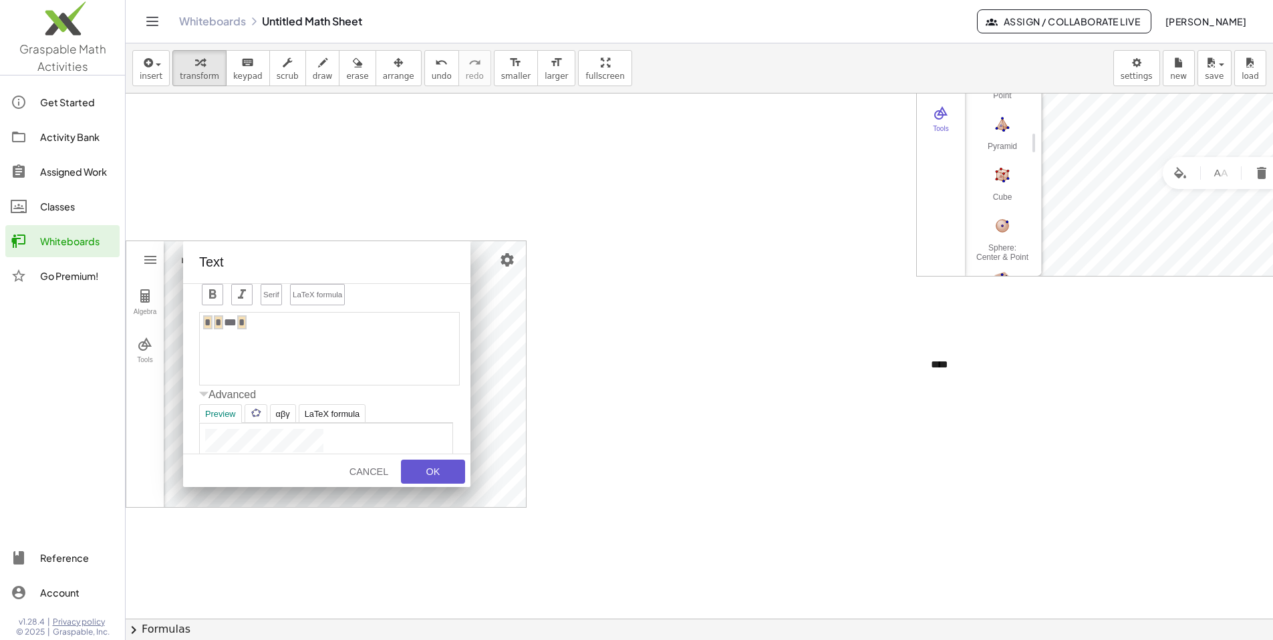
click at [214, 325] on input "*" at bounding box center [218, 322] width 9 height 14
type input "***"
type input "****"
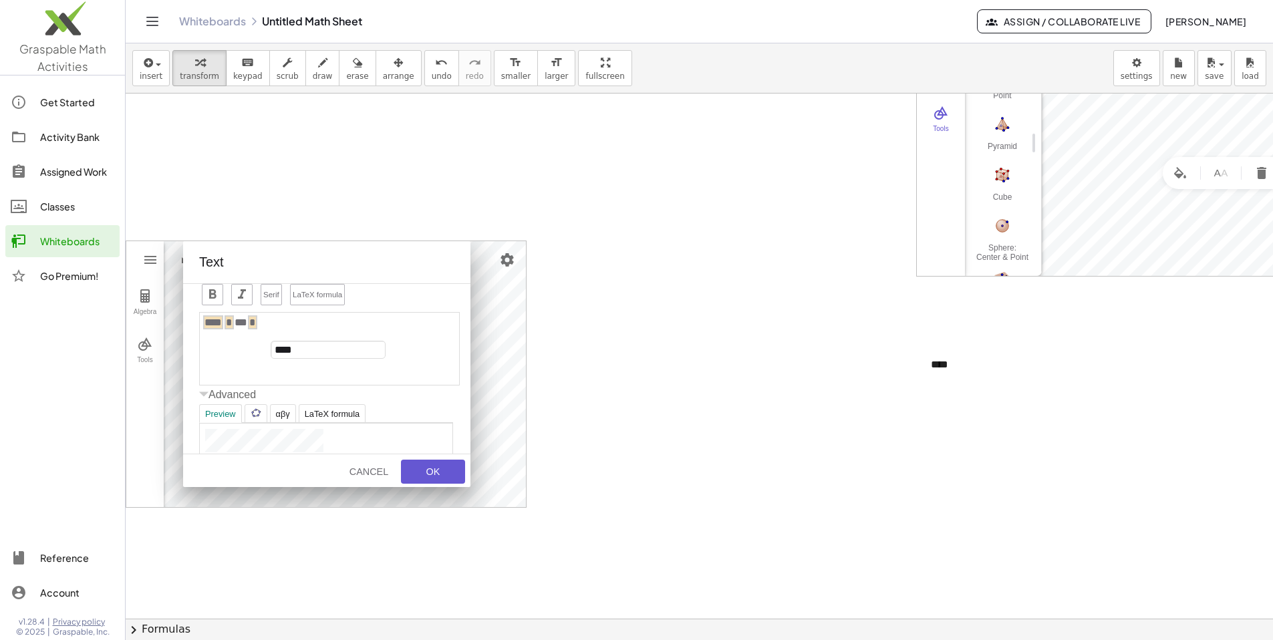
type input "*****"
type input "******"
type input "*******"
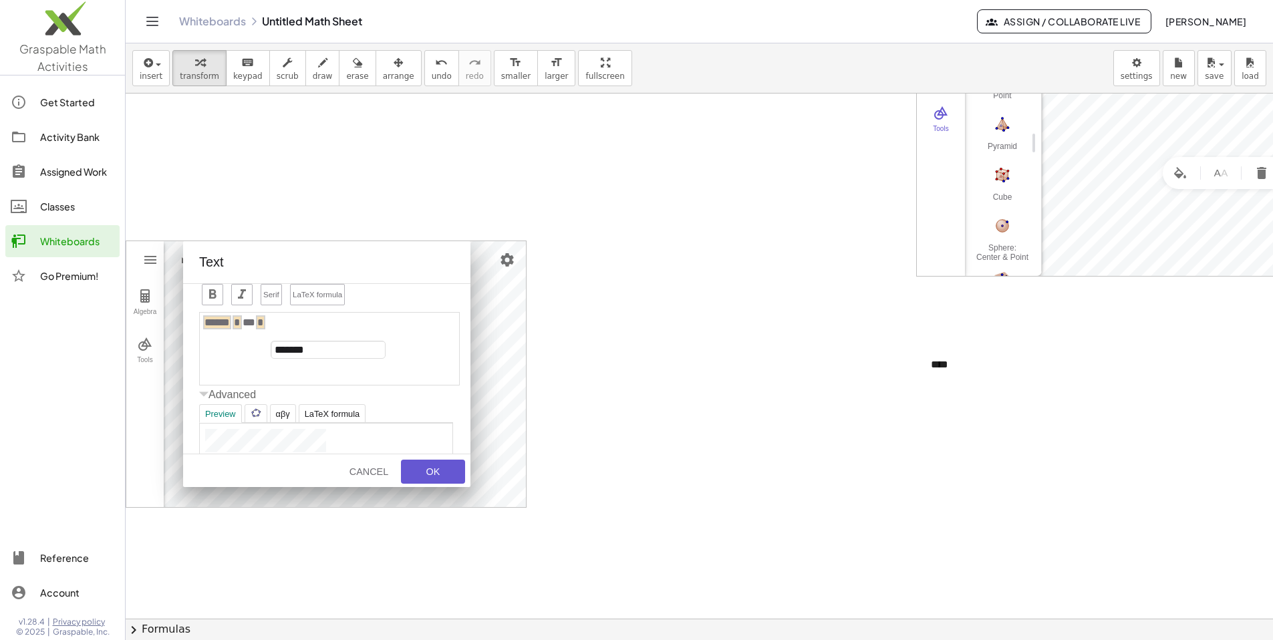
type input "*******"
click at [260, 325] on input "*" at bounding box center [264, 322] width 9 height 14
type input "*"
click at [260, 325] on input "*" at bounding box center [264, 322] width 9 height 14
click at [277, 347] on input "*" at bounding box center [328, 350] width 115 height 18
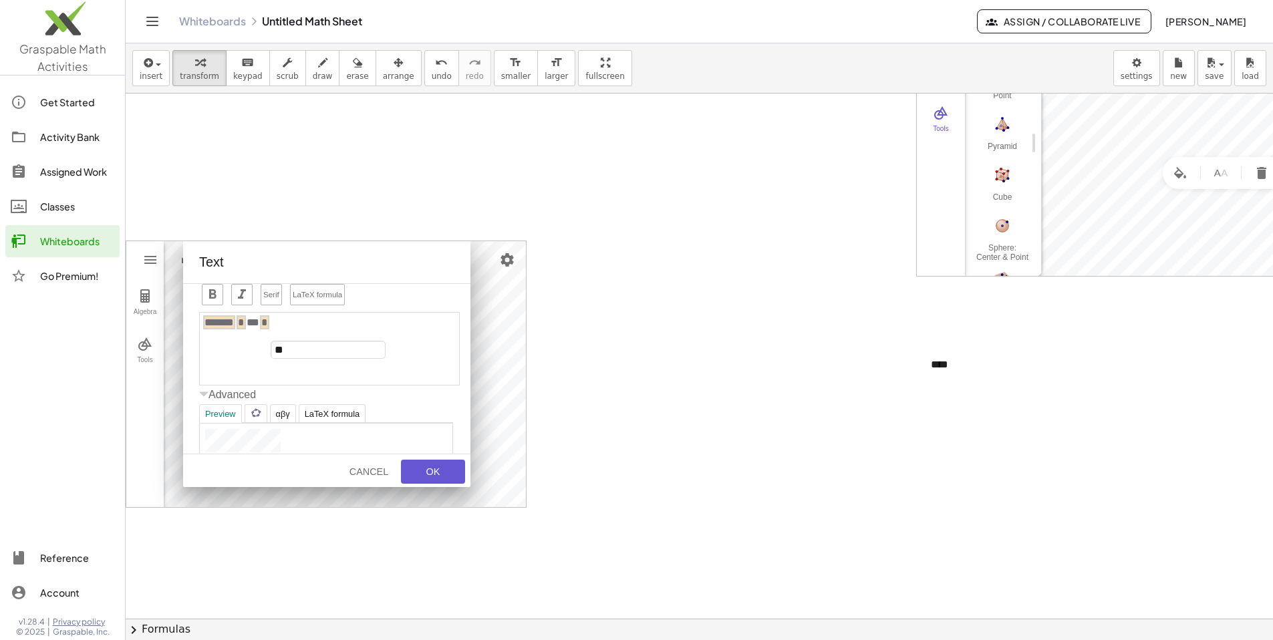
type input "***"
type input "****"
type input "*****"
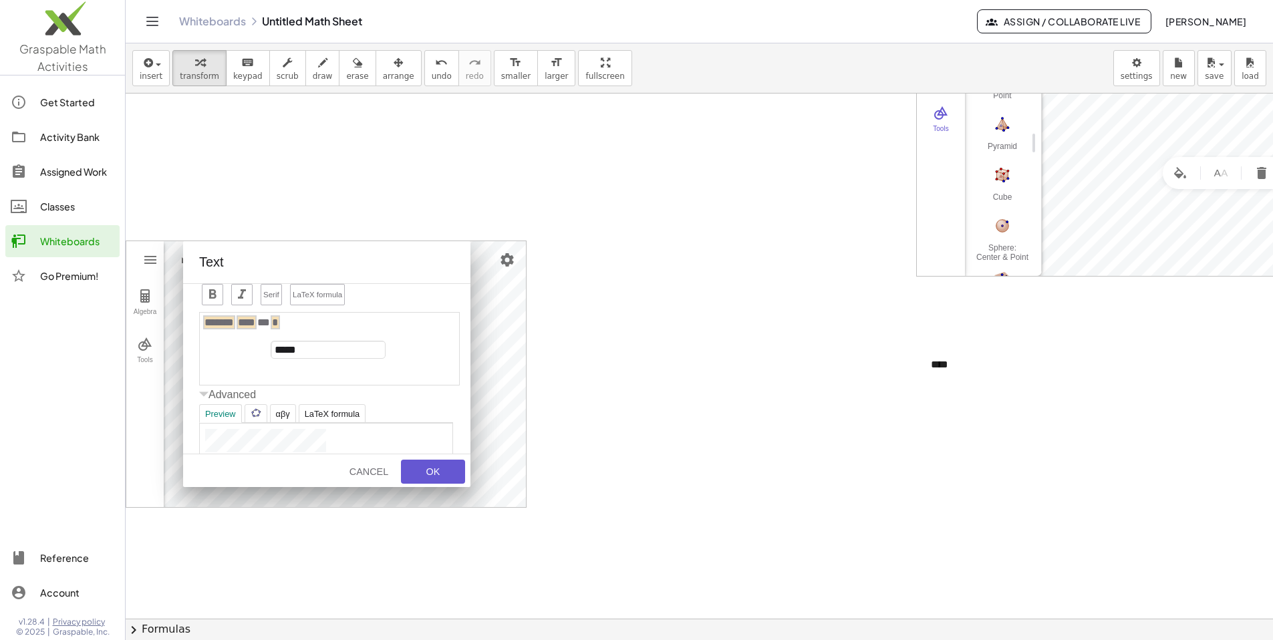
type input "*****"
type input "******"
type input "*******"
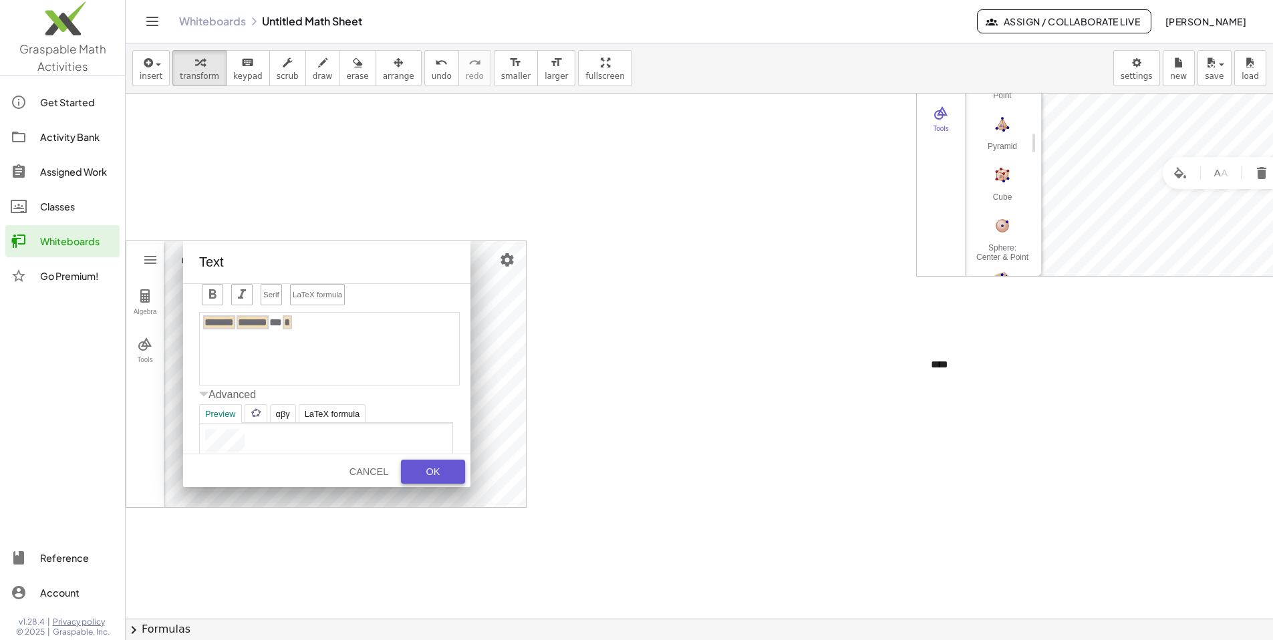
drag, startPoint x: 437, startPoint y: 456, endPoint x: 433, endPoint y: 471, distance: 15.9
click at [380, 456] on div "Cancel OK" at bounding box center [396, 471] width 150 height 35
click at [380, 474] on div "OK" at bounding box center [433, 471] width 43 height 11
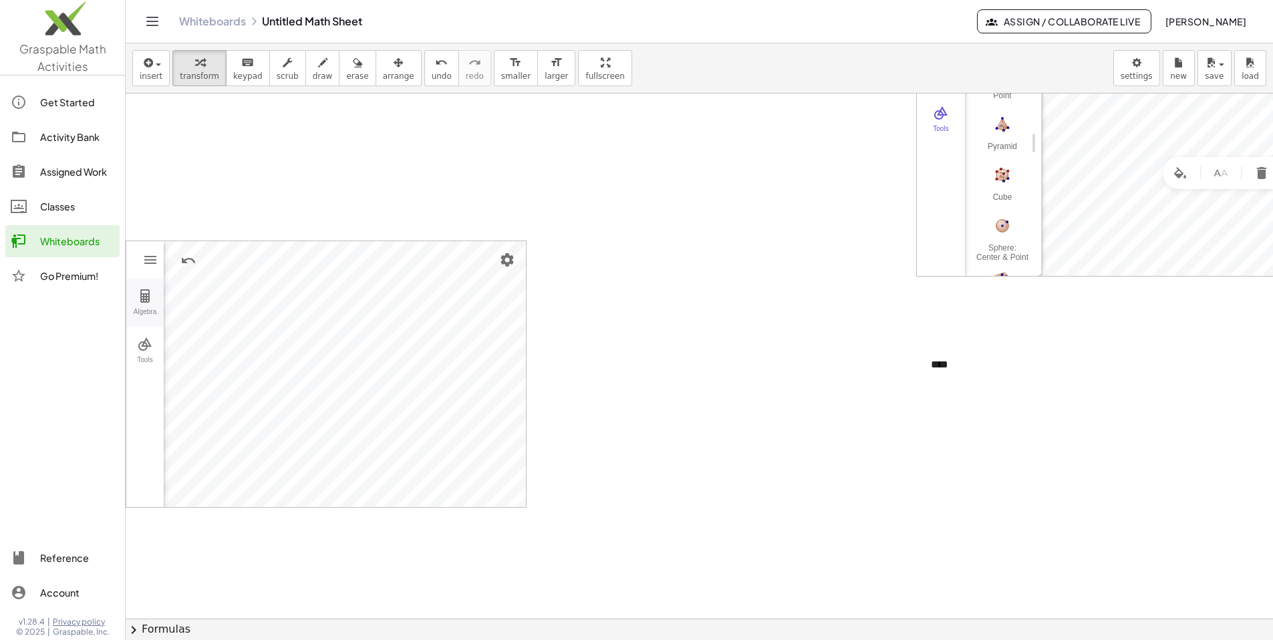
click at [147, 301] on img "Geometry" at bounding box center [145, 296] width 16 height 16
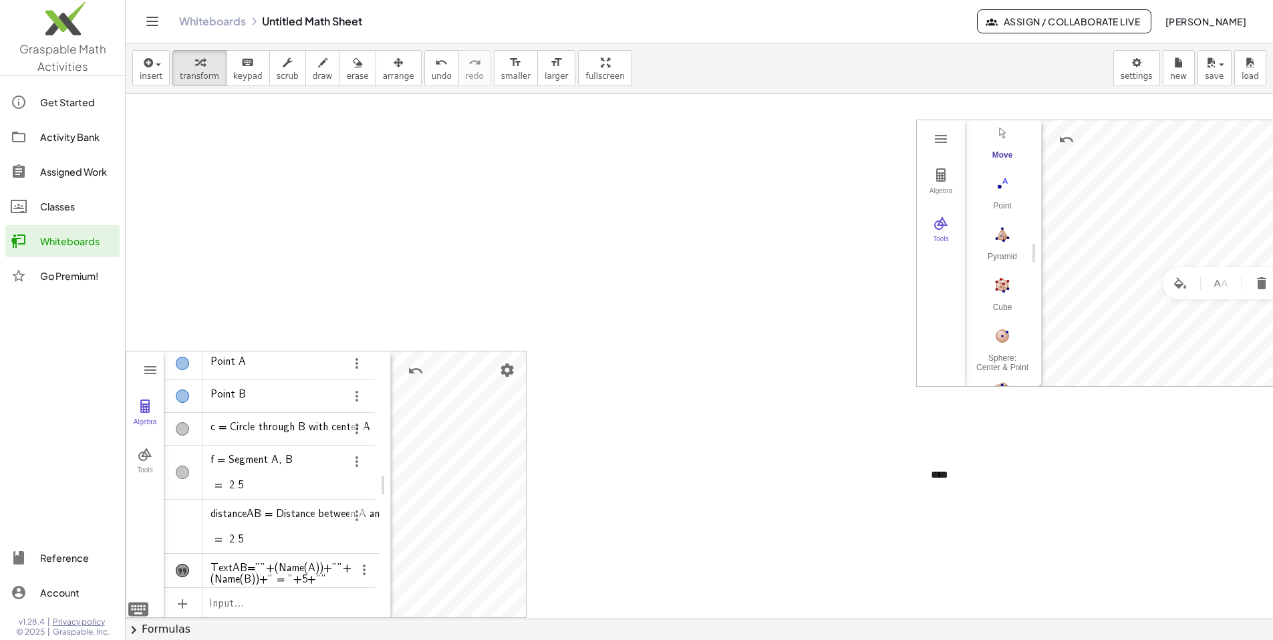
scroll to position [0, 0]
click at [155, 402] on button "Algebra" at bounding box center [144, 413] width 37 height 48
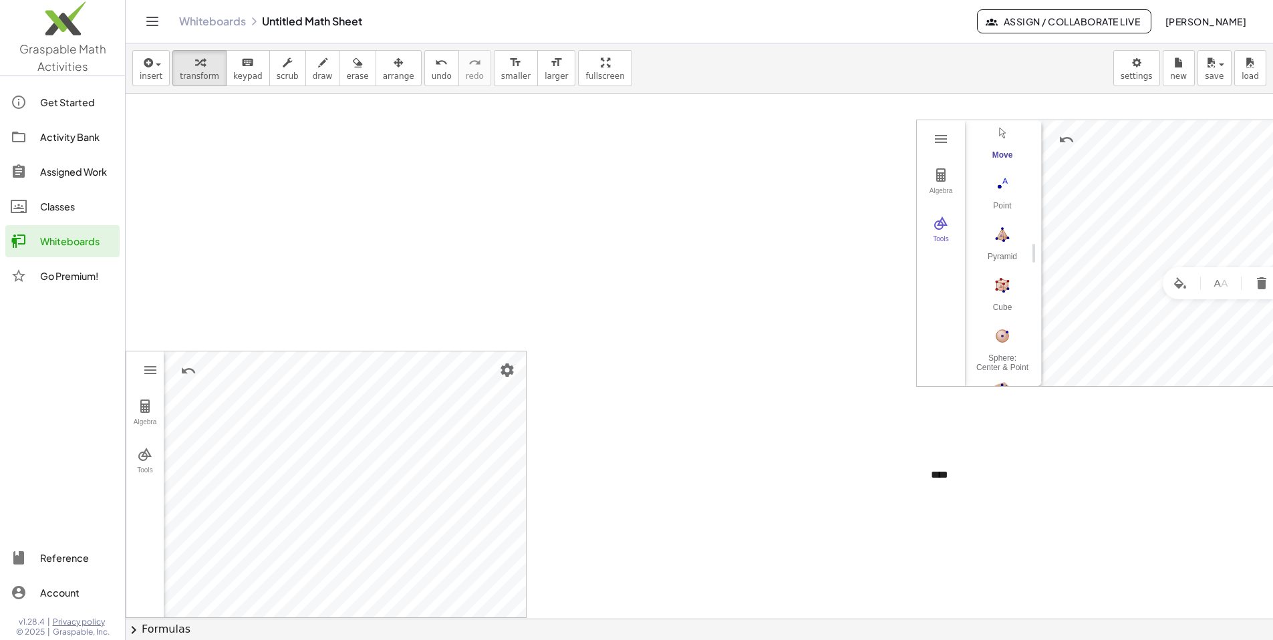
click at [380, 328] on div "GeoGebra 3D Calculator Clear All Open Save online Save to your computer Share E…" at bounding box center [699, 619] width 1147 height 1050
drag, startPoint x: 156, startPoint y: 355, endPoint x: 239, endPoint y: 265, distance: 122.0
click at [239, 265] on div "GeoGebra 3D Calculator Clear All Open Save online Save to your computer Share E…" at bounding box center [699, 619] width 1147 height 1050
click at [380, 369] on img "Settings" at bounding box center [507, 370] width 16 height 16
click at [380, 352] on div at bounding box center [699, 619] width 1147 height 1050
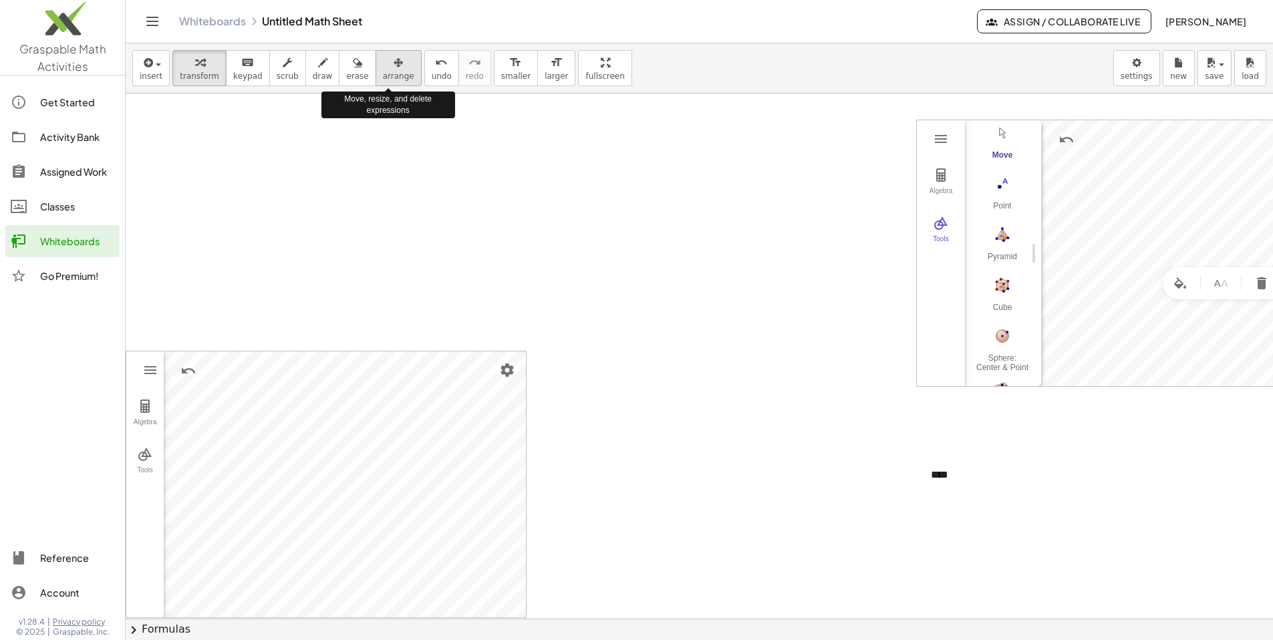
click at [380, 75] on span "arrange" at bounding box center [398, 75] width 31 height 9
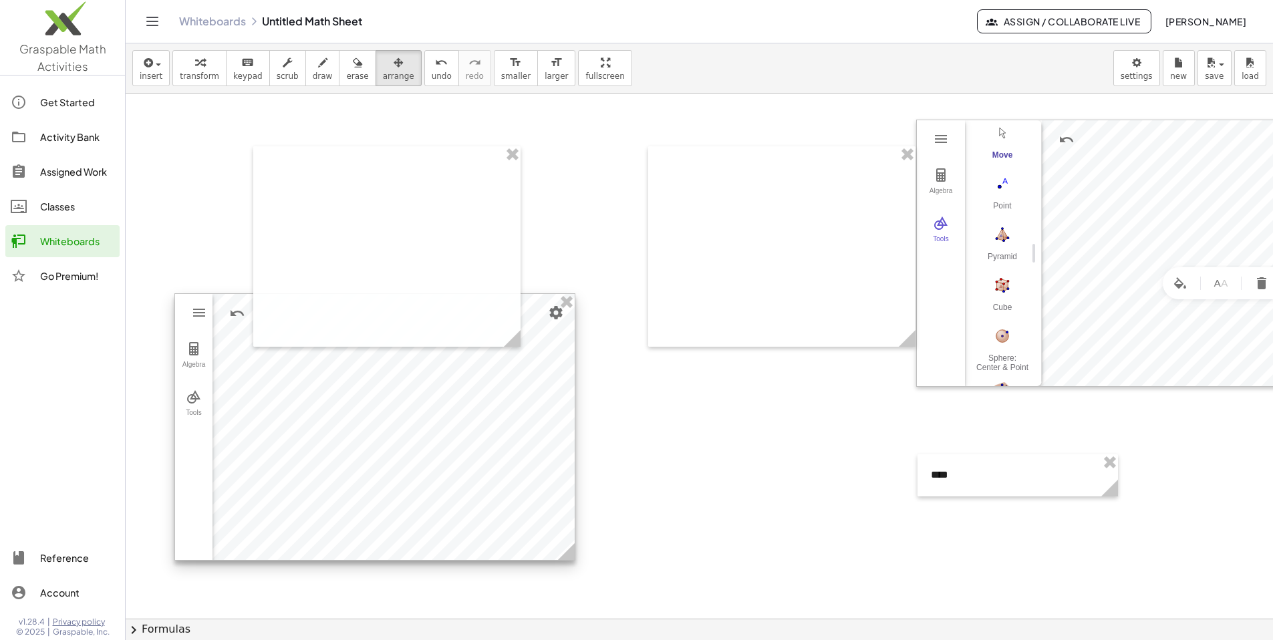
drag, startPoint x: 216, startPoint y: 371, endPoint x: 265, endPoint y: 296, distance: 89.9
click at [265, 296] on div "GeoGebra 3D Calculator Clear All Open Save online Save to your computer Share E…" at bounding box center [699, 619] width 1147 height 1050
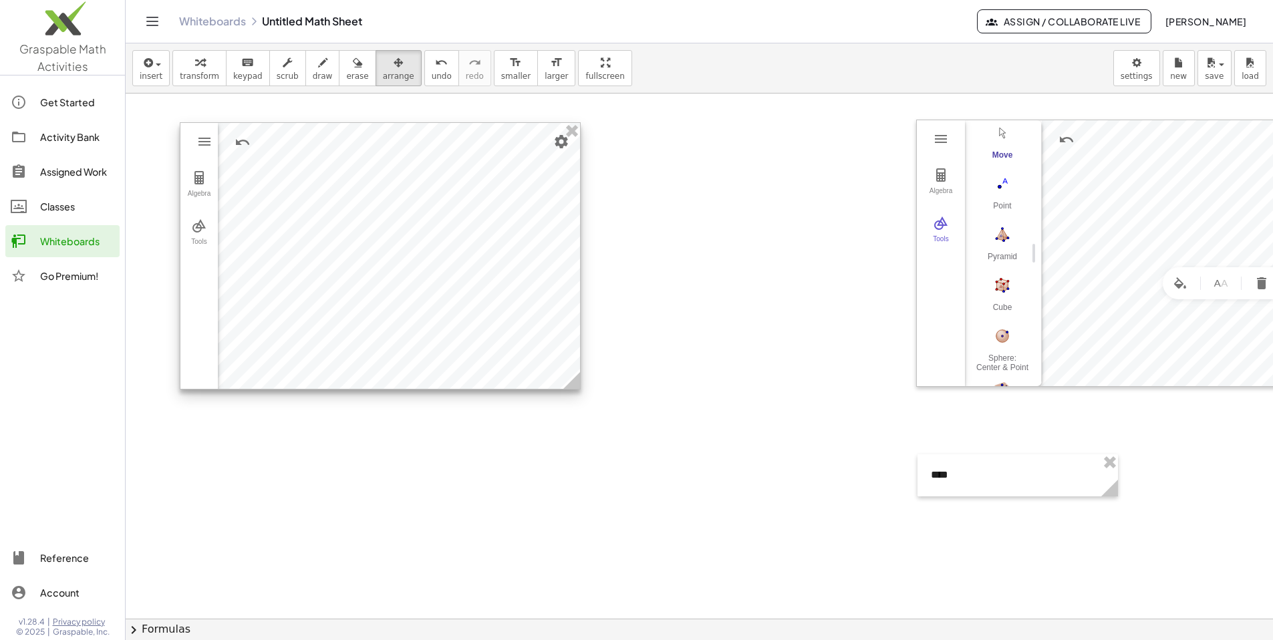
drag, startPoint x: 438, startPoint y: 304, endPoint x: 444, endPoint y: 151, distance: 153.1
click at [380, 151] on div at bounding box center [380, 256] width 400 height 266
click at [211, 74] on span "transform" at bounding box center [199, 75] width 39 height 9
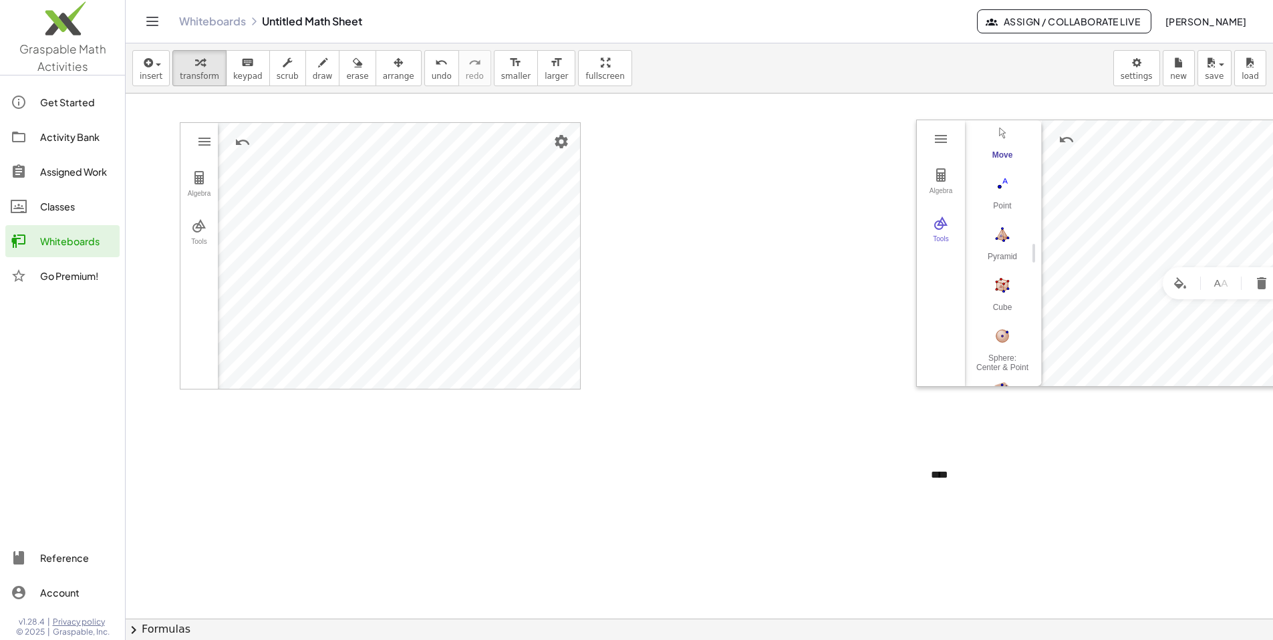
click at [380, 228] on div at bounding box center [699, 619] width 1147 height 1050
click at [380, 260] on div at bounding box center [686, 253] width 53 height 44
click at [380, 259] on div at bounding box center [657, 253] width 20 height 51
click at [380, 259] on div at bounding box center [686, 253] width 53 height 44
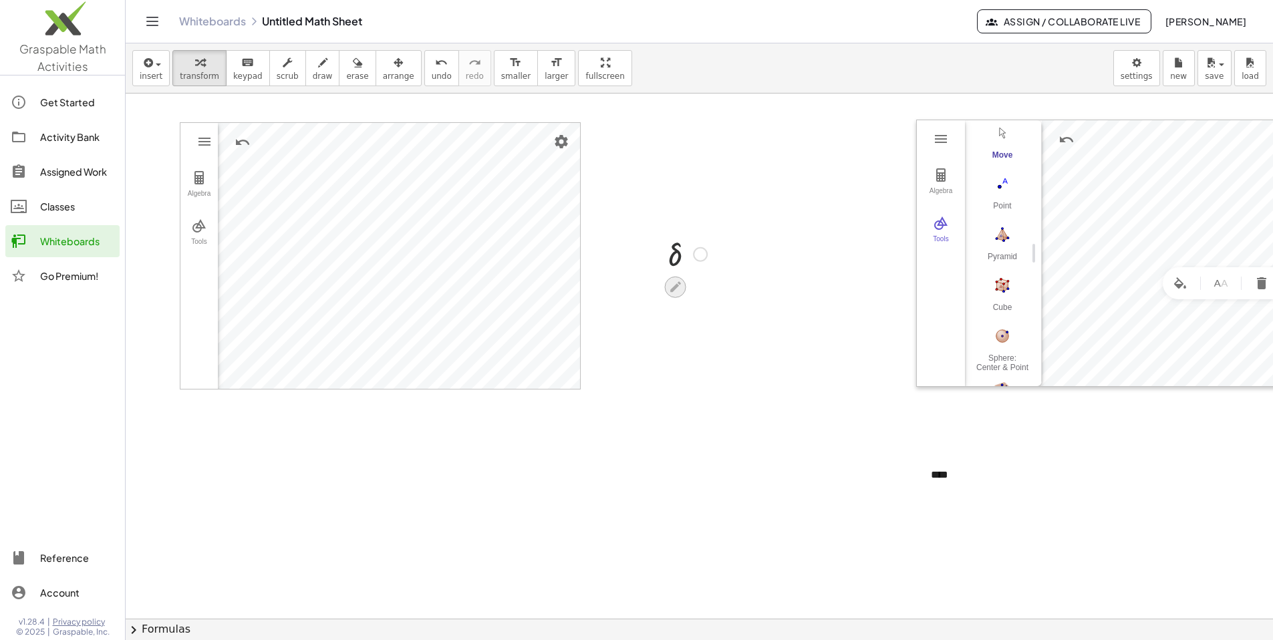
click at [380, 274] on div at bounding box center [686, 253] width 53 height 44
click at [380, 283] on icon at bounding box center [675, 287] width 14 height 14
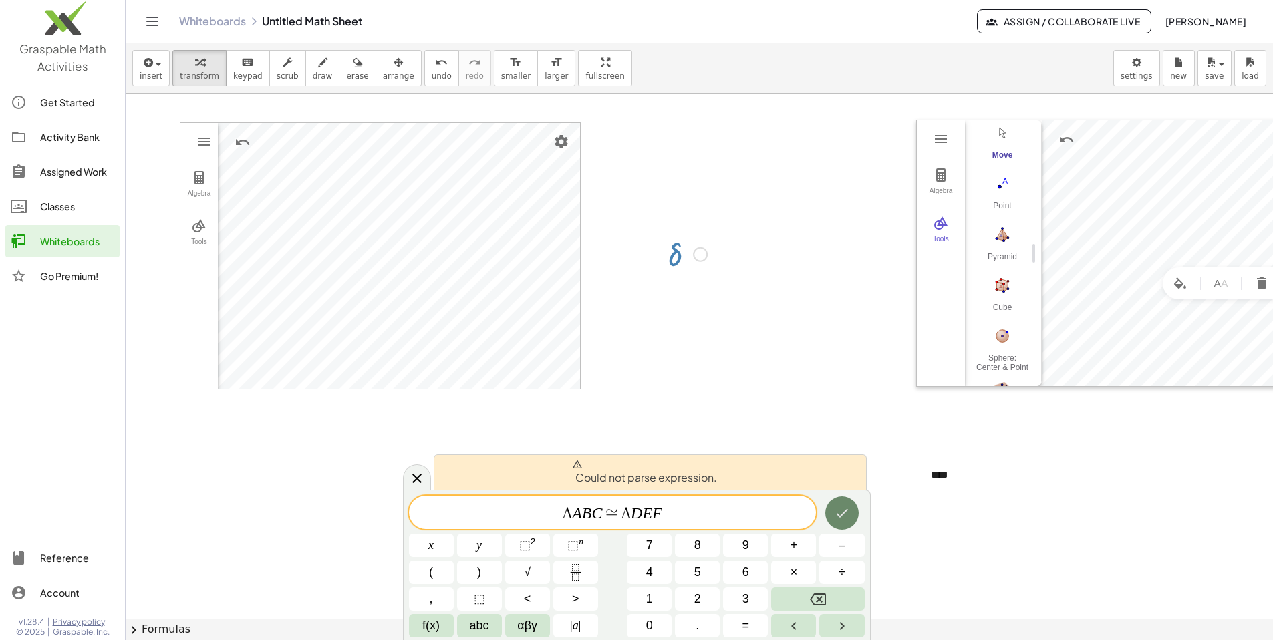
click at [380, 513] on icon "Done" at bounding box center [842, 513] width 16 height 16
click at [380, 514] on span "≅" at bounding box center [612, 514] width 19 height 16
click at [380, 512] on span "Δ" at bounding box center [567, 514] width 9 height 16
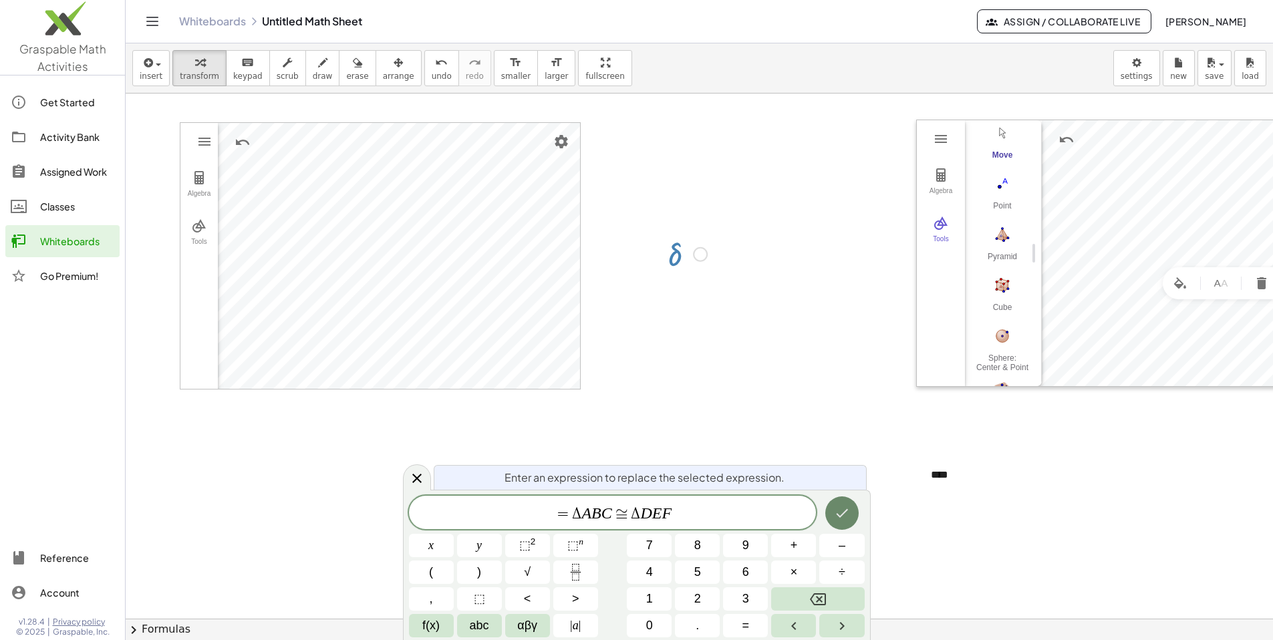
click at [380, 512] on button "Done" at bounding box center [841, 512] width 33 height 33
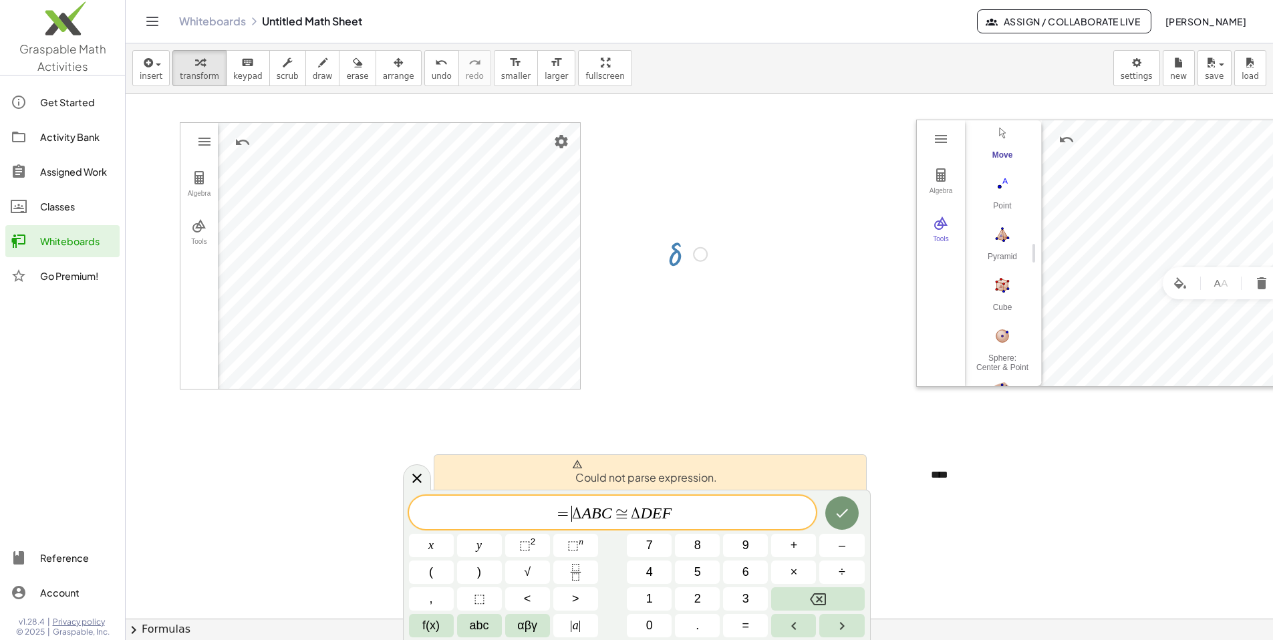
click at [380, 515] on span "= ​ Δ A B C ≅ Δ D E F" at bounding box center [613, 513] width 408 height 19
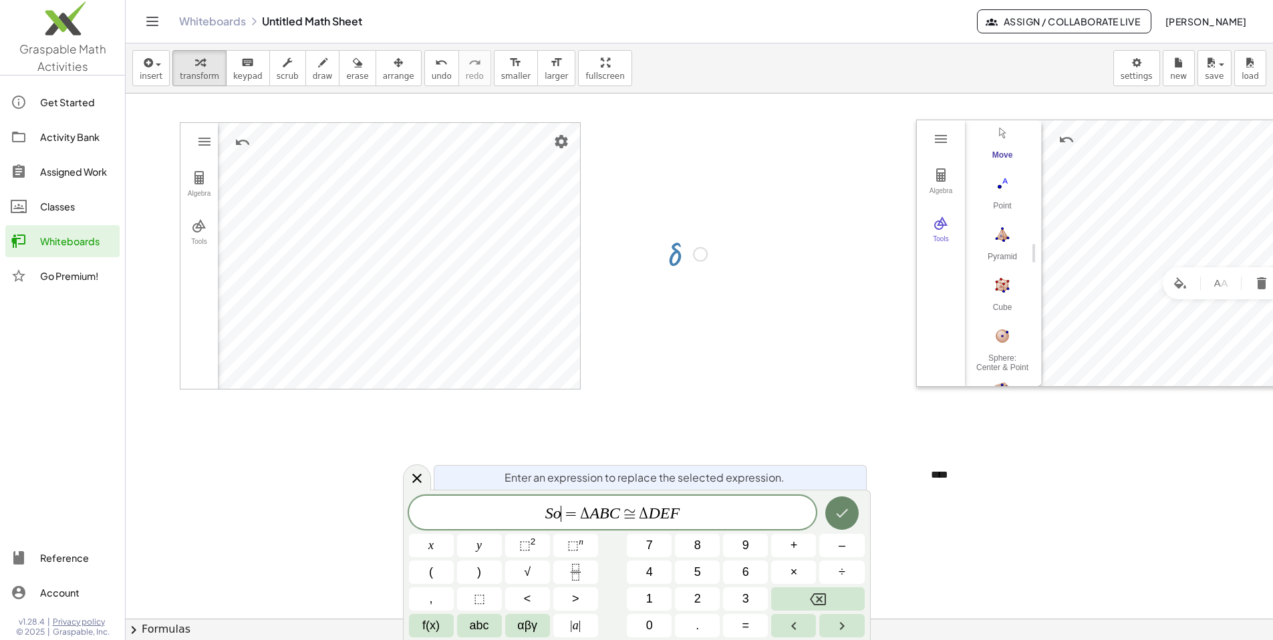
click at [380, 513] on icon "Done" at bounding box center [842, 513] width 16 height 16
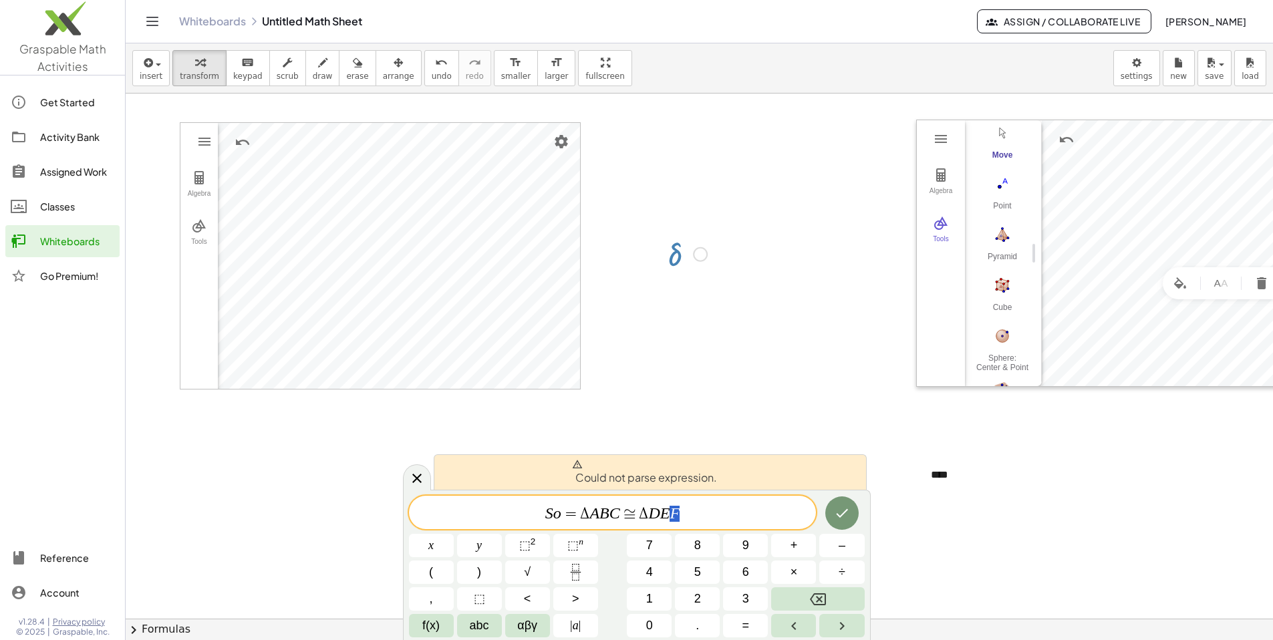
drag, startPoint x: 679, startPoint y: 512, endPoint x: 551, endPoint y: 506, distance: 128.4
click at [380, 514] on var "S" at bounding box center [549, 512] width 8 height 17
click at [380, 516] on var "o" at bounding box center [557, 512] width 8 height 17
click at [380, 477] on div at bounding box center [417, 477] width 28 height 26
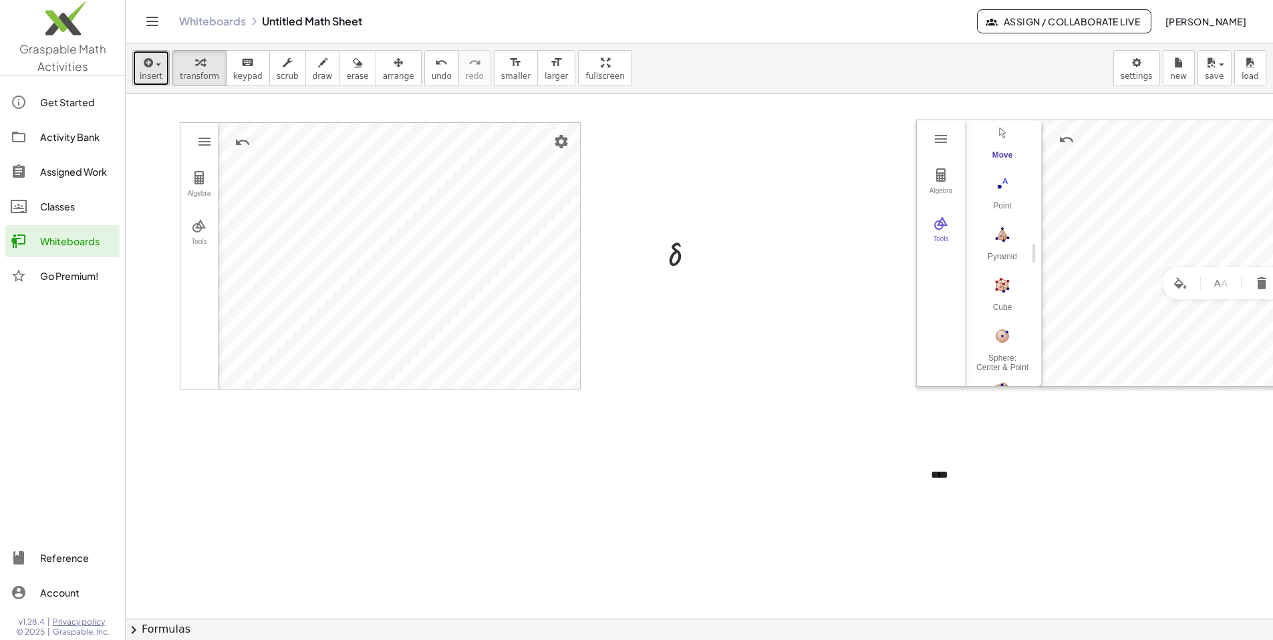
click at [156, 72] on span "insert" at bounding box center [151, 75] width 23 height 9
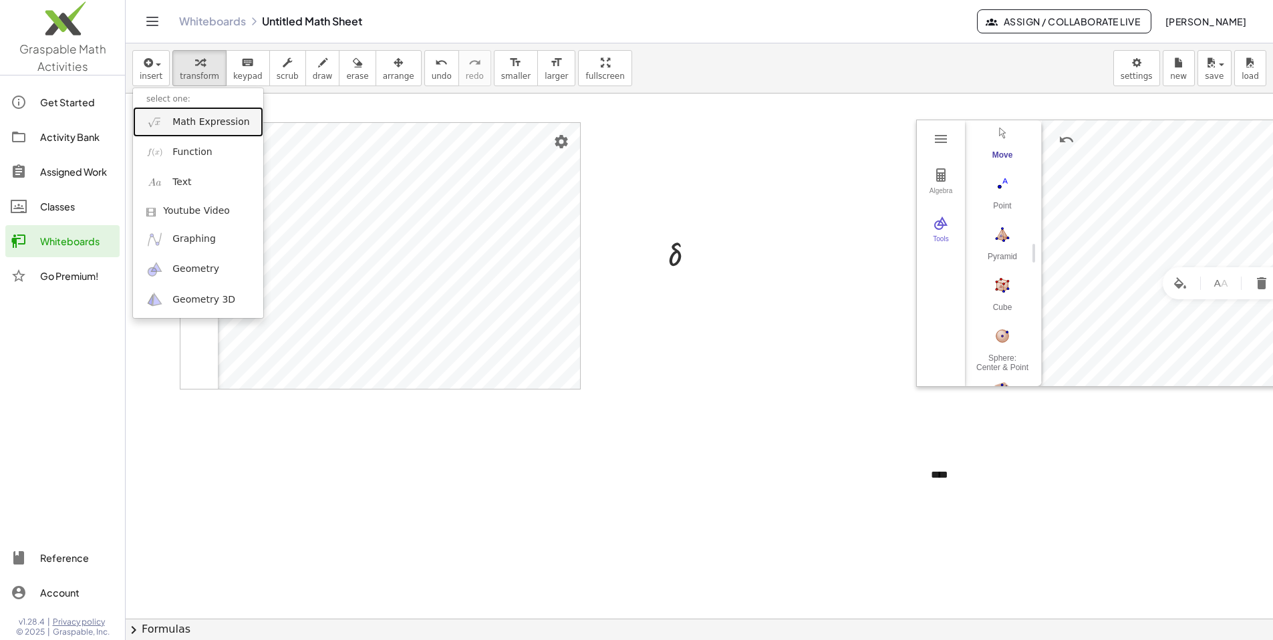
click at [193, 130] on link "Math Expression" at bounding box center [198, 122] width 130 height 30
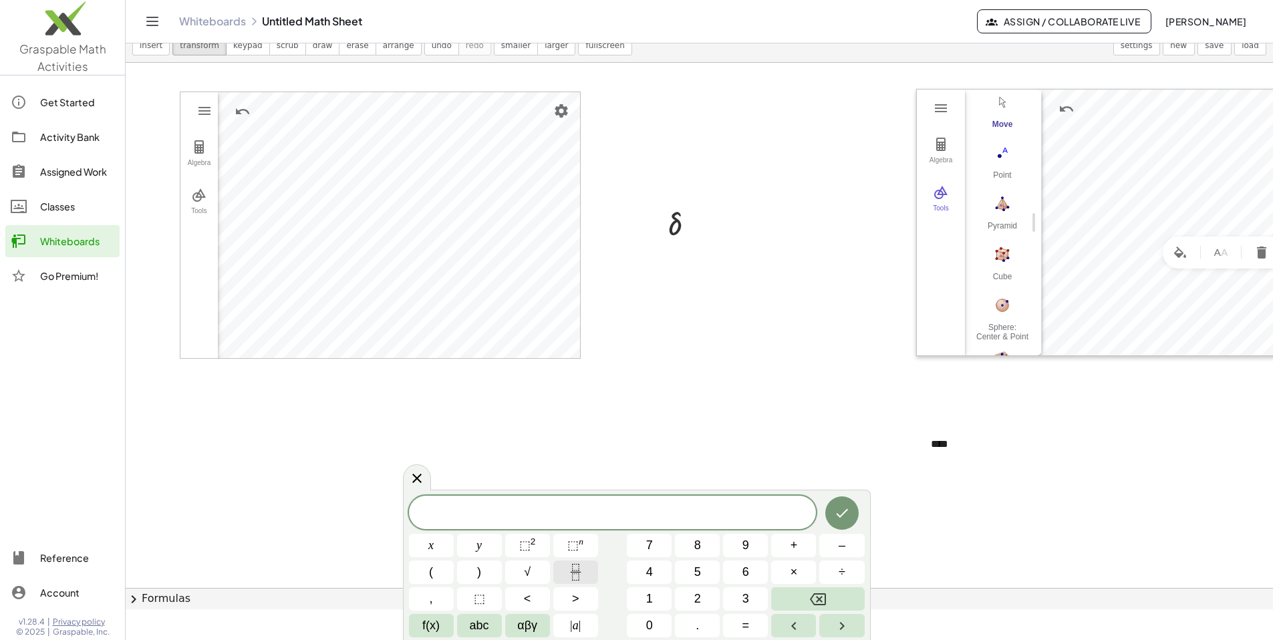
scroll to position [21, 0]
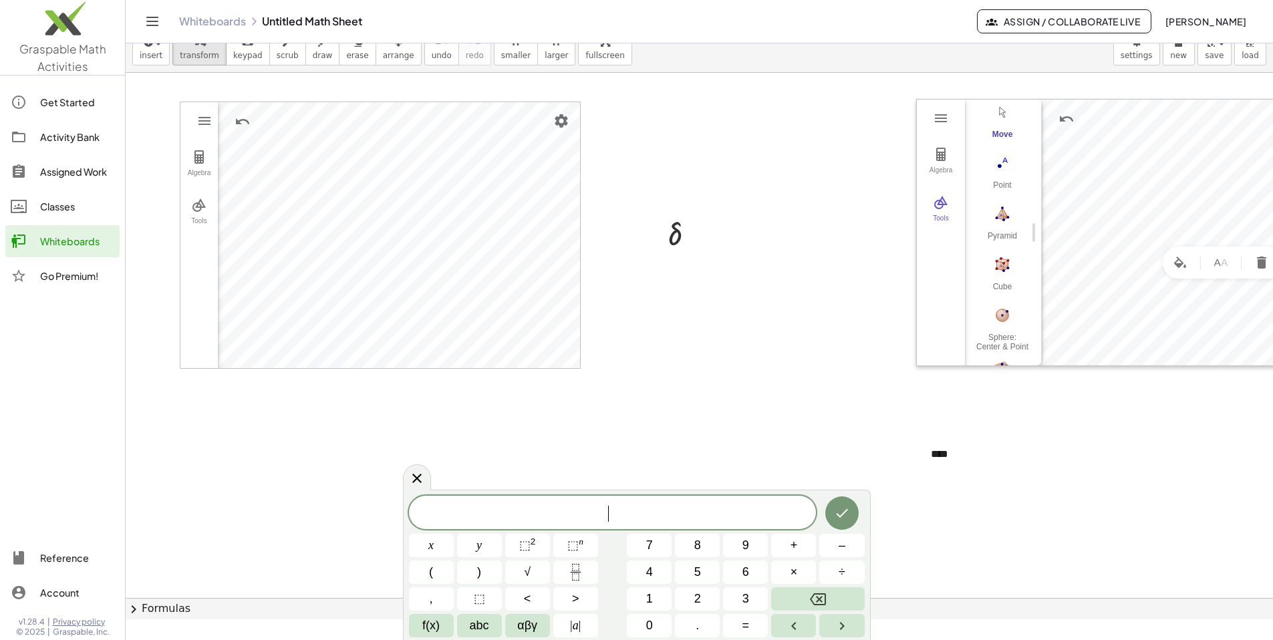
click at [380, 514] on span "​" at bounding box center [613, 513] width 408 height 19
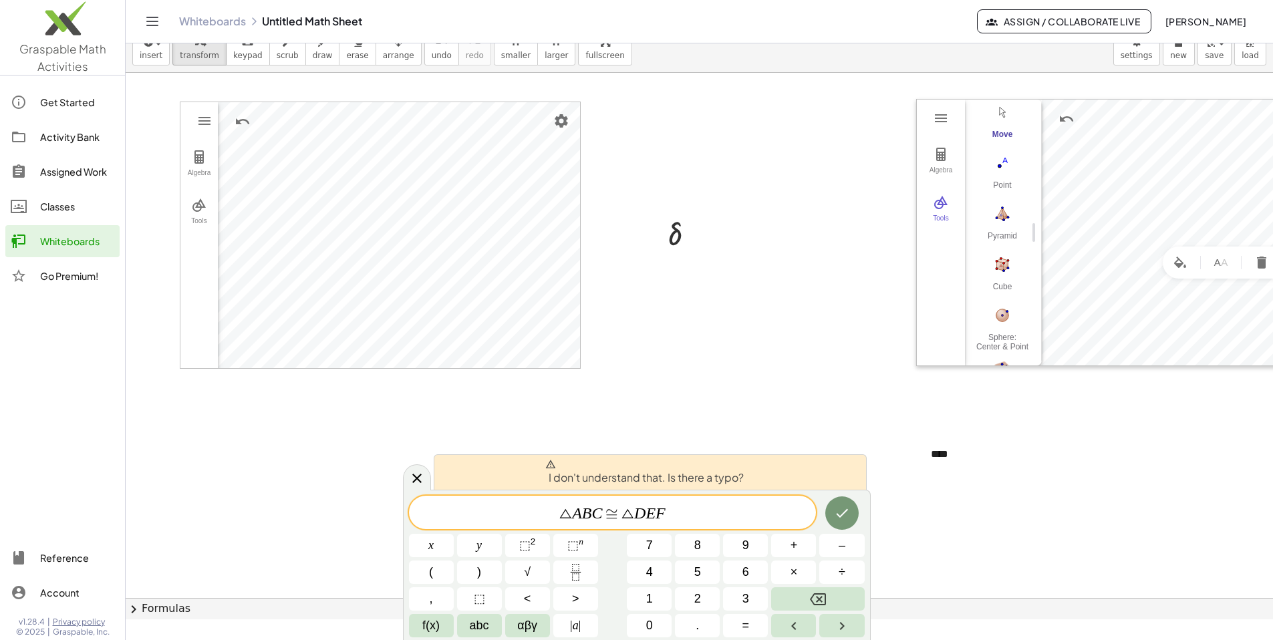
click at [380, 483] on span "I don't understand that. Is there a typo?" at bounding box center [644, 472] width 198 height 27
drag, startPoint x: 563, startPoint y: 515, endPoint x: 720, endPoint y: 513, distance: 157.0
click at [380, 285] on div at bounding box center [699, 598] width 1147 height 1050
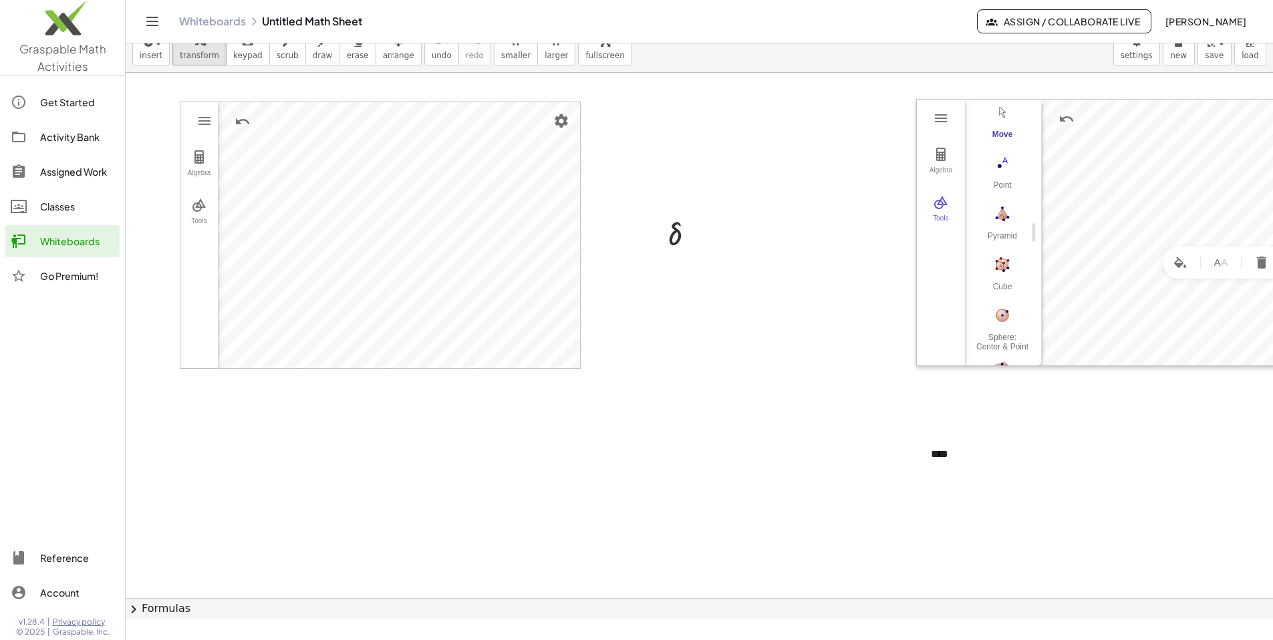
click at [380, 253] on div "δ" at bounding box center [682, 232] width 70 height 51
click at [380, 263] on icon at bounding box center [675, 266] width 14 height 14
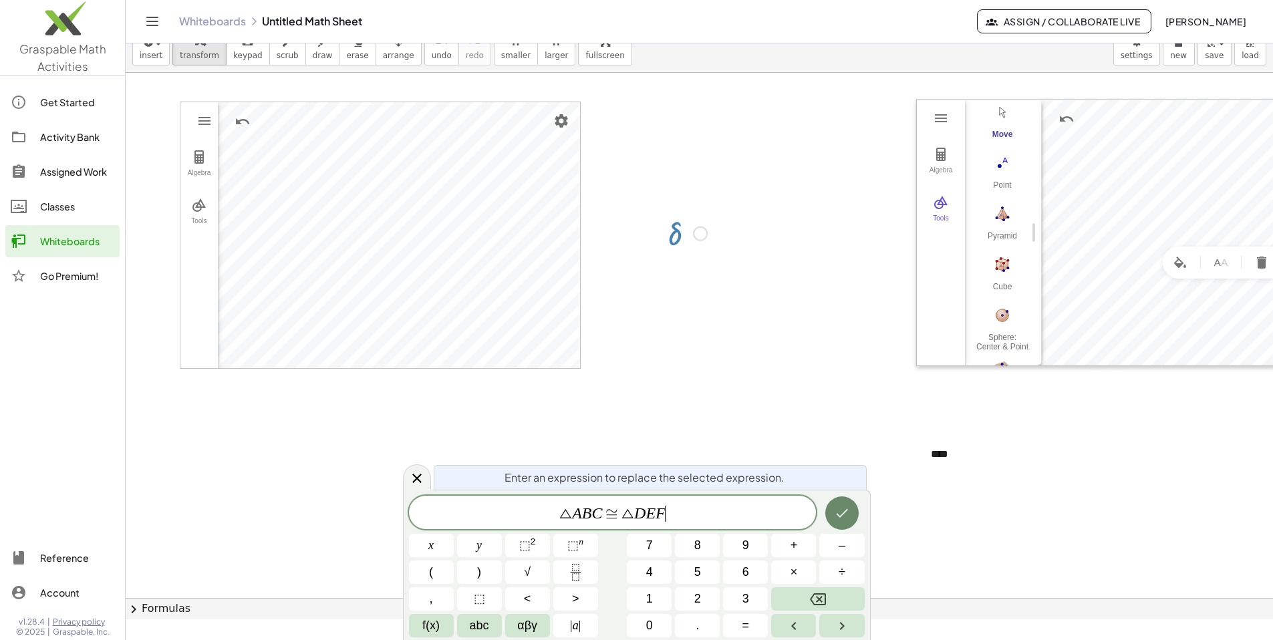
click at [380, 512] on button "Done" at bounding box center [841, 512] width 33 height 33
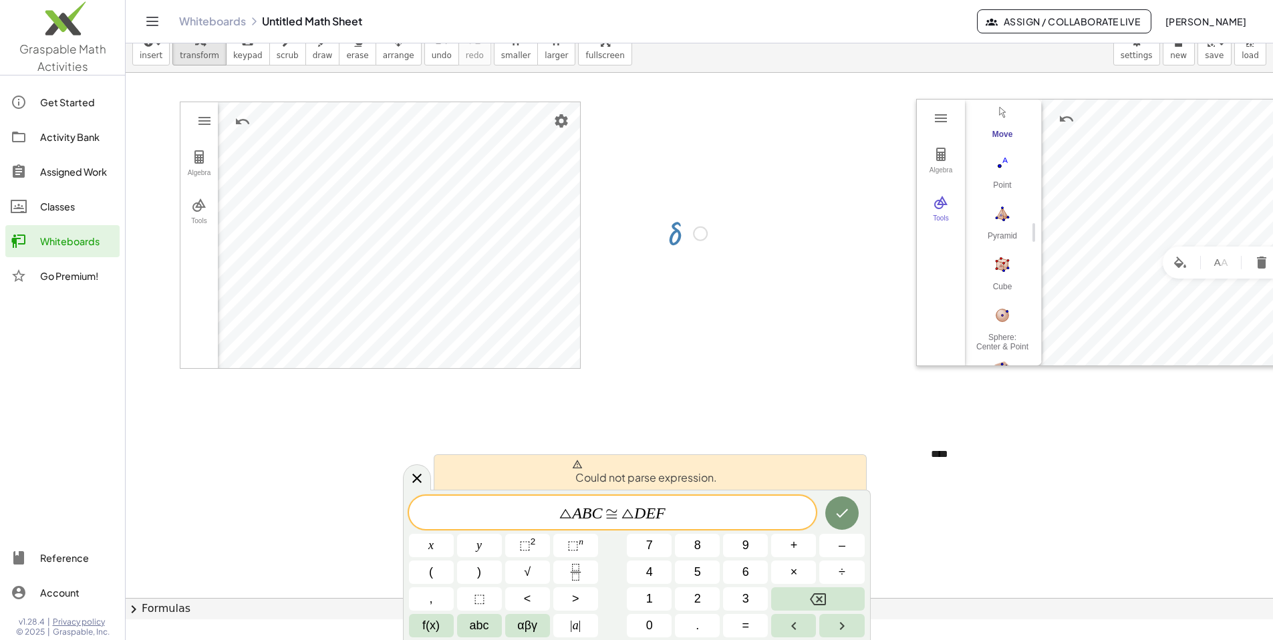
click at [380, 472] on span "Could not parse expression." at bounding box center [644, 472] width 145 height 27
click at [380, 468] on icon at bounding box center [577, 464] width 10 height 9
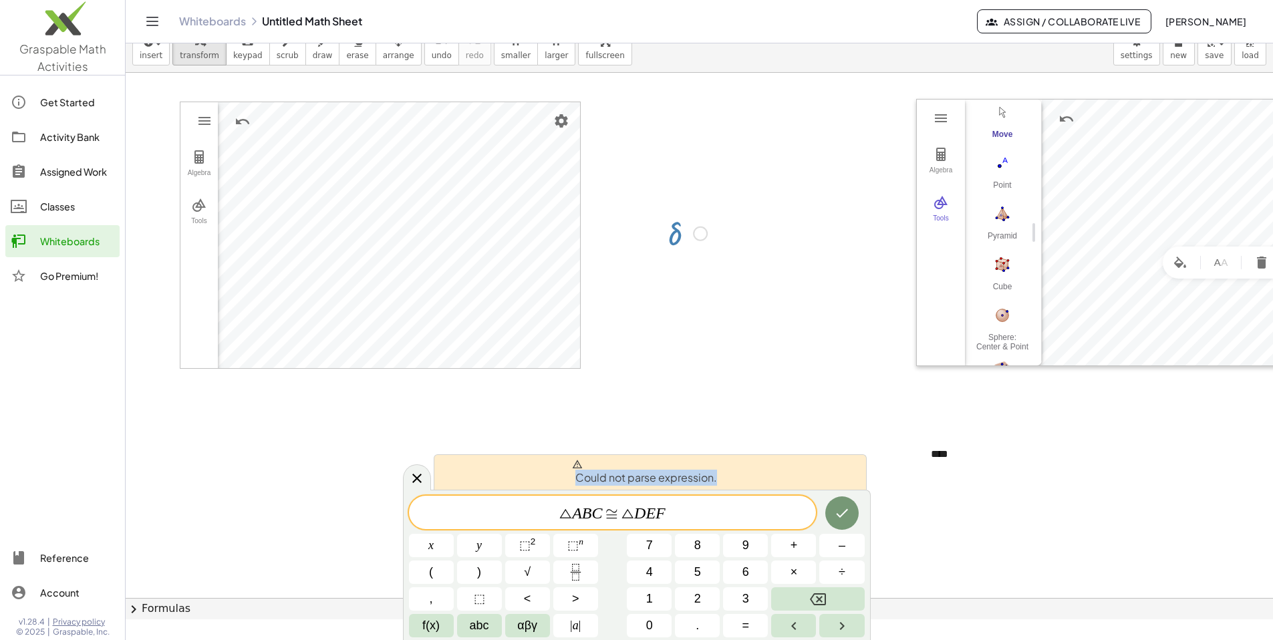
click at [380, 473] on span "Could not parse expression." at bounding box center [644, 472] width 145 height 27
drag, startPoint x: 615, startPoint y: 476, endPoint x: 625, endPoint y: 476, distance: 10.7
click at [380, 476] on span "Could not parse expression." at bounding box center [644, 472] width 145 height 27
click at [380, 567] on button "Fraction" at bounding box center [575, 572] width 45 height 23
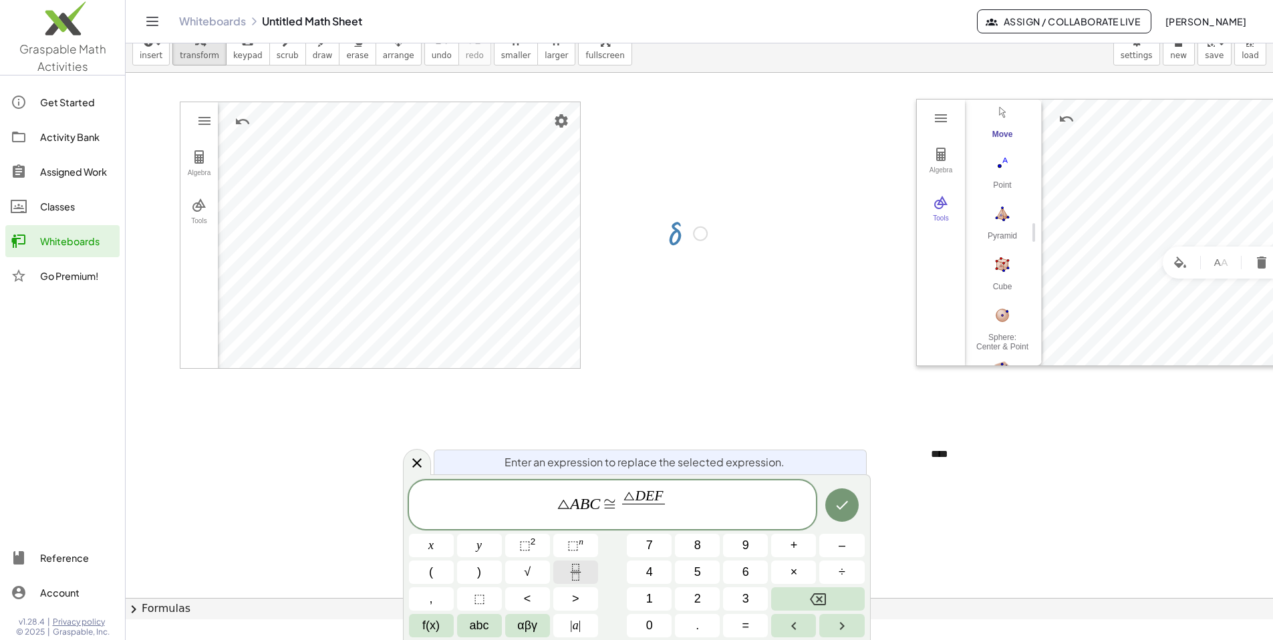
click at [380, 567] on button "Fraction" at bounding box center [575, 572] width 45 height 23
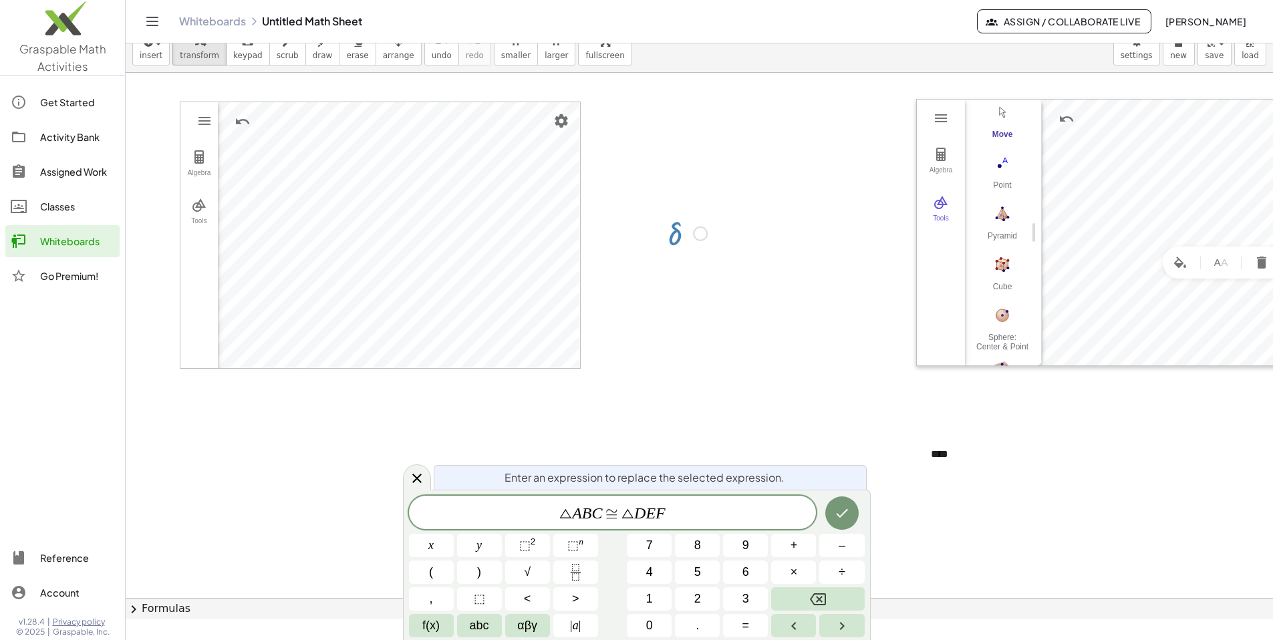
click at [380, 567] on div "△ A B C ≅ △ D E F x y ⬚ 2 ⬚ n 7 8 9 + – ( ) √ 4 5 6 × ÷ , ⬚ < > 1 2 3 f(x) abc …" at bounding box center [637, 567] width 456 height 142
click at [380, 567] on button ")" at bounding box center [479, 572] width 45 height 23
click at [380, 513] on span "△" at bounding box center [565, 512] width 13 height 16
click at [380, 510] on button "Done" at bounding box center [841, 511] width 33 height 33
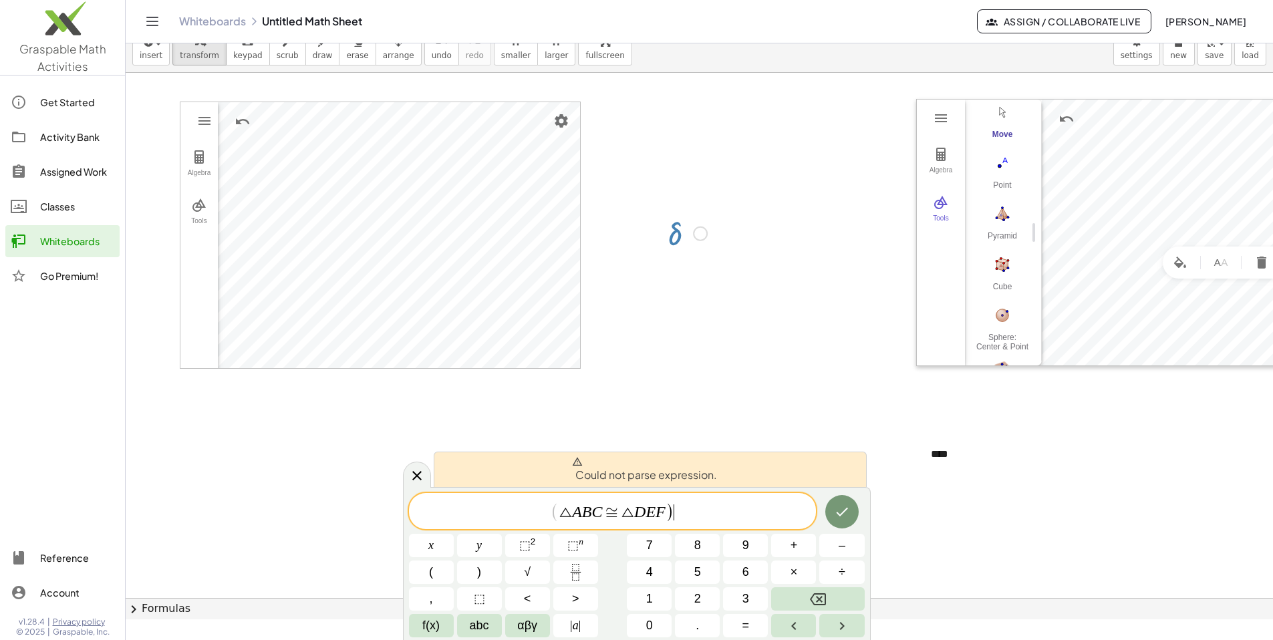
click at [380, 516] on span "( △ A B C ≅ △ D E F ) ​" at bounding box center [613, 512] width 408 height 22
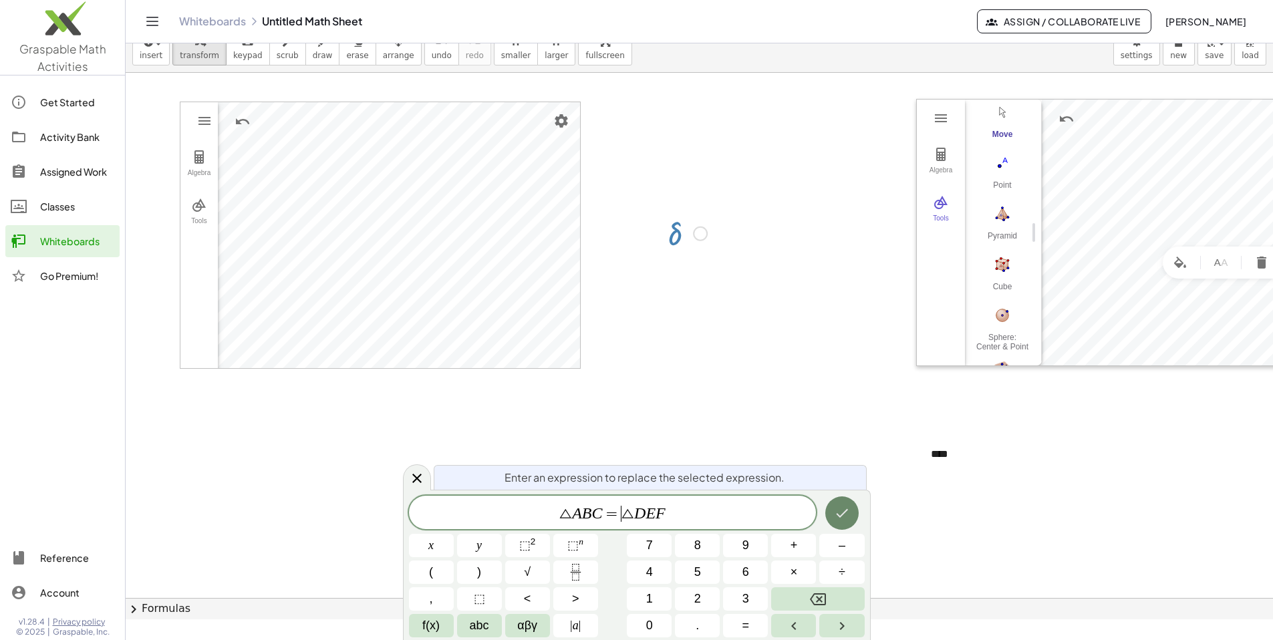
click at [380, 521] on button "Done" at bounding box center [841, 512] width 33 height 33
click at [380, 515] on var "D" at bounding box center [637, 512] width 11 height 17
click at [380, 526] on button "Done" at bounding box center [841, 512] width 33 height 33
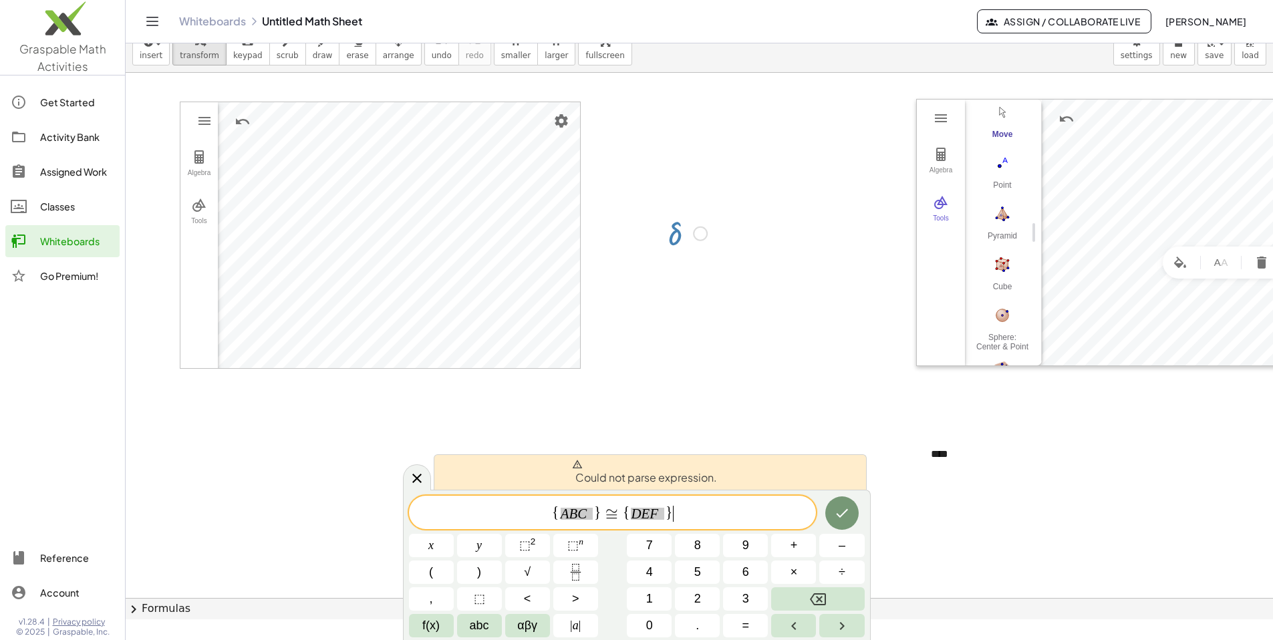
click at [380, 517] on span "{ A B C } ≅ { D E F } ​" at bounding box center [613, 513] width 408 height 19
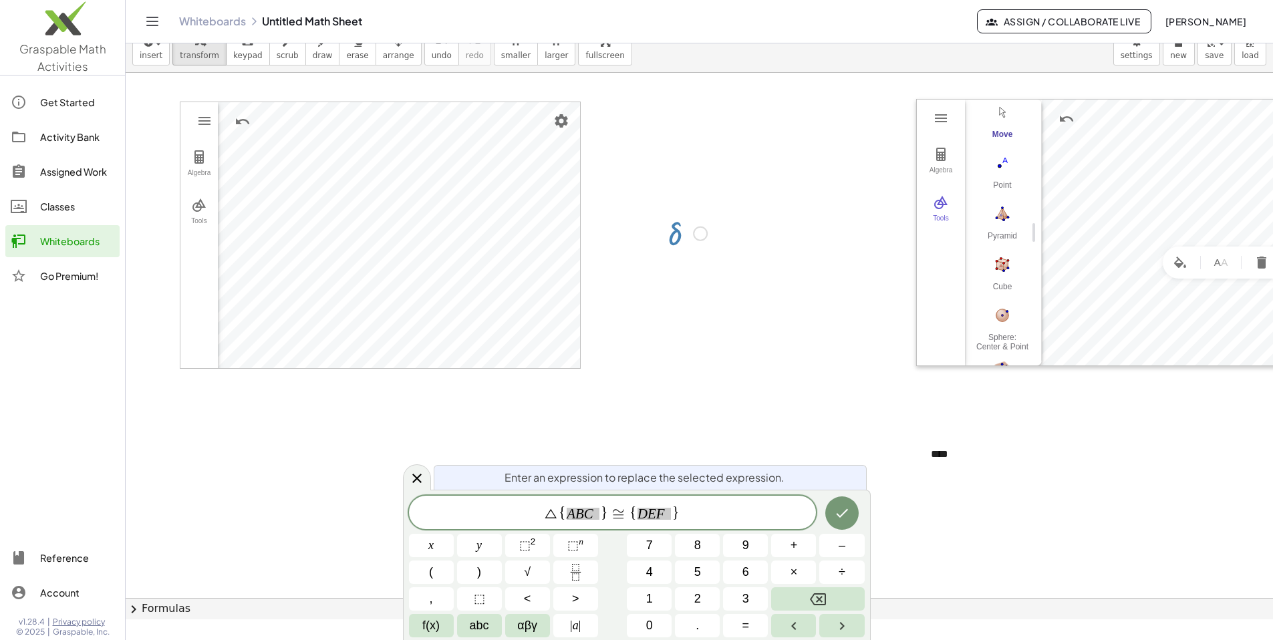
click at [380, 512] on span "{" at bounding box center [632, 513] width 9 height 14
click at [380, 515] on icon "Done" at bounding box center [842, 513] width 16 height 16
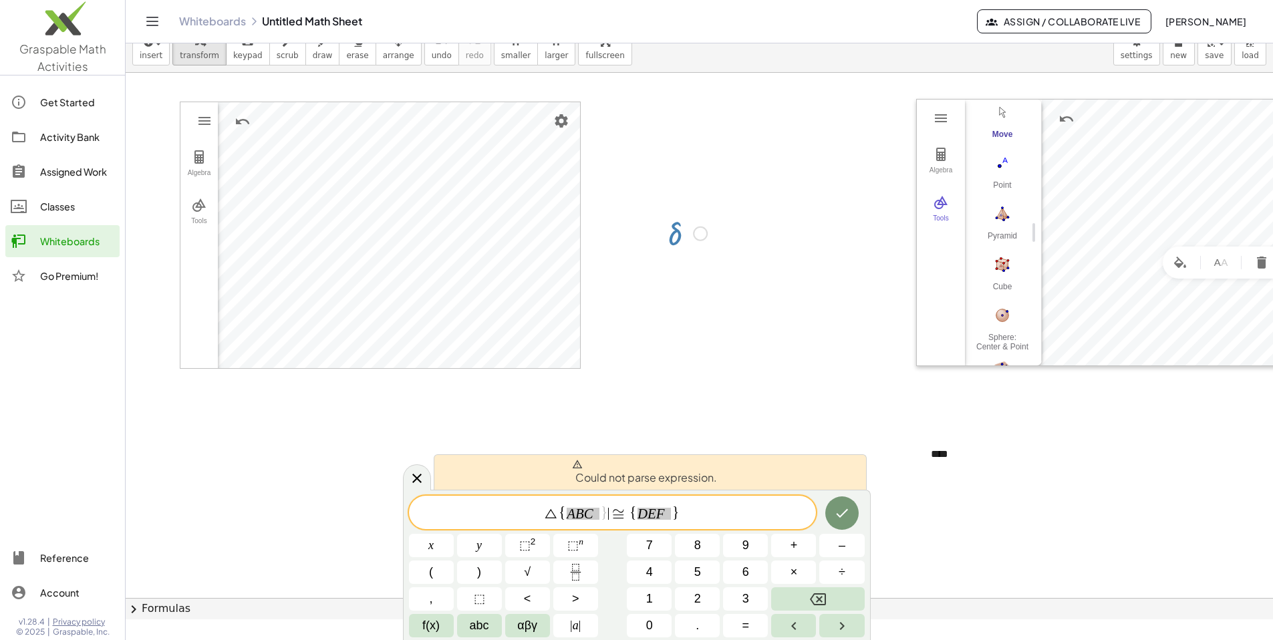
click at [380, 510] on span "A B C" at bounding box center [583, 514] width 33 height 13
click at [380, 510] on span "A B C ​" at bounding box center [583, 514] width 33 height 13
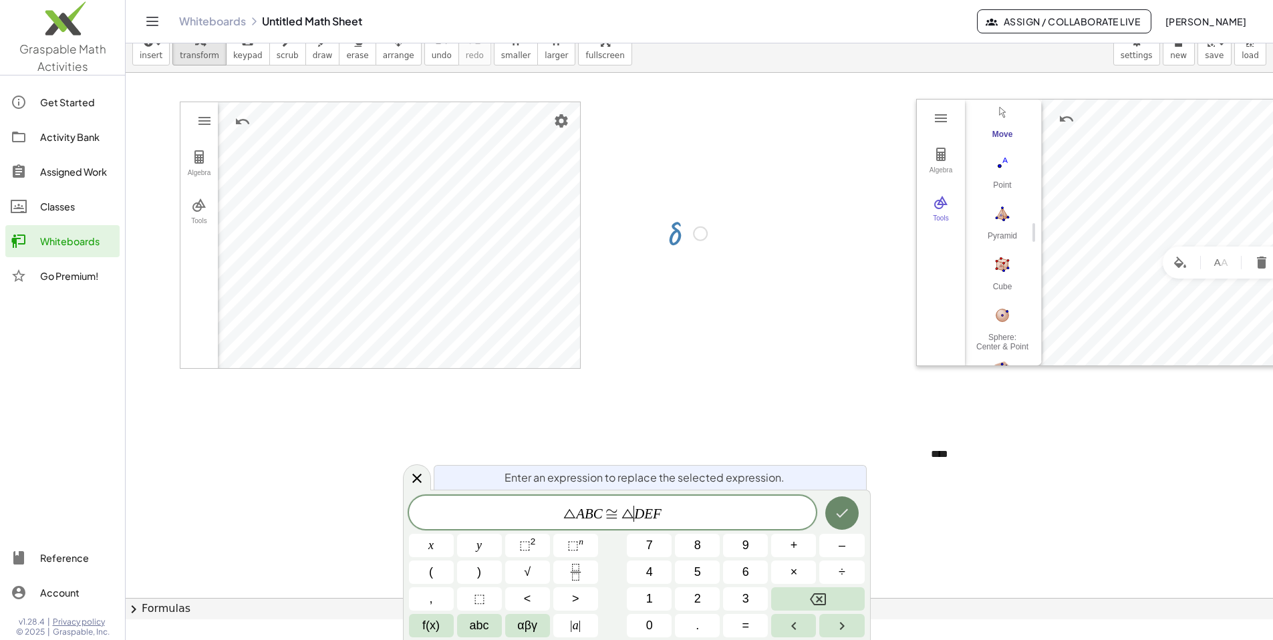
click at [380, 515] on icon "Done" at bounding box center [842, 513] width 16 height 16
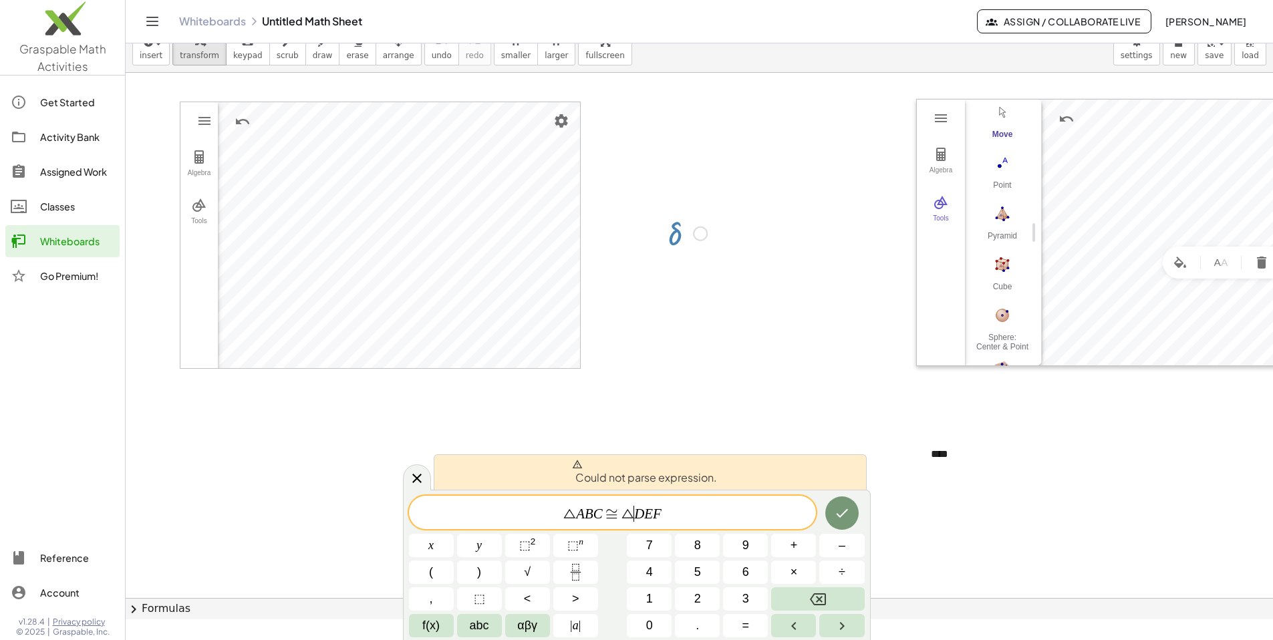
click at [380, 242] on div at bounding box center [686, 232] width 53 height 44
click at [380, 237] on div at bounding box center [686, 232] width 53 height 44
click at [380, 239] on div at bounding box center [686, 232] width 53 height 44
click at [380, 237] on div at bounding box center [686, 232] width 53 height 44
drag, startPoint x: 694, startPoint y: 233, endPoint x: 702, endPoint y: 249, distance: 17.3
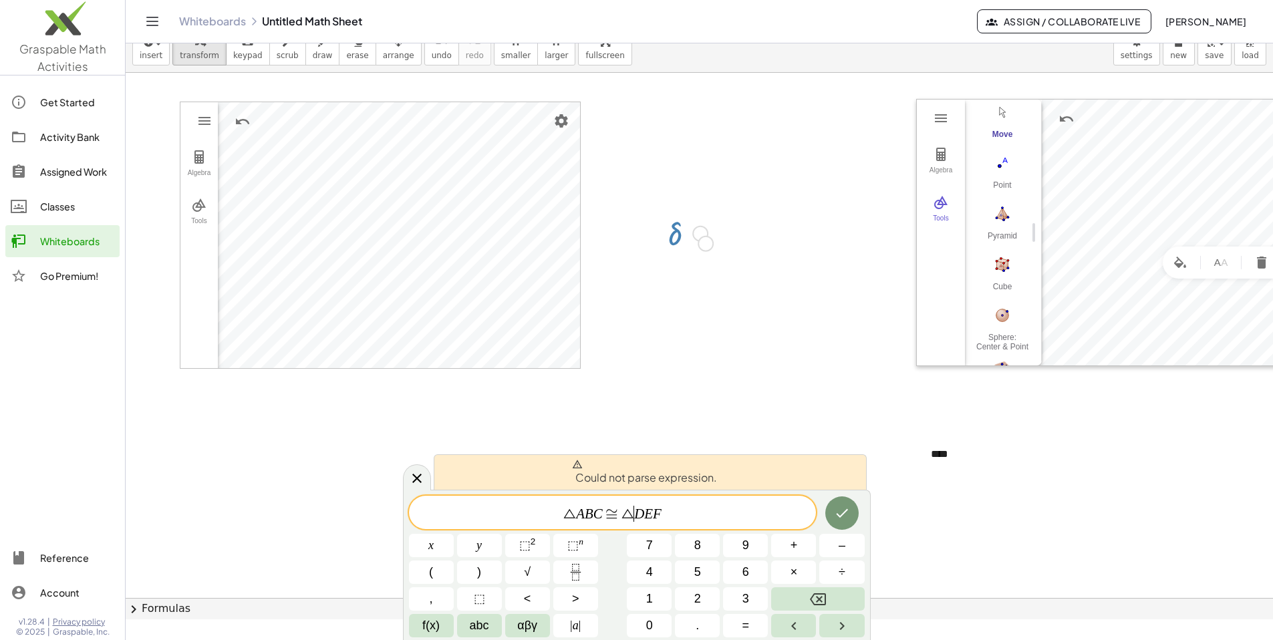
click at [380, 234] on div "δ" at bounding box center [676, 234] width 0 height 0
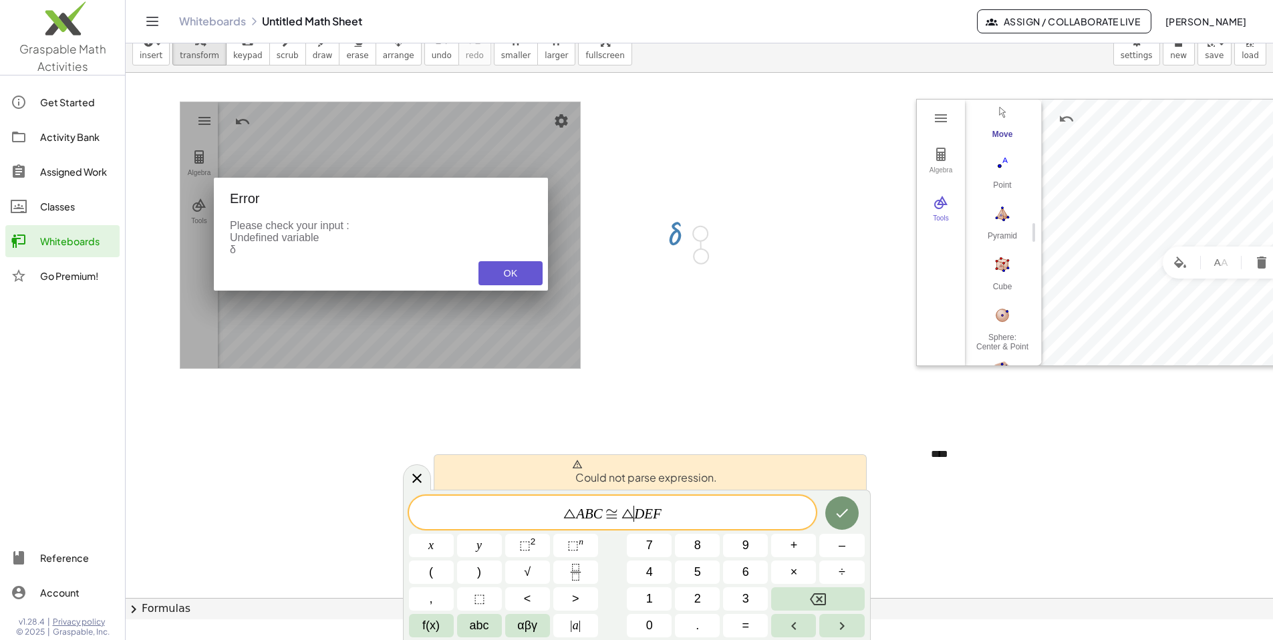
drag, startPoint x: 703, startPoint y: 237, endPoint x: 704, endPoint y: 260, distance: 23.4
click at [380, 260] on div "GeoGebra 3D Calculator Clear All Open Save online Save to your computer Share E…" at bounding box center [699, 598] width 1147 height 1050
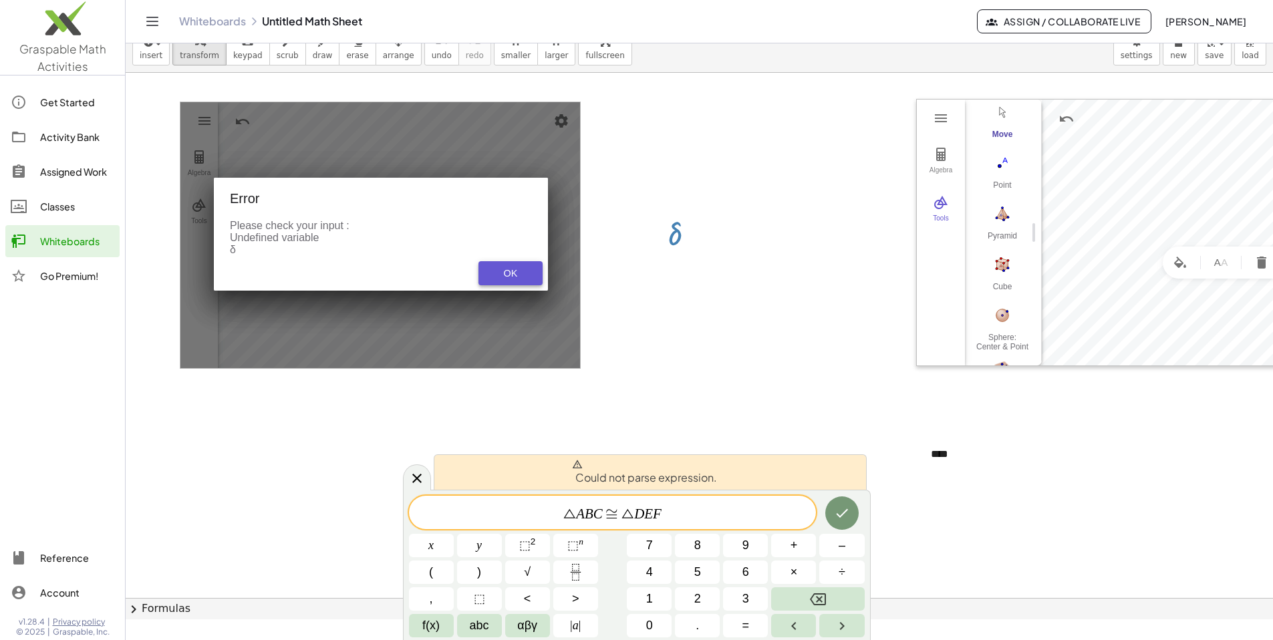
click at [380, 277] on div "OK" at bounding box center [510, 273] width 43 height 11
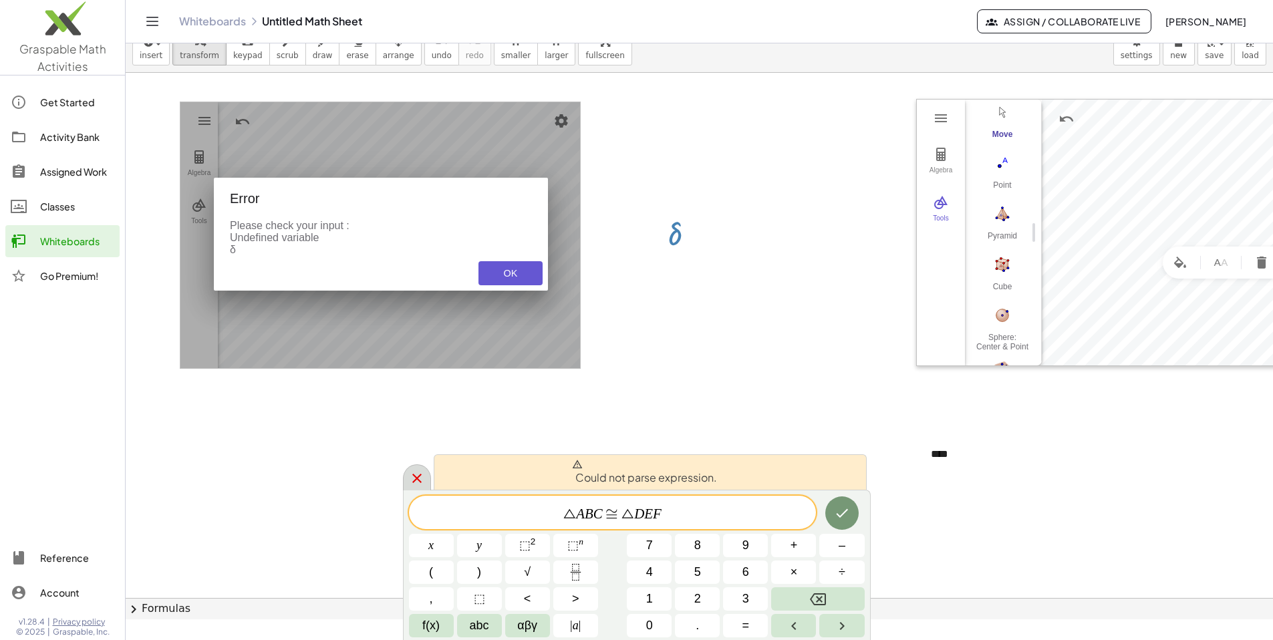
click at [380, 474] on icon at bounding box center [417, 478] width 16 height 16
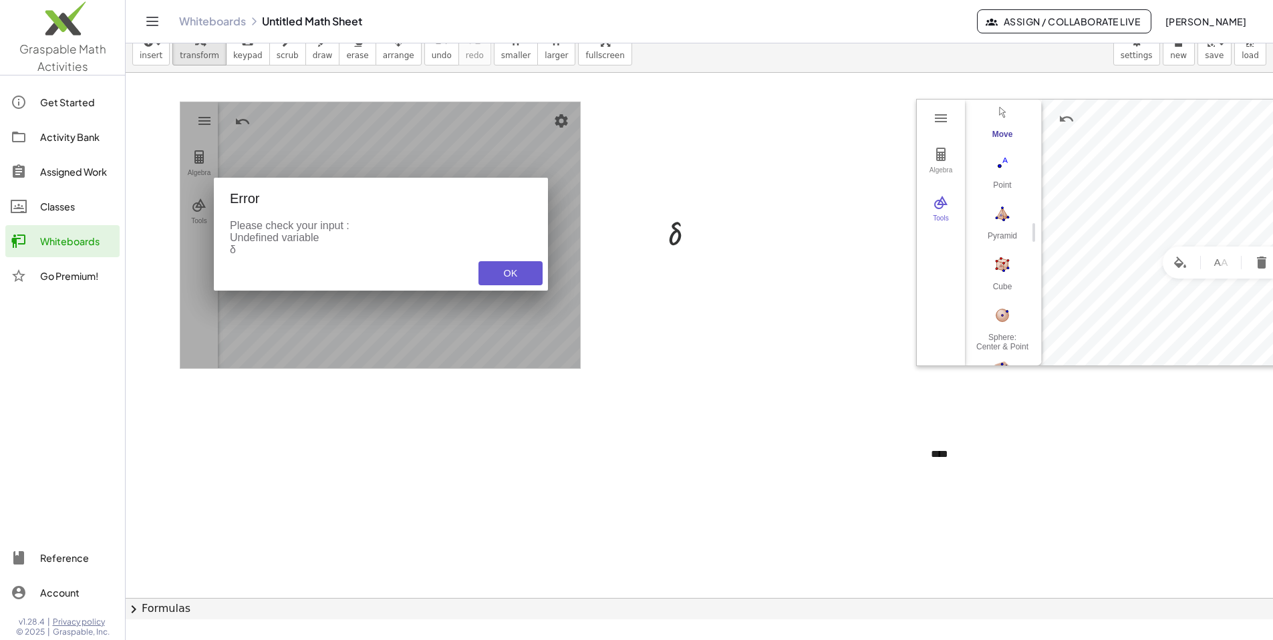
click at [380, 249] on div "Please check your input : Undefined variable δ" at bounding box center [381, 238] width 334 height 36
click at [380, 277] on div "OK" at bounding box center [510, 273] width 43 height 11
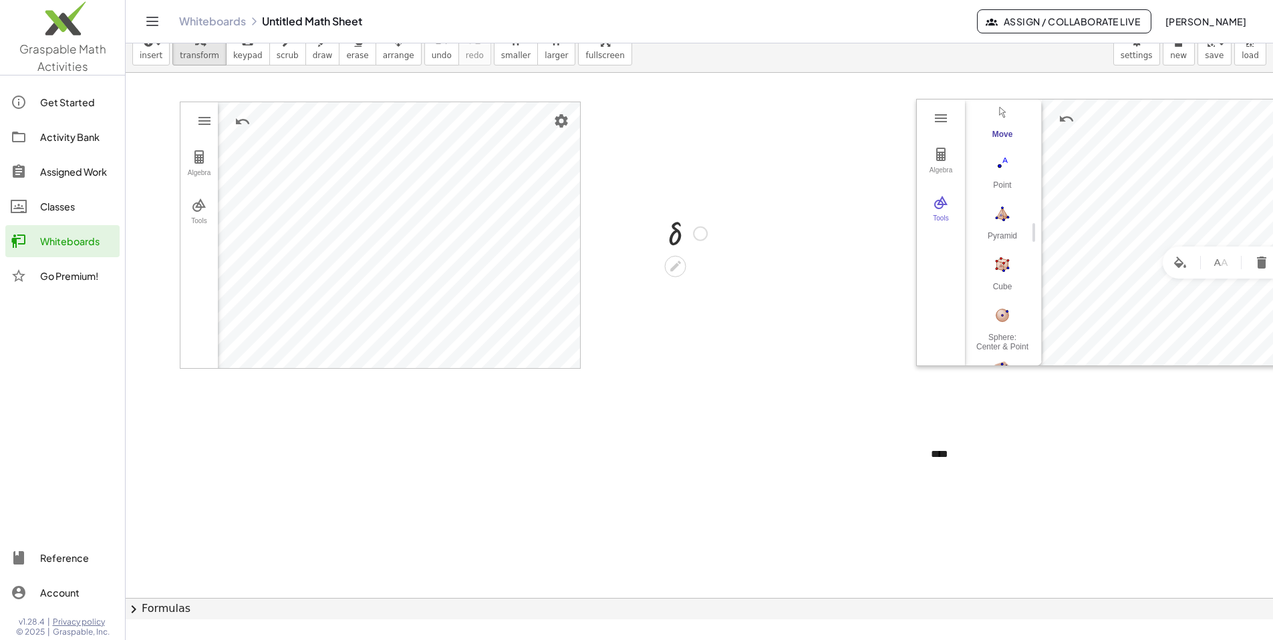
click at [380, 239] on div at bounding box center [686, 232] width 53 height 44
click at [380, 242] on div at bounding box center [686, 232] width 53 height 44
drag, startPoint x: 698, startPoint y: 235, endPoint x: 688, endPoint y: 276, distance: 42.0
click at [380, 276] on div "GeoGebra 3D Calculator Clear All Open Save online Save to your computer Share E…" at bounding box center [699, 598] width 1147 height 1050
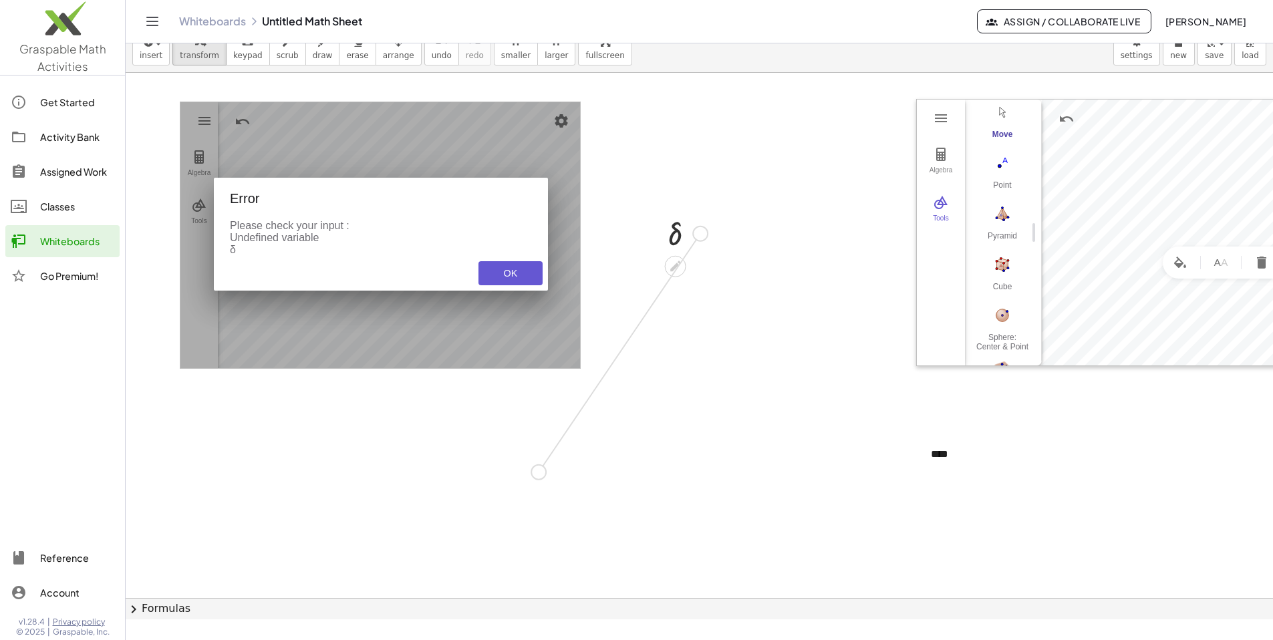
drag, startPoint x: 701, startPoint y: 239, endPoint x: 539, endPoint y: 484, distance: 293.5
click at [380, 484] on div "GeoGebra 3D Calculator Clear All Open Save online Save to your computer Share E…" at bounding box center [699, 598] width 1147 height 1050
click at [380, 271] on icon at bounding box center [675, 266] width 14 height 14
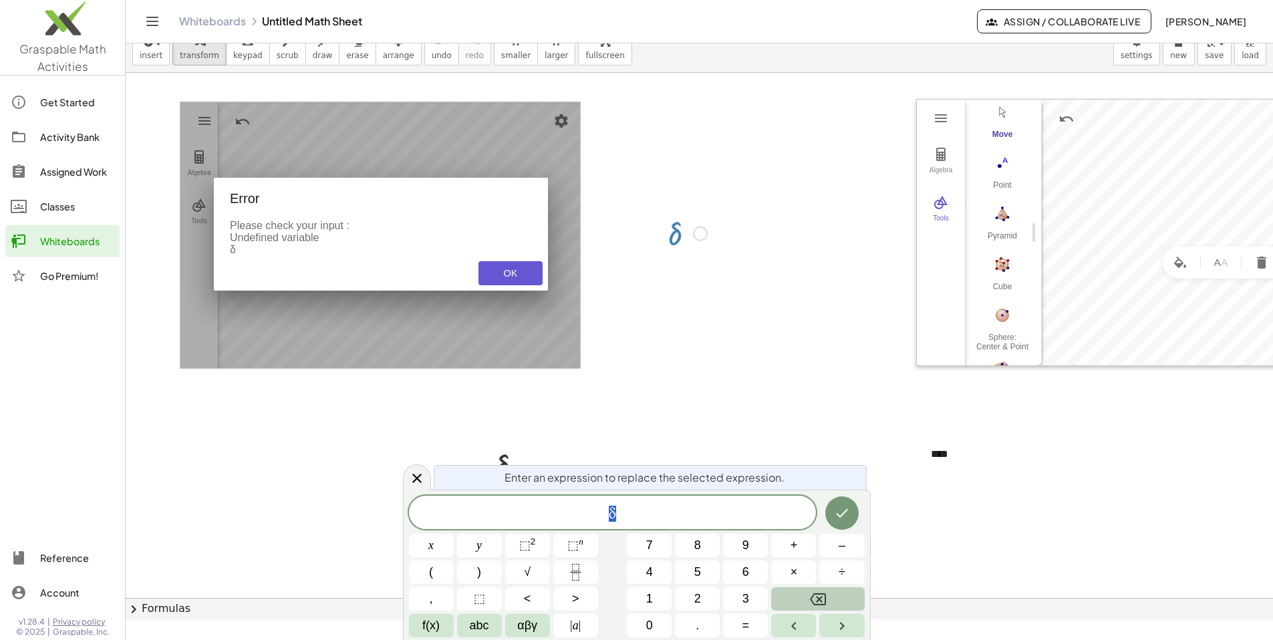
click at [380, 567] on button "Backspace" at bounding box center [817, 598] width 93 height 23
click at [380, 505] on button "Done" at bounding box center [841, 512] width 33 height 33
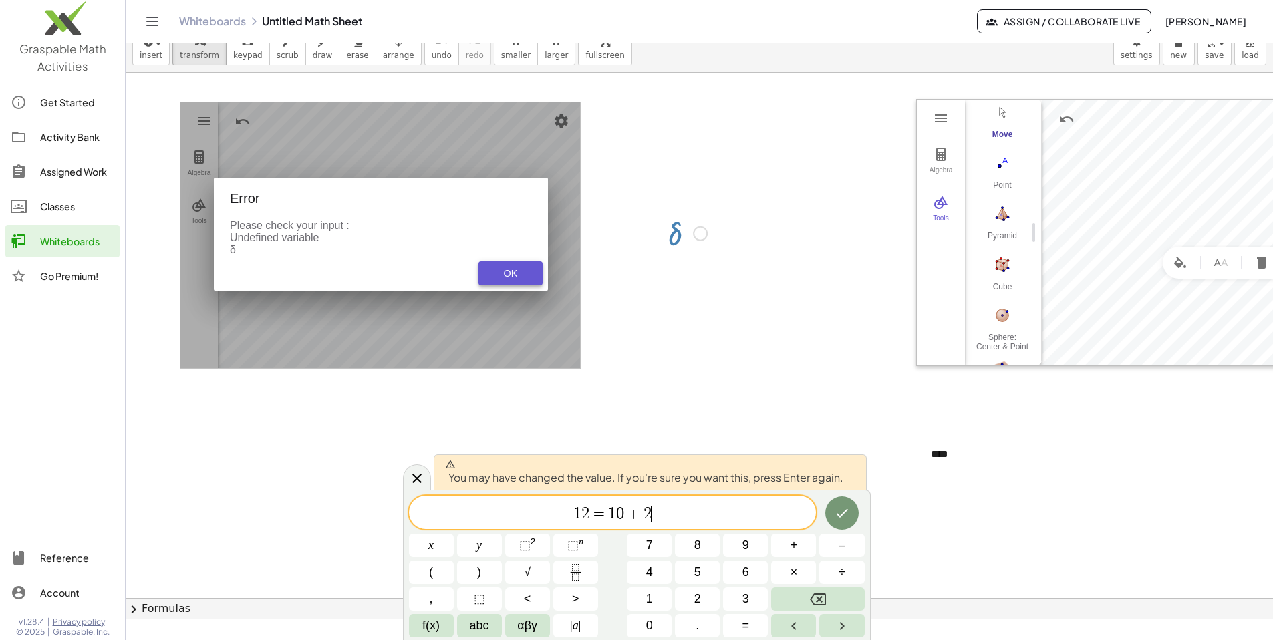
click at [380, 275] on div "OK" at bounding box center [510, 273] width 43 height 11
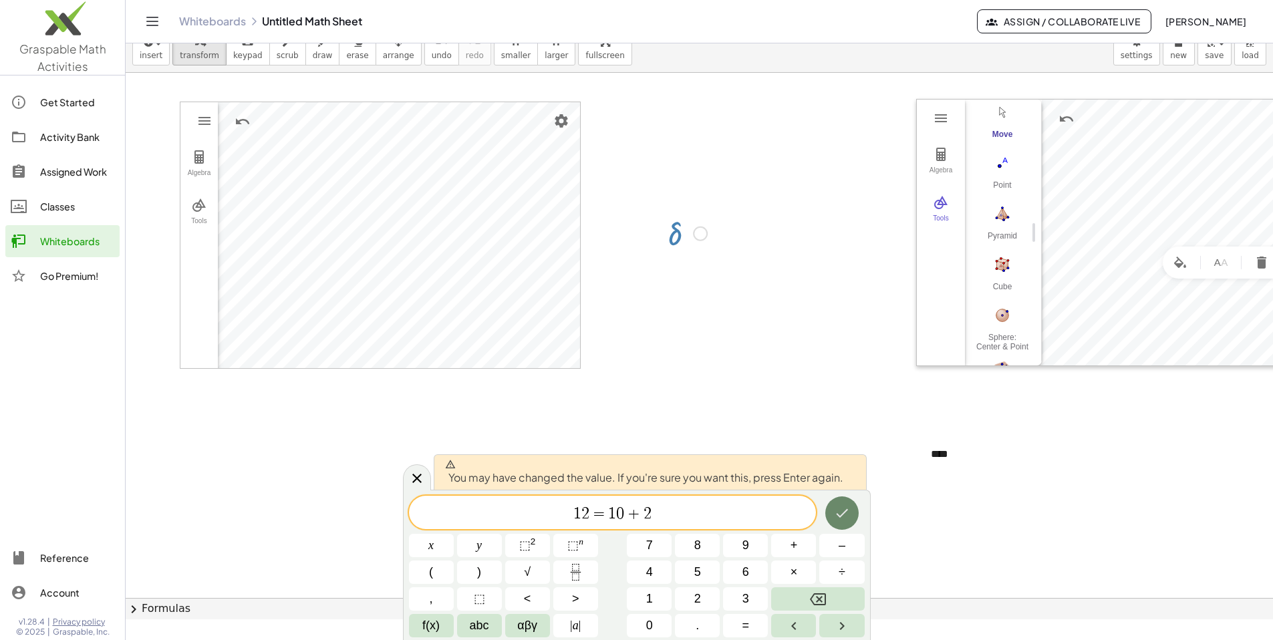
click at [380, 506] on icon "Done" at bounding box center [842, 513] width 16 height 16
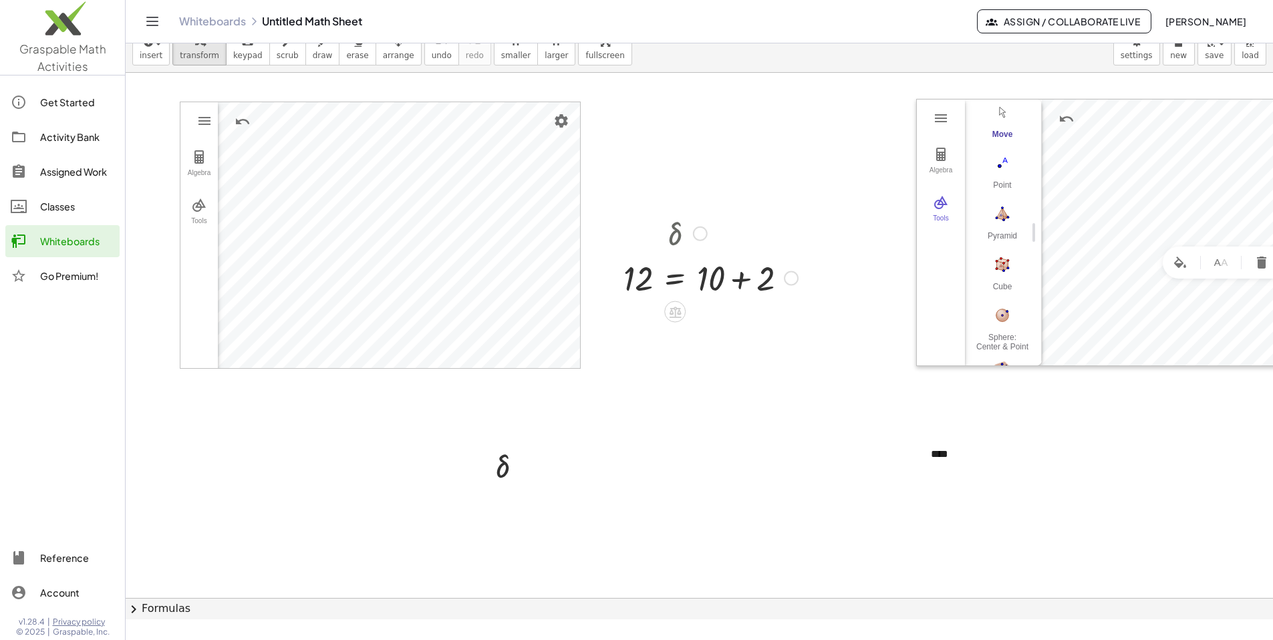
click at [380, 282] on div at bounding box center [711, 277] width 188 height 45
drag, startPoint x: 679, startPoint y: 236, endPoint x: 700, endPoint y: 246, distance: 23.0
click at [380, 246] on div at bounding box center [711, 232] width 188 height 44
drag, startPoint x: 698, startPoint y: 233, endPoint x: 696, endPoint y: 249, distance: 16.1
click at [380, 234] on div "δ" at bounding box center [675, 234] width 0 height 0
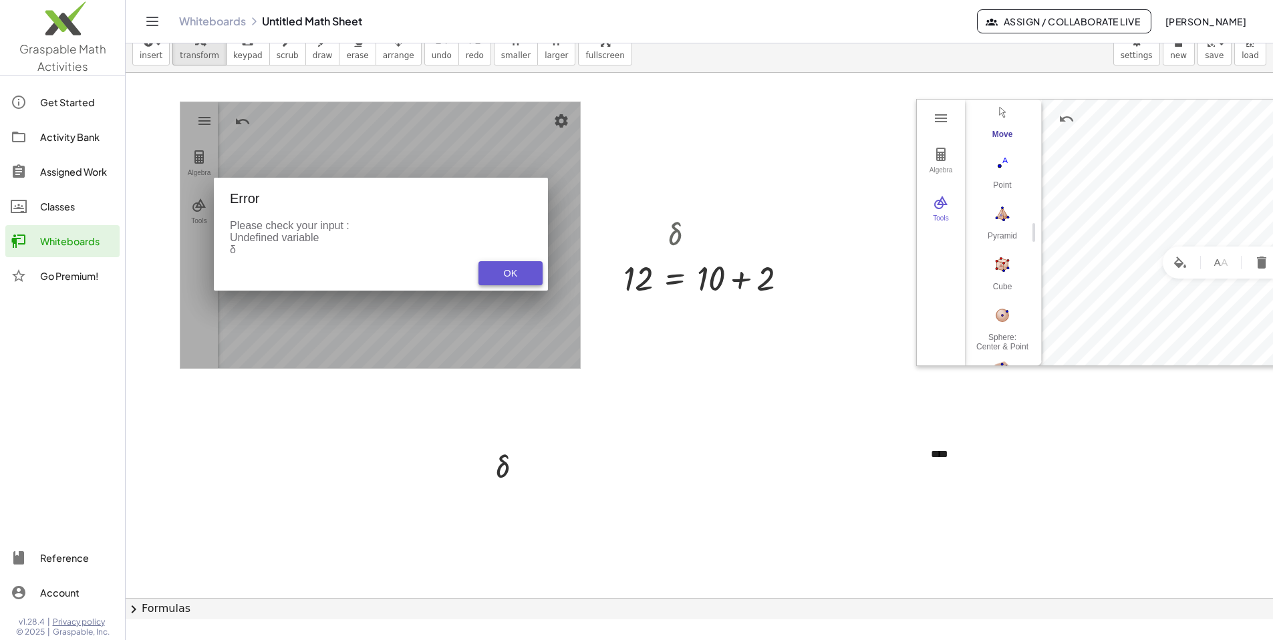
click at [380, 273] on div "OK" at bounding box center [510, 273] width 43 height 11
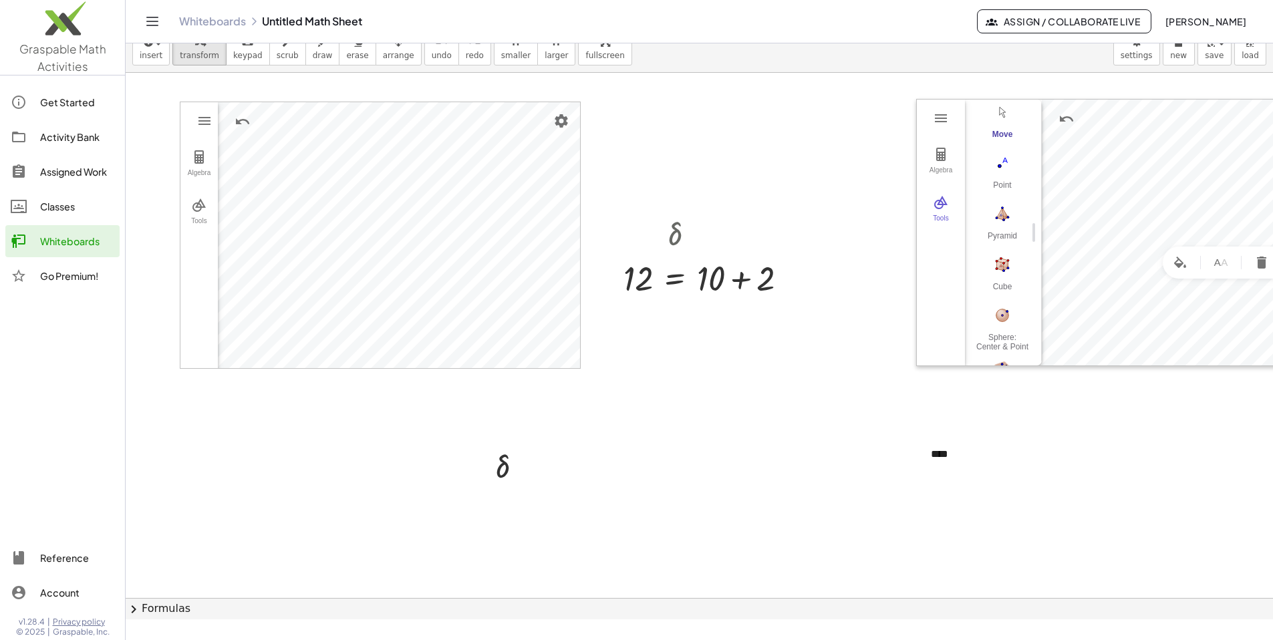
drag, startPoint x: 524, startPoint y: 432, endPoint x: 478, endPoint y: 408, distance: 51.4
click at [380, 508] on div at bounding box center [699, 598] width 1147 height 1050
click at [346, 51] on span "erase" at bounding box center [357, 55] width 22 height 9
drag, startPoint x: 449, startPoint y: 393, endPoint x: 527, endPoint y: 522, distance: 151.0
click at [380, 522] on div at bounding box center [699, 598] width 1147 height 1050
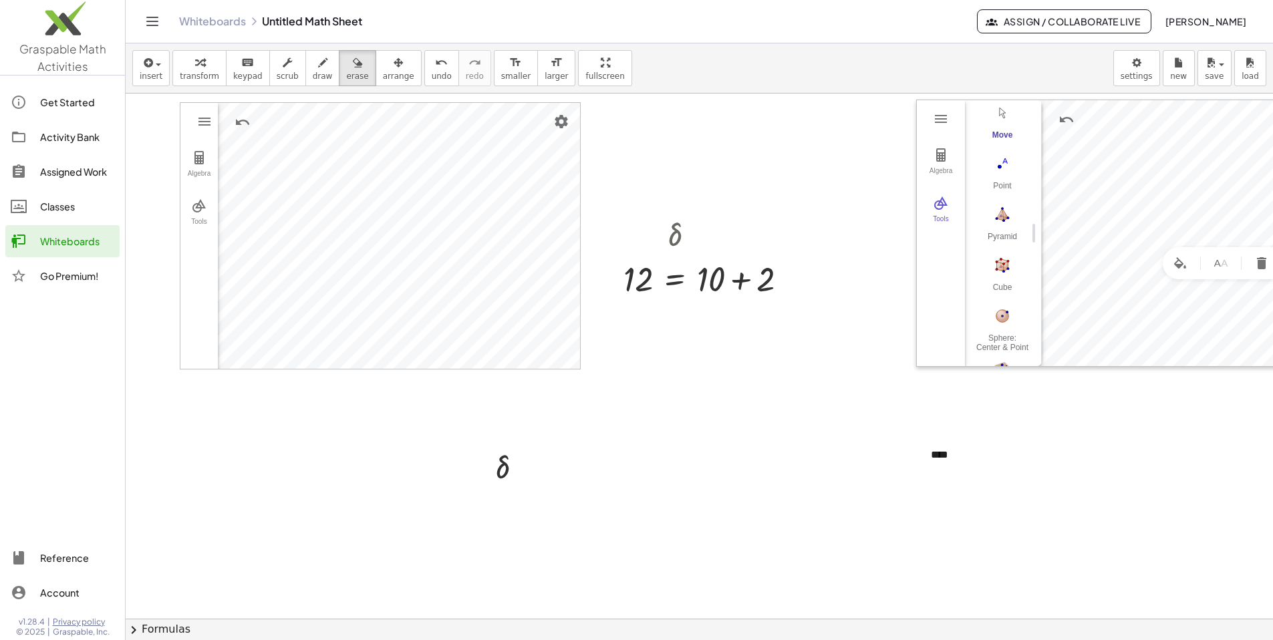
scroll to position [0, 0]
